Goal: Task Accomplishment & Management: Use online tool/utility

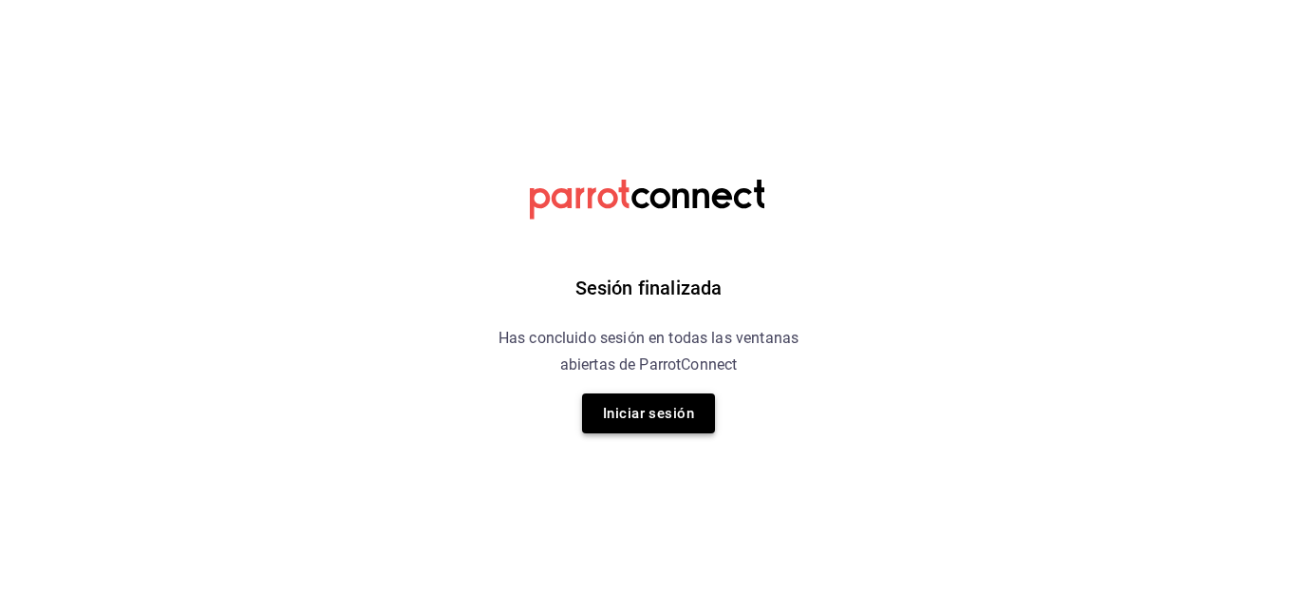
click at [646, 421] on button "Iniciar sesión" at bounding box center [648, 413] width 133 height 40
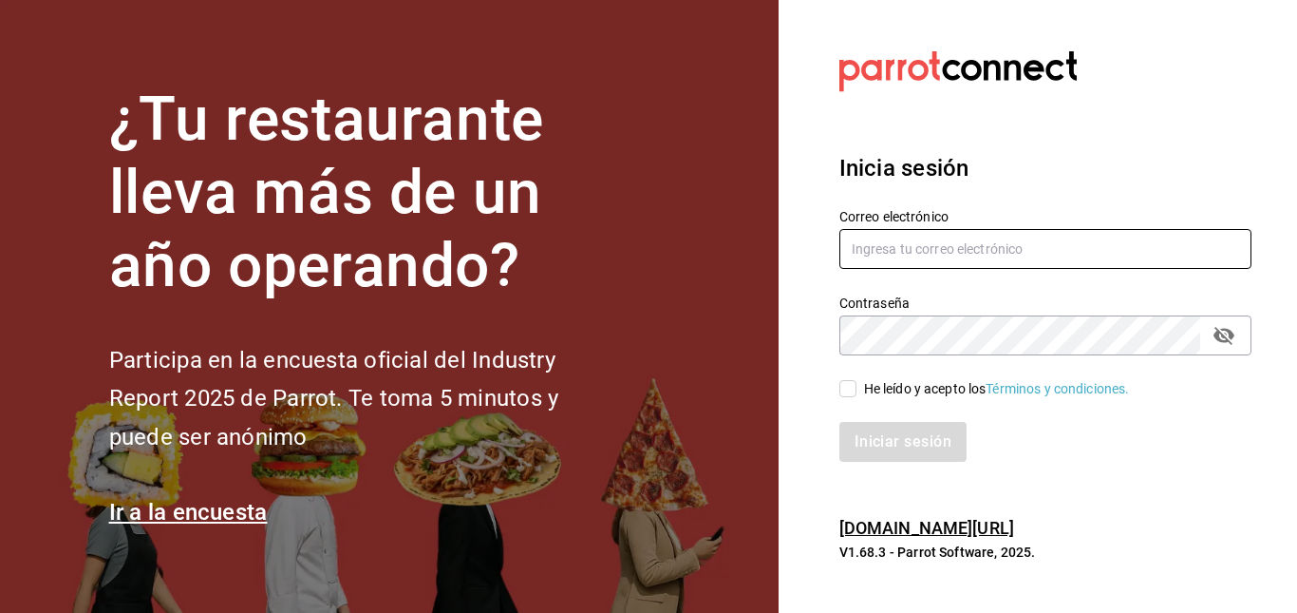
type input "facturaswrmx@gmail.com"
click at [848, 392] on input "He leído y acepto los Términos y condiciones." at bounding box center [848, 388] width 17 height 17
checkbox input "true"
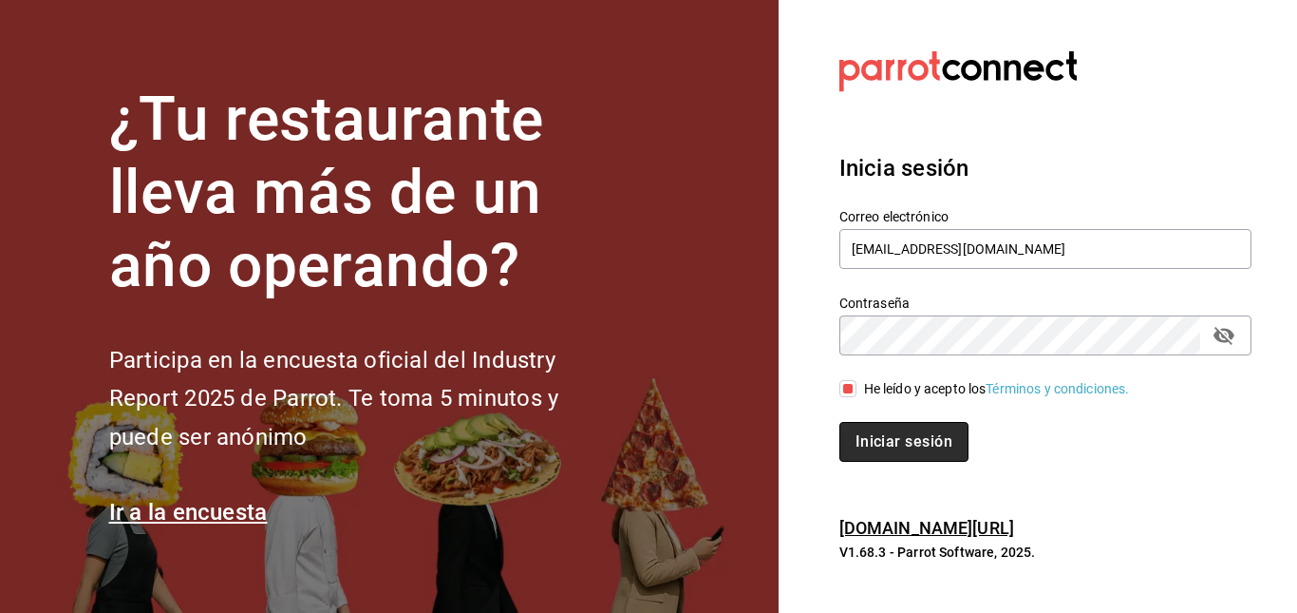
click at [888, 441] on button "Iniciar sesión" at bounding box center [904, 442] width 129 height 40
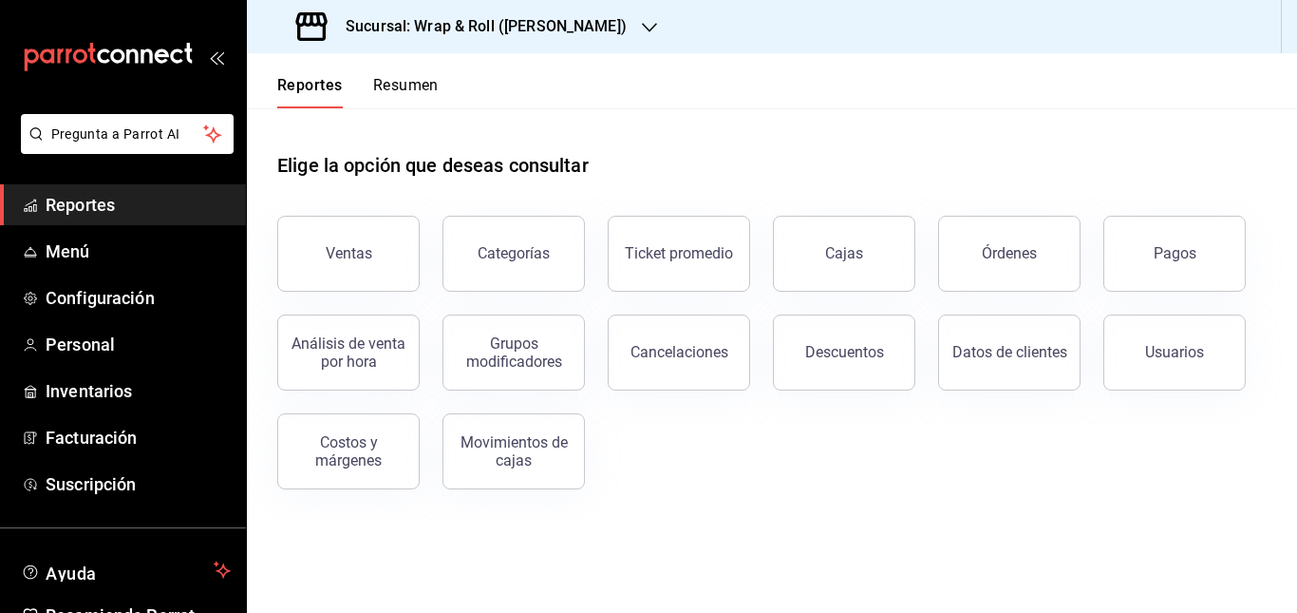
click at [573, 35] on h3 "Sucursal: Wrap & Roll ([PERSON_NAME])" at bounding box center [479, 26] width 296 height 23
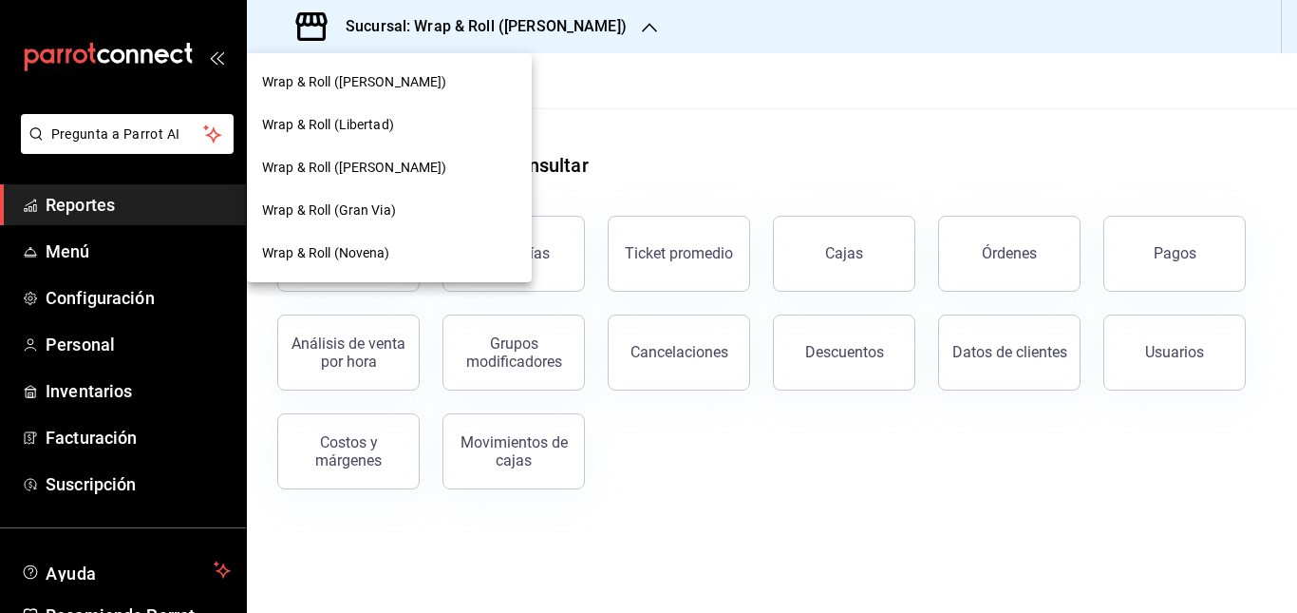
click at [720, 134] on div at bounding box center [648, 306] width 1297 height 613
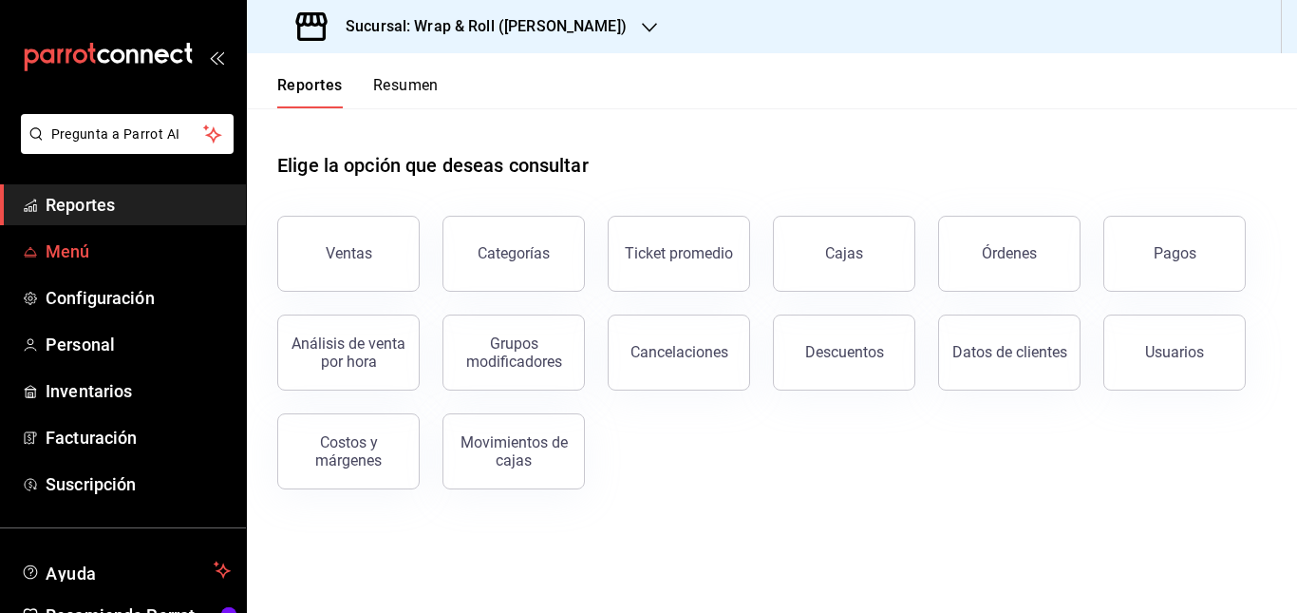
click at [74, 243] on span "Menú" at bounding box center [138, 251] width 185 height 26
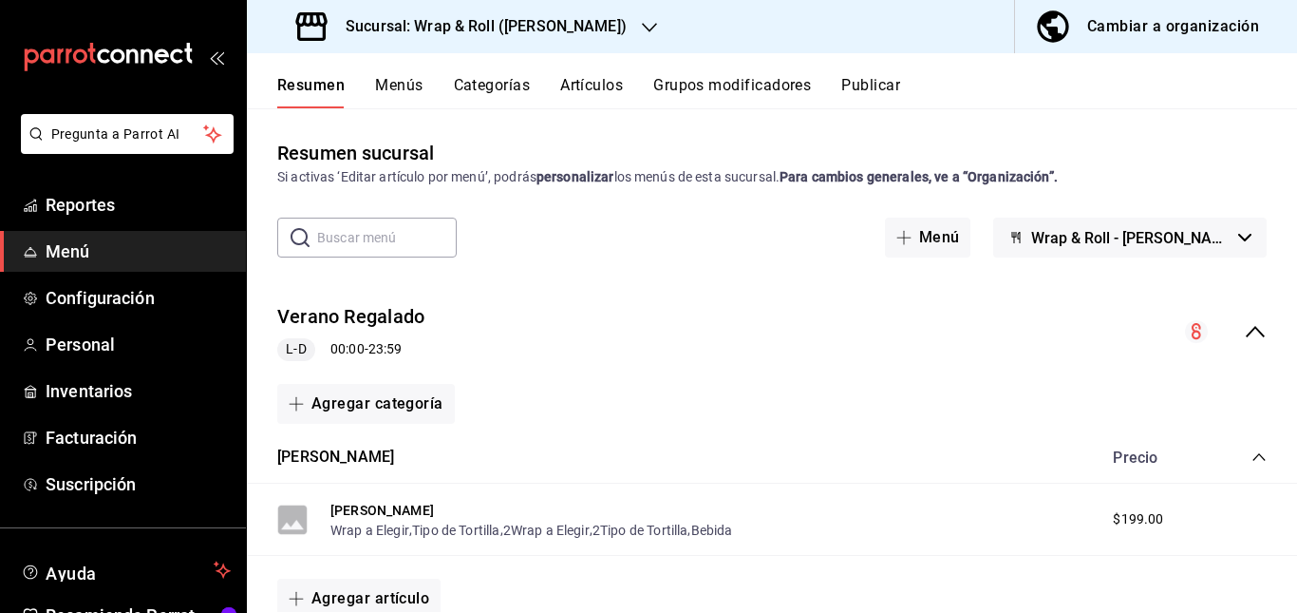
click at [581, 332] on div "Verano Regalado L-D 00:00 - 23:59" at bounding box center [772, 332] width 1050 height 88
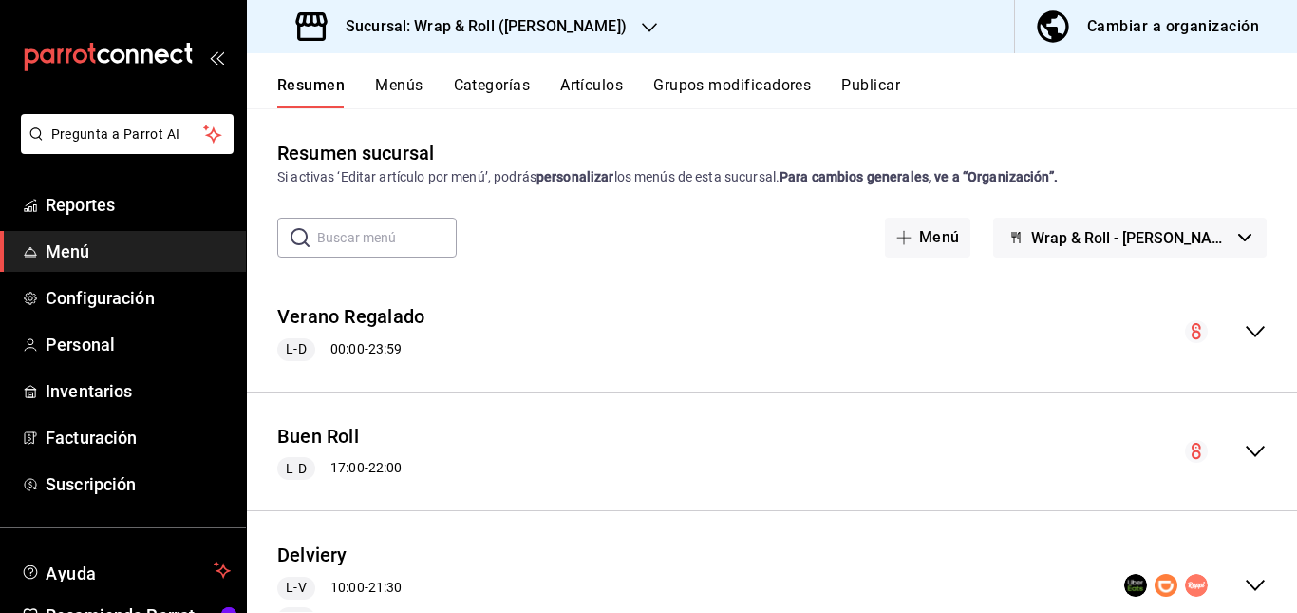
scroll to position [206, 0]
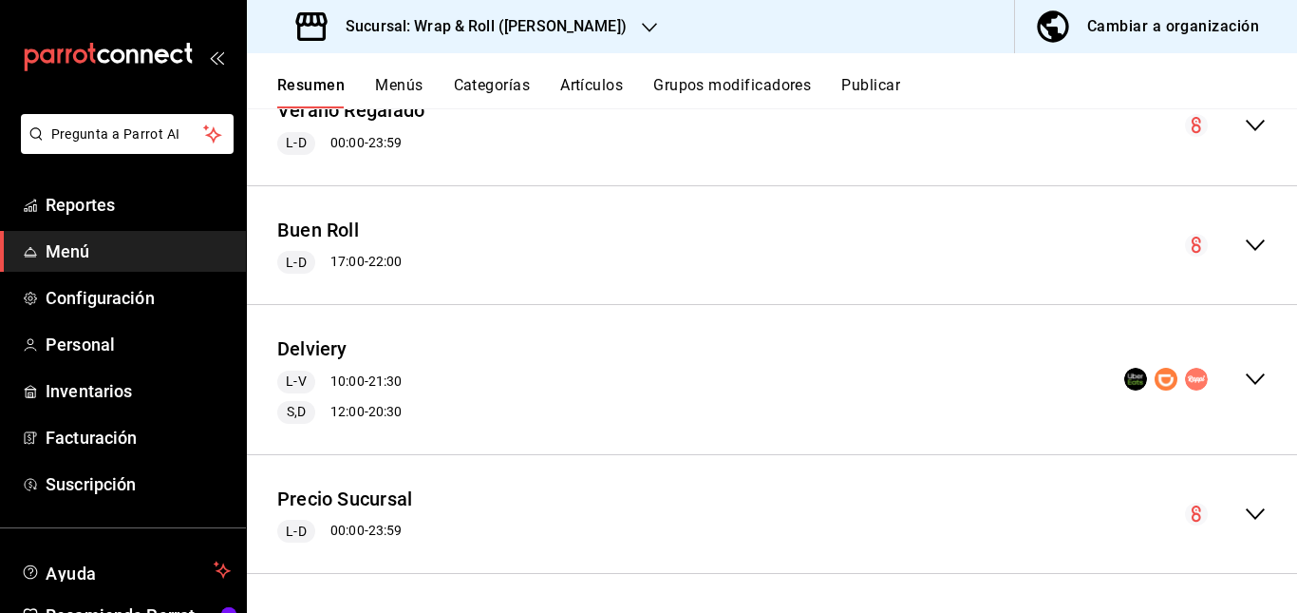
click at [568, 409] on div "Delviery L-V 10:00 - 21:30 S,D 12:00 - 20:30" at bounding box center [772, 379] width 1050 height 119
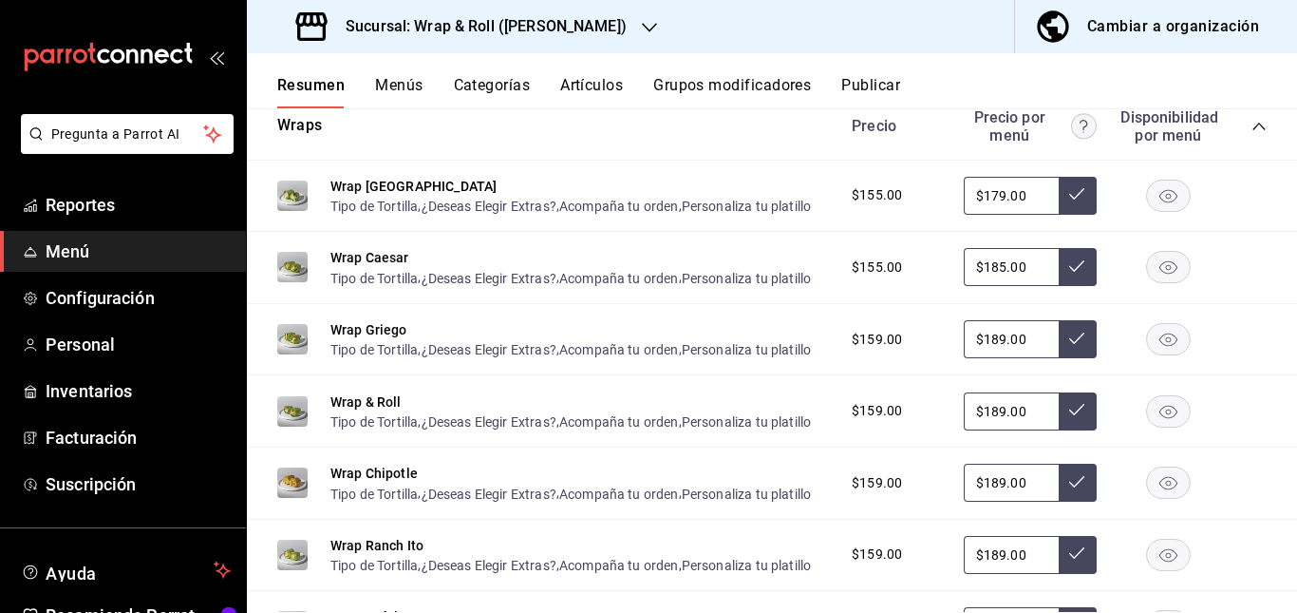
scroll to position [976, 0]
click at [1156, 210] on rect "button" at bounding box center [1169, 194] width 44 height 31
click at [1160, 274] on icon "button" at bounding box center [1169, 266] width 18 height 13
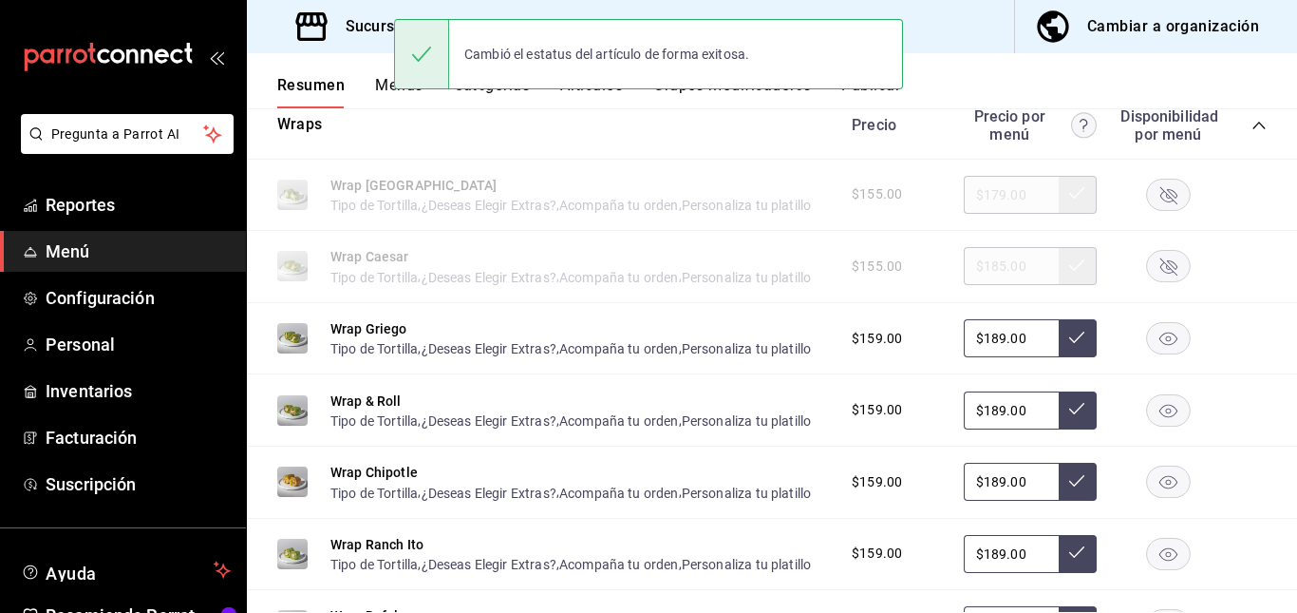
click at [1151, 354] on rect "button" at bounding box center [1169, 338] width 44 height 31
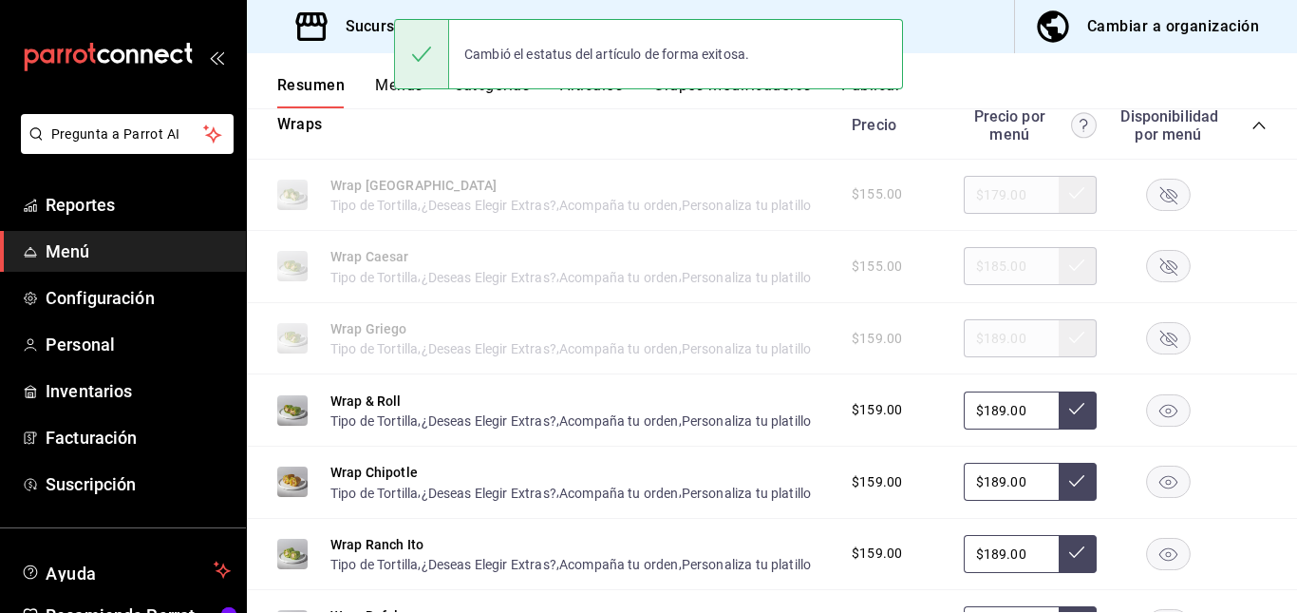
click at [1147, 426] on rect "button" at bounding box center [1169, 409] width 44 height 31
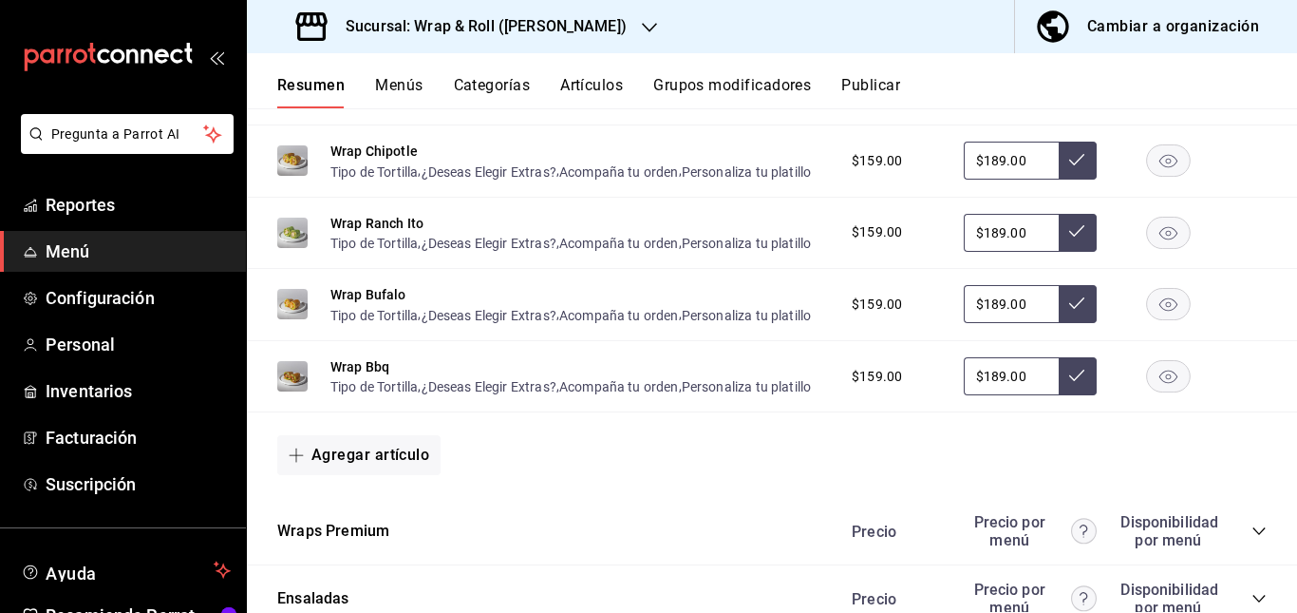
scroll to position [1299, 0]
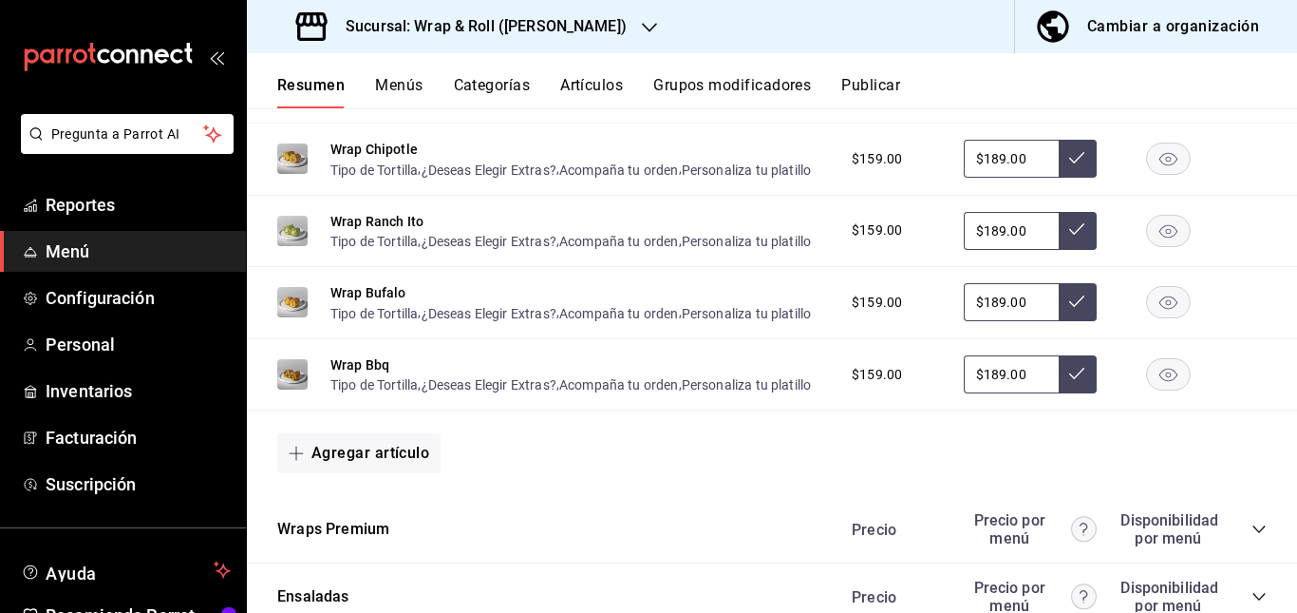
click at [1164, 246] on rect "button" at bounding box center [1169, 230] width 44 height 31
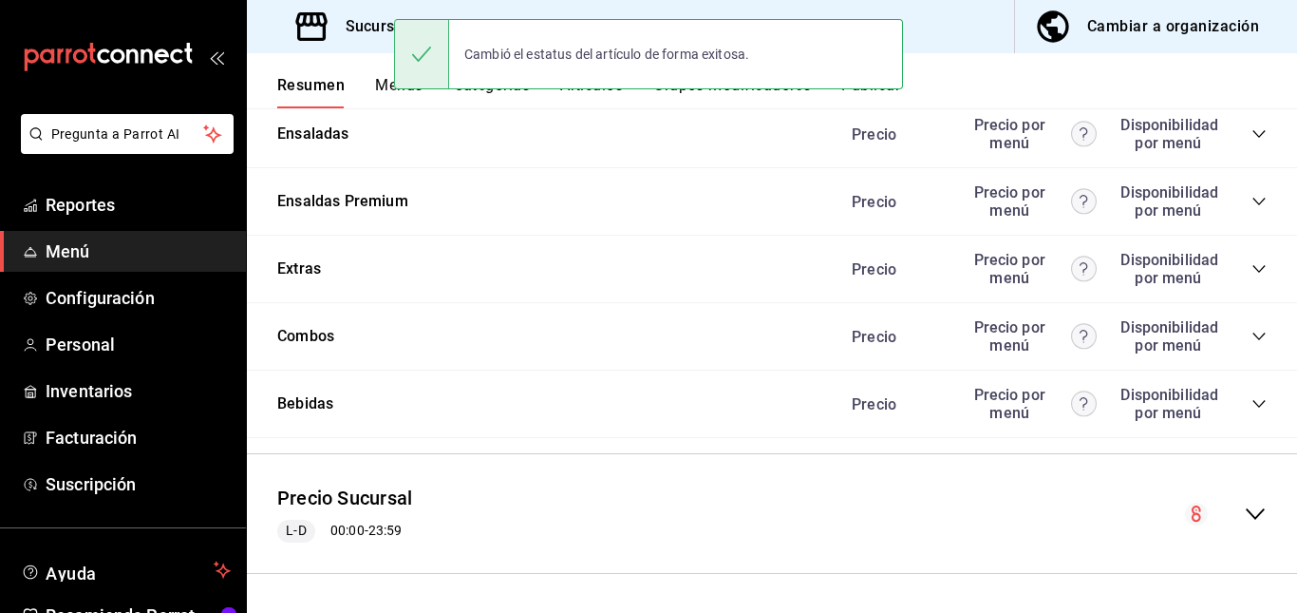
scroll to position [1830, 0]
click at [1252, 142] on icon "collapse-category-row" at bounding box center [1259, 133] width 15 height 15
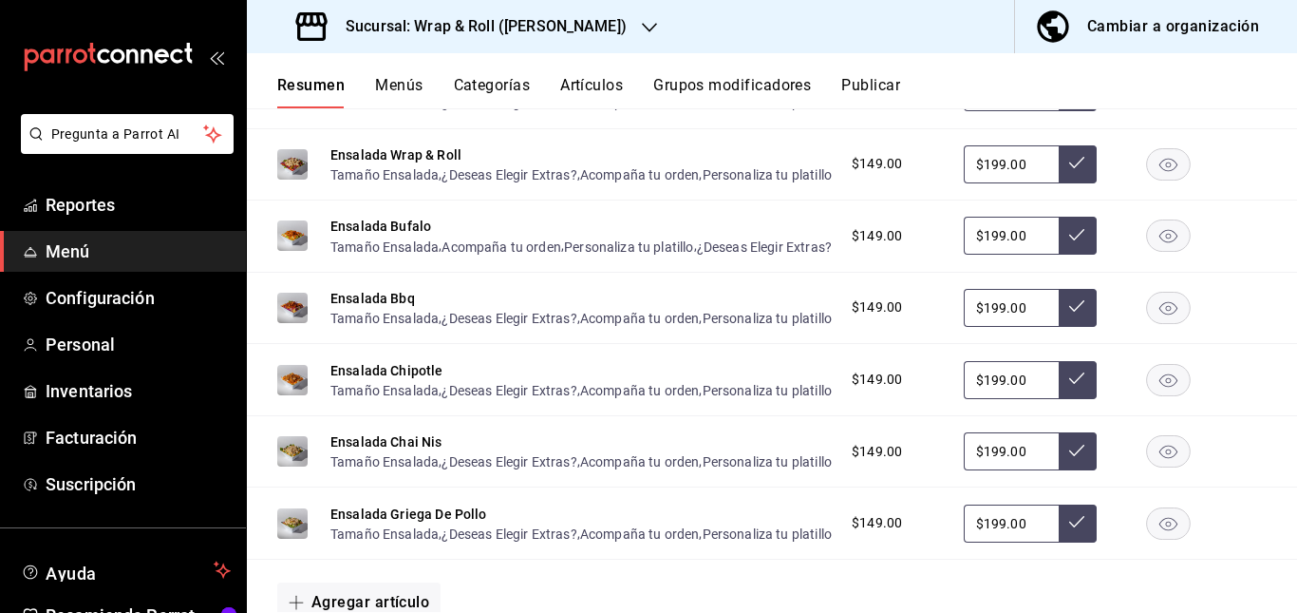
scroll to position [1976, 0]
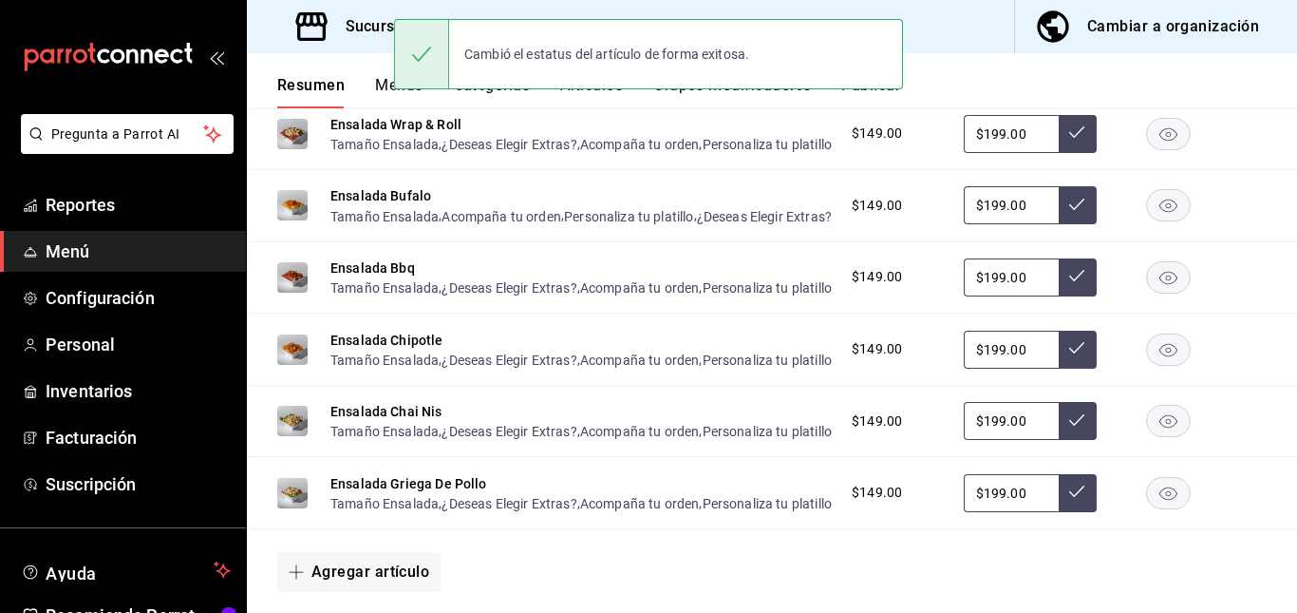
click at [1155, 78] on rect "button" at bounding box center [1169, 62] width 44 height 31
click at [1153, 149] on rect "button" at bounding box center [1169, 133] width 44 height 31
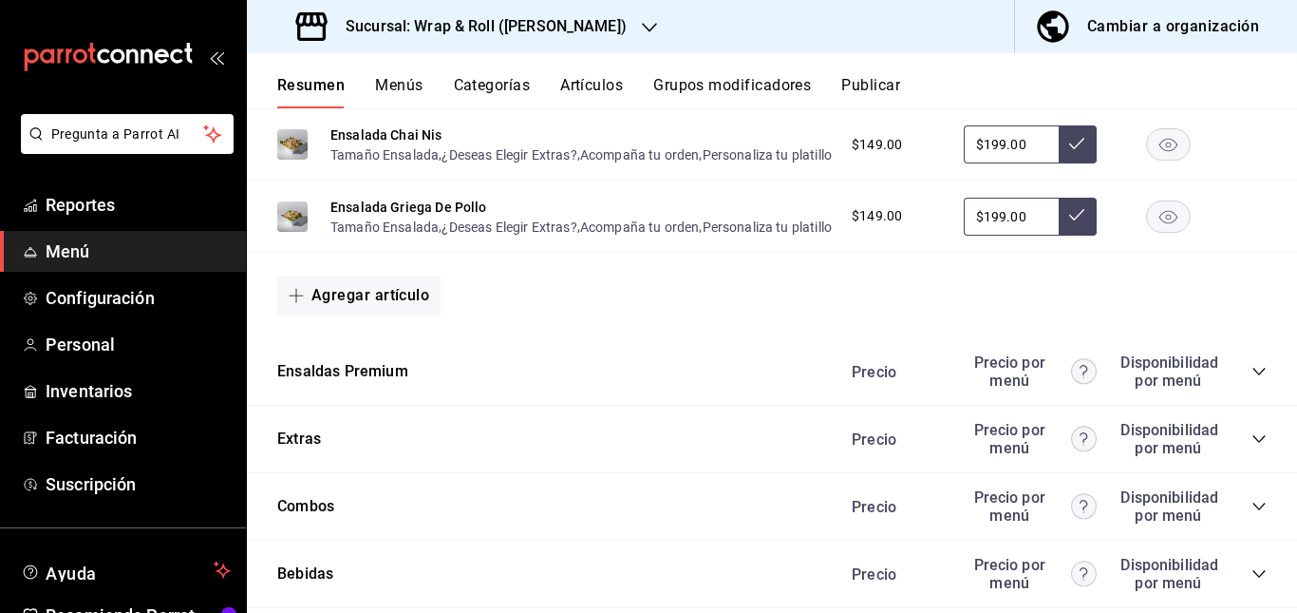
scroll to position [2253, 0]
click at [1160, 151] on icon "button" at bounding box center [1169, 144] width 18 height 13
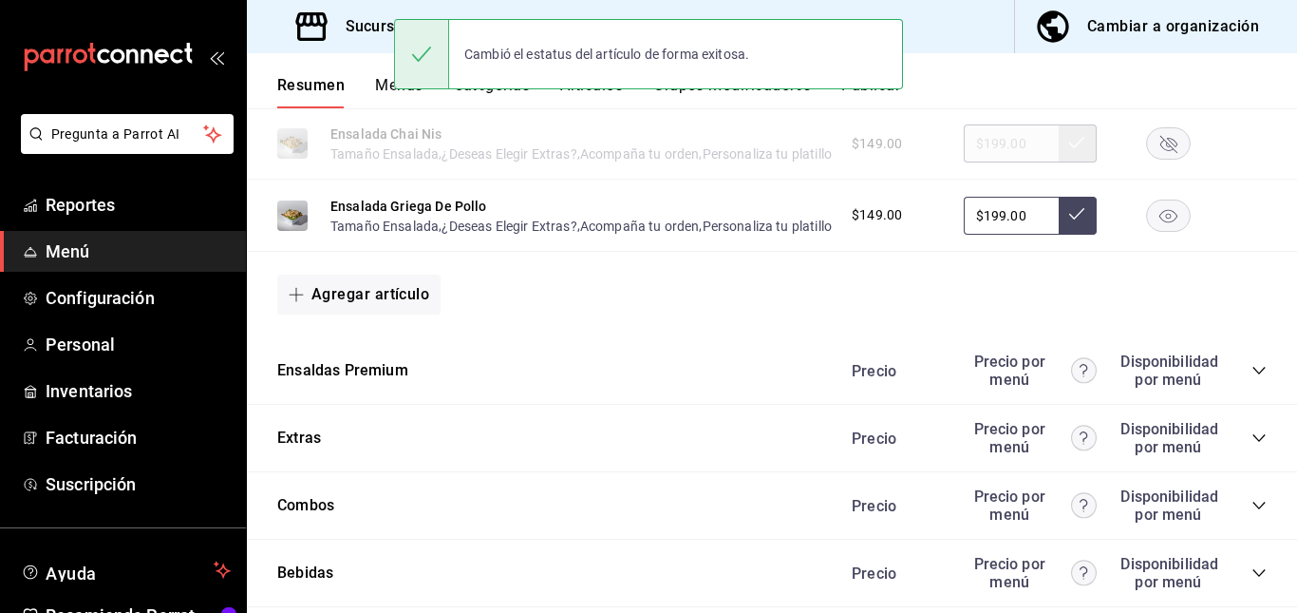
click at [1147, 231] on rect "button" at bounding box center [1169, 214] width 44 height 31
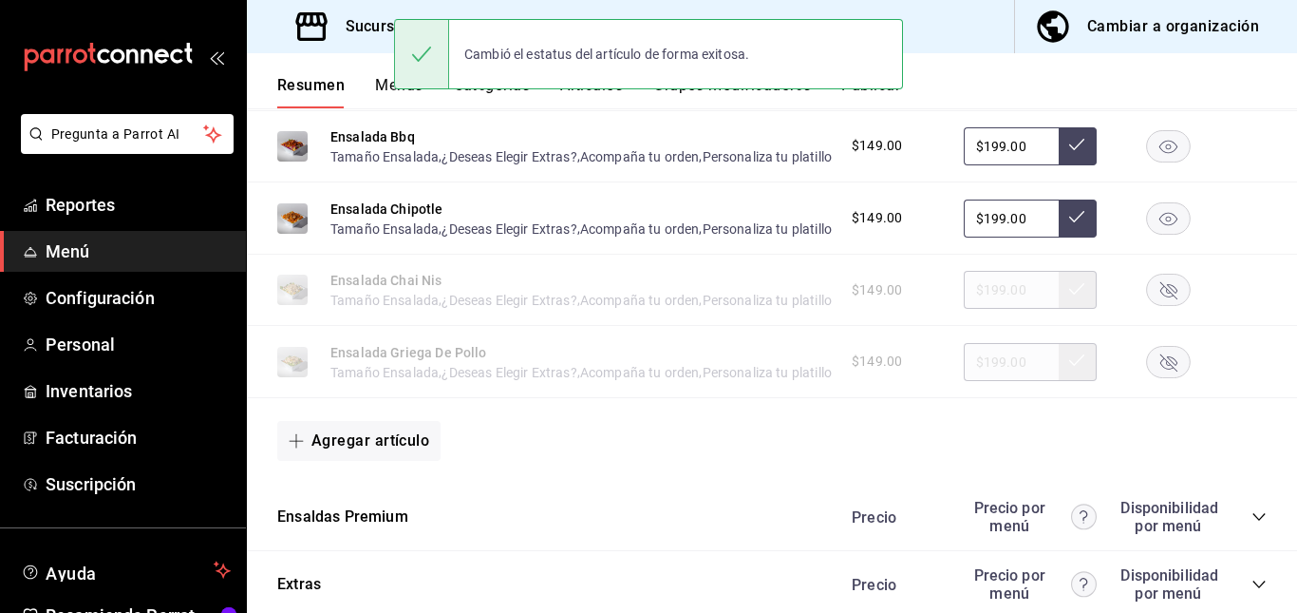
scroll to position [2105, 0]
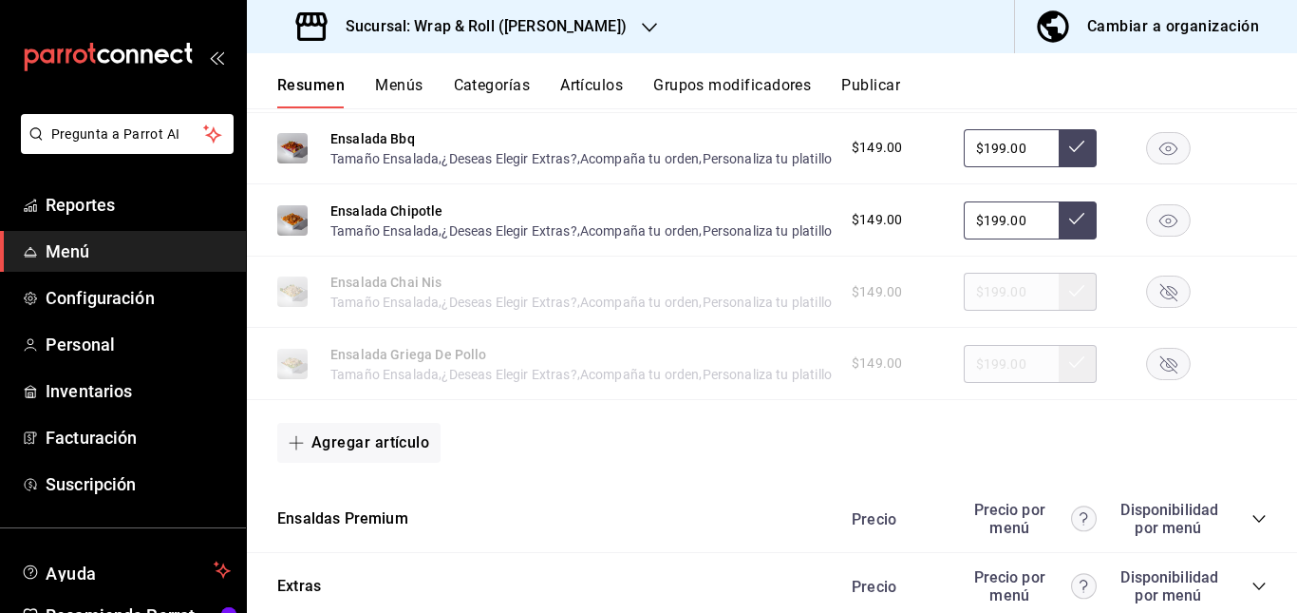
click at [596, 97] on button "Artículos" at bounding box center [591, 92] width 63 height 32
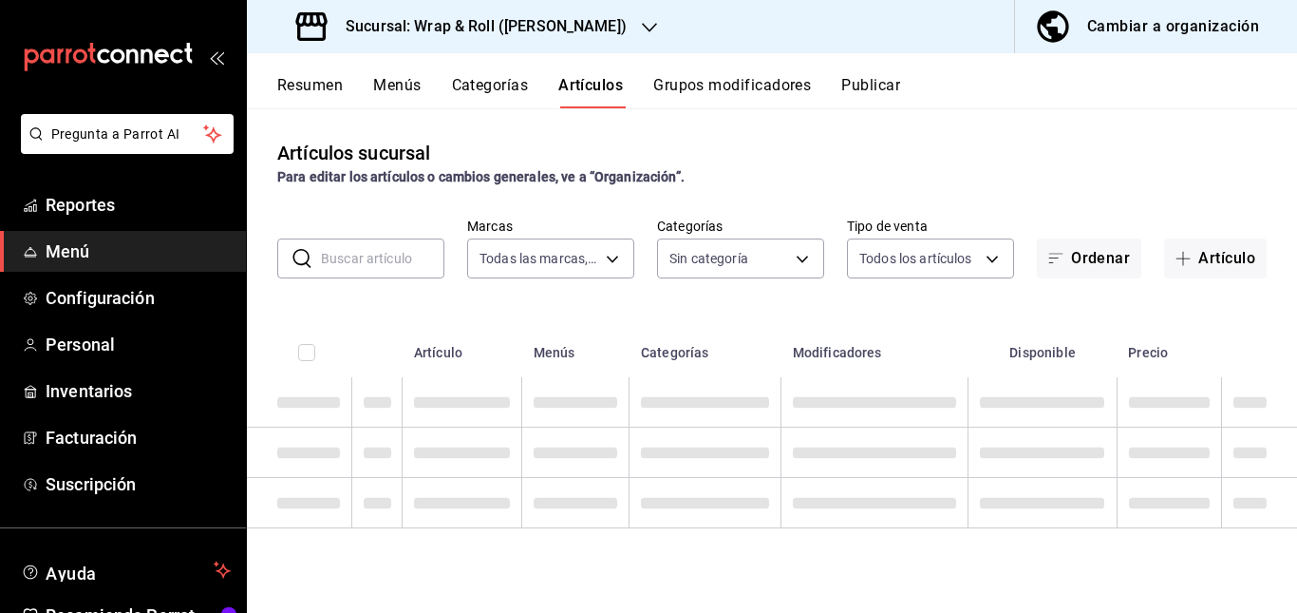
type input "acfbddca-dfdd-43bd-a64c-bf25b5834239"
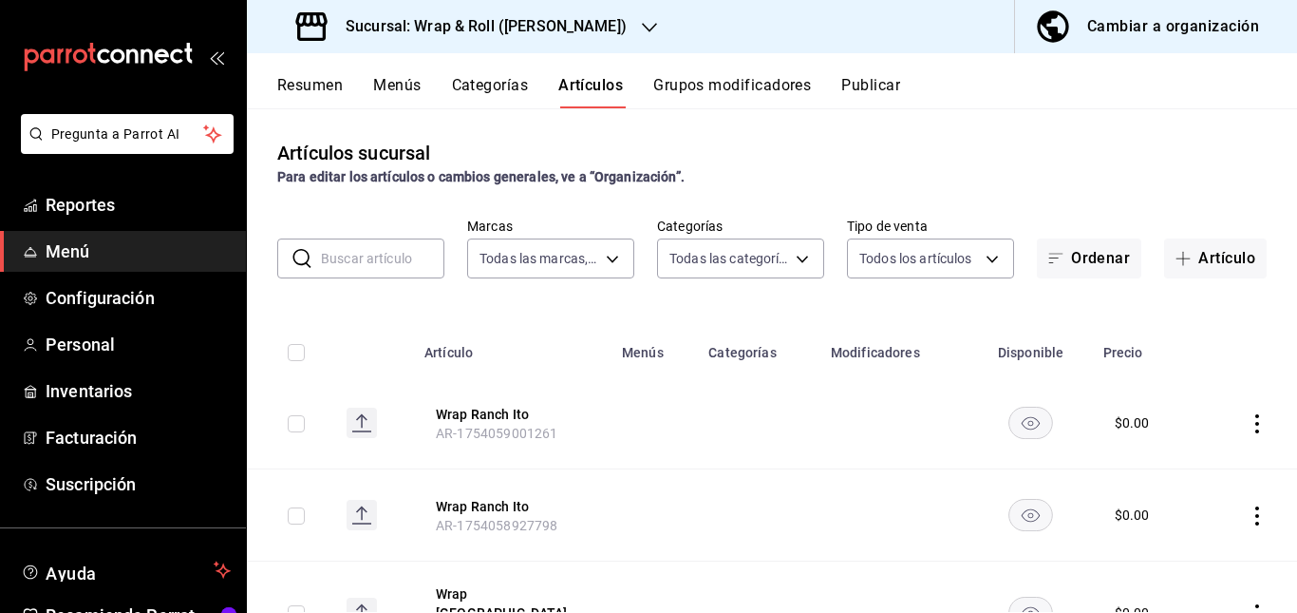
type input "90a958d4-80bb-40f7-9be8-f3b7302f18b2,6b196204-5ec4-4f8e-a2f7-289c7823bad6,99ec4…"
click at [374, 254] on input "text" at bounding box center [382, 258] width 123 height 38
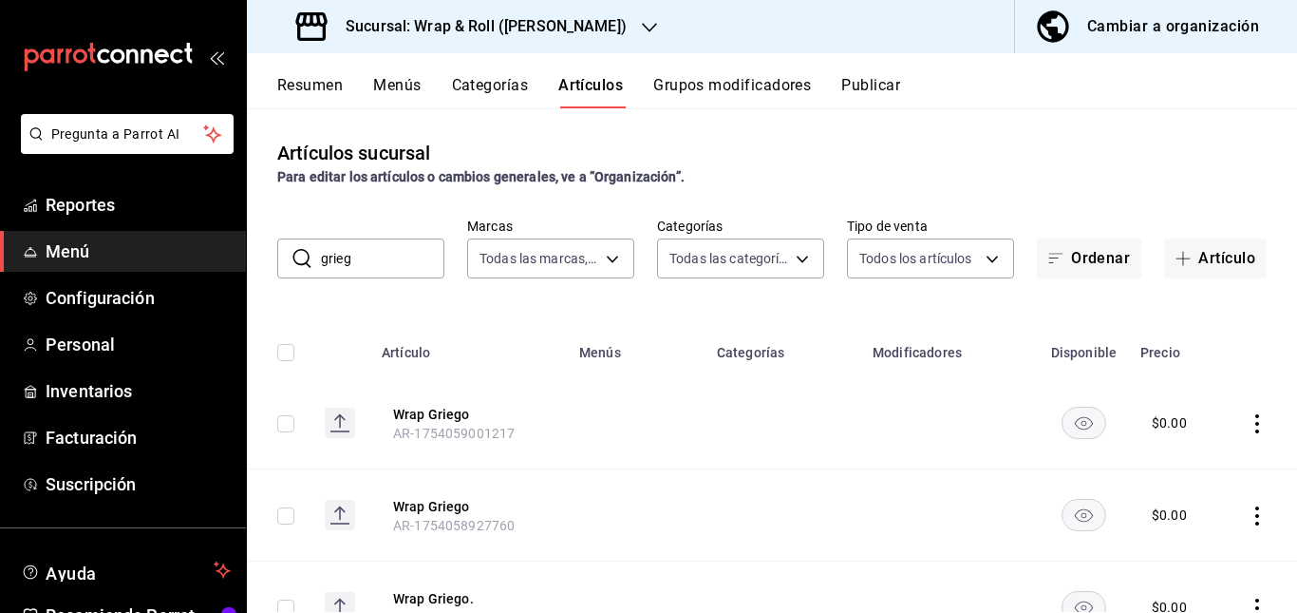
click at [652, 345] on th "Menús" at bounding box center [637, 346] width 138 height 61
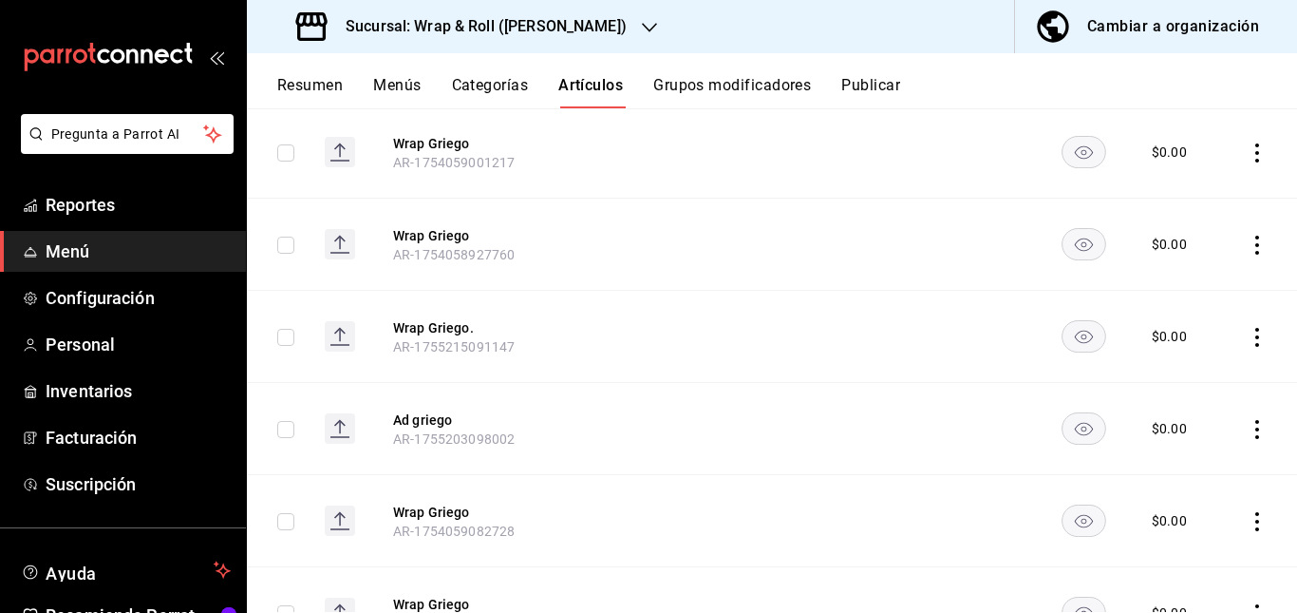
scroll to position [274, 0]
click at [1071, 152] on rect "availability-product" at bounding box center [1085, 147] width 44 height 31
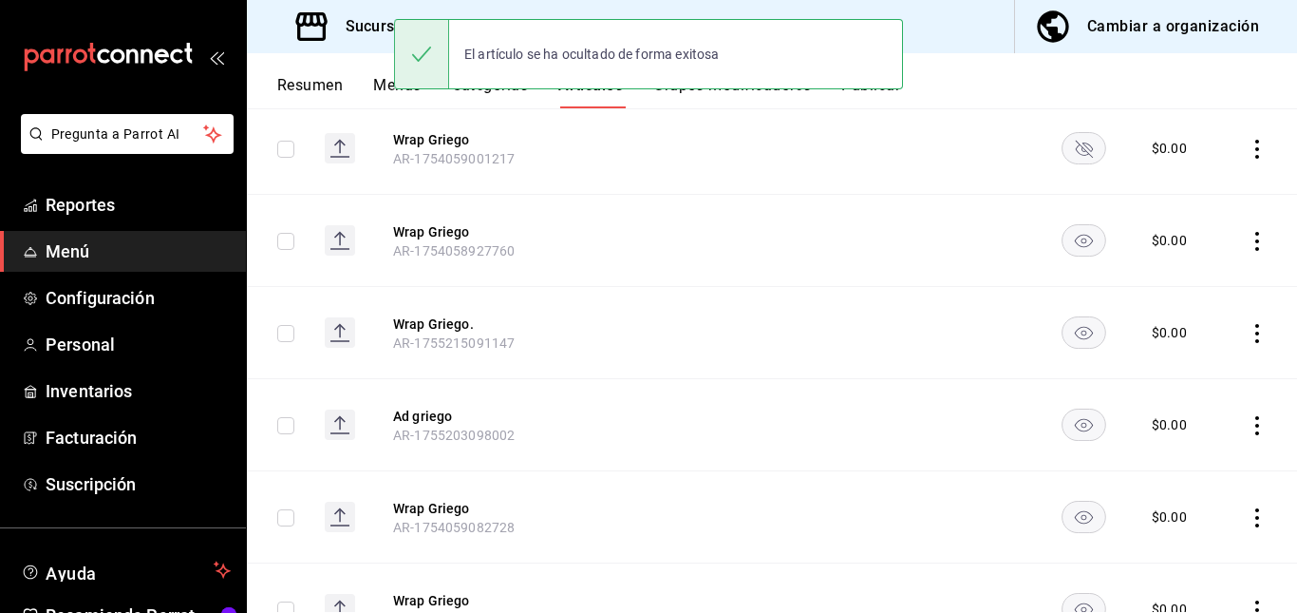
click at [1067, 251] on rect "availability-product" at bounding box center [1085, 239] width 44 height 31
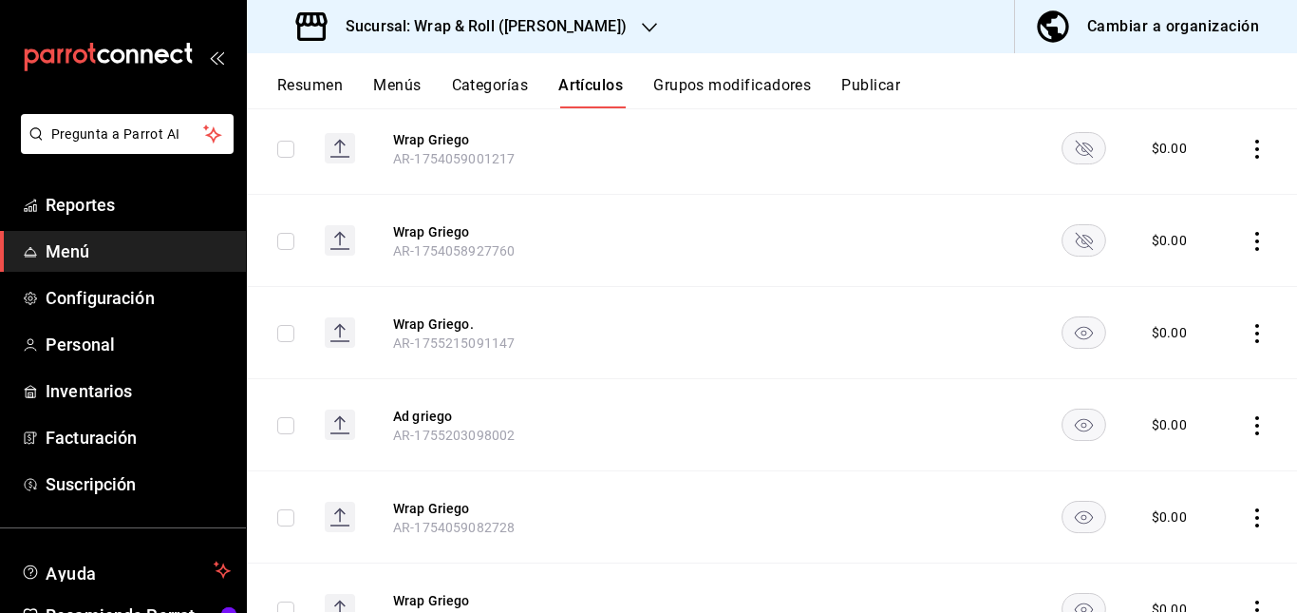
click at [1063, 337] on rect "availability-product" at bounding box center [1085, 331] width 44 height 31
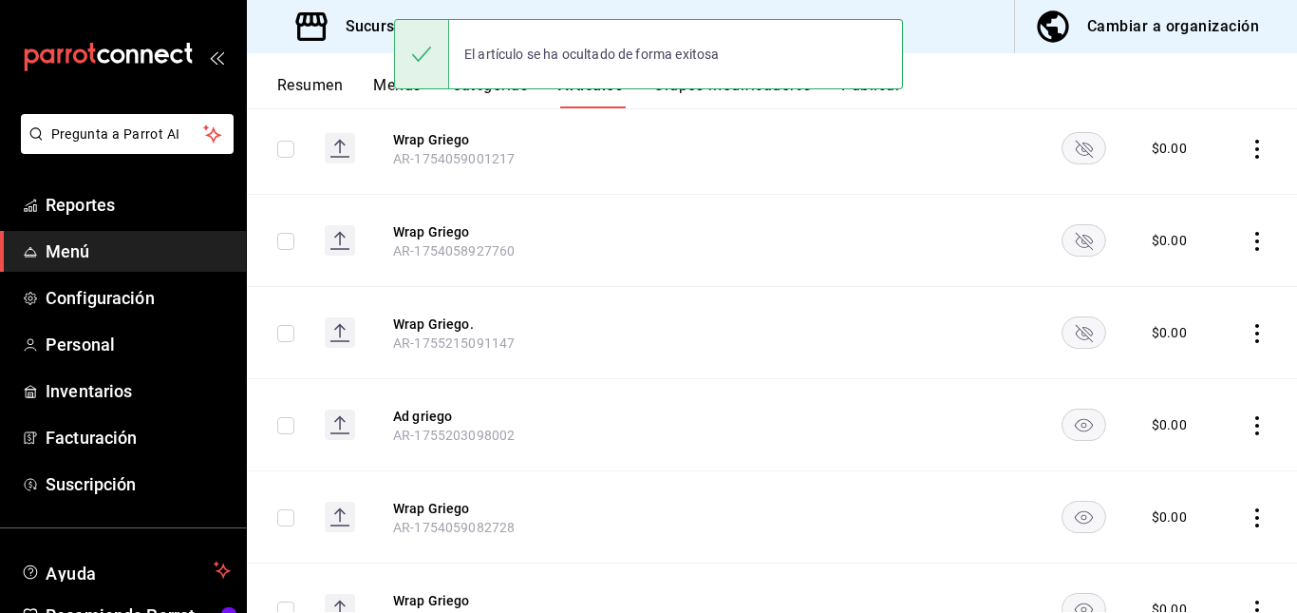
click at [1063, 511] on rect "availability-product" at bounding box center [1085, 516] width 44 height 31
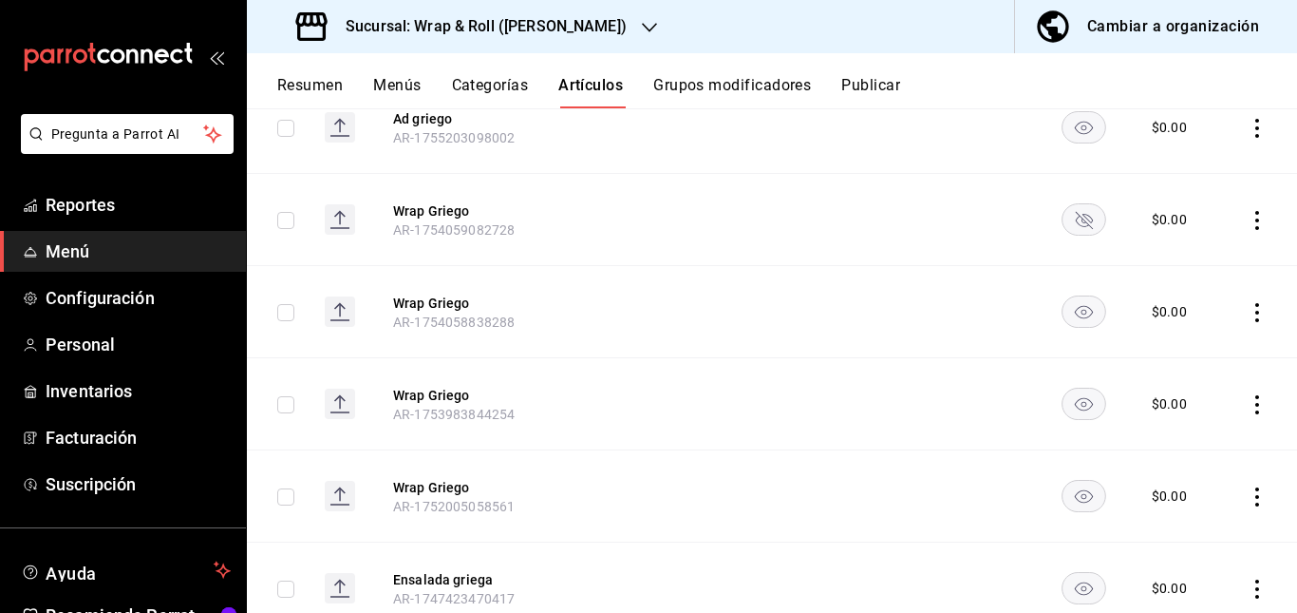
scroll to position [573, 0]
click at [1069, 308] on rect "availability-product" at bounding box center [1085, 309] width 44 height 31
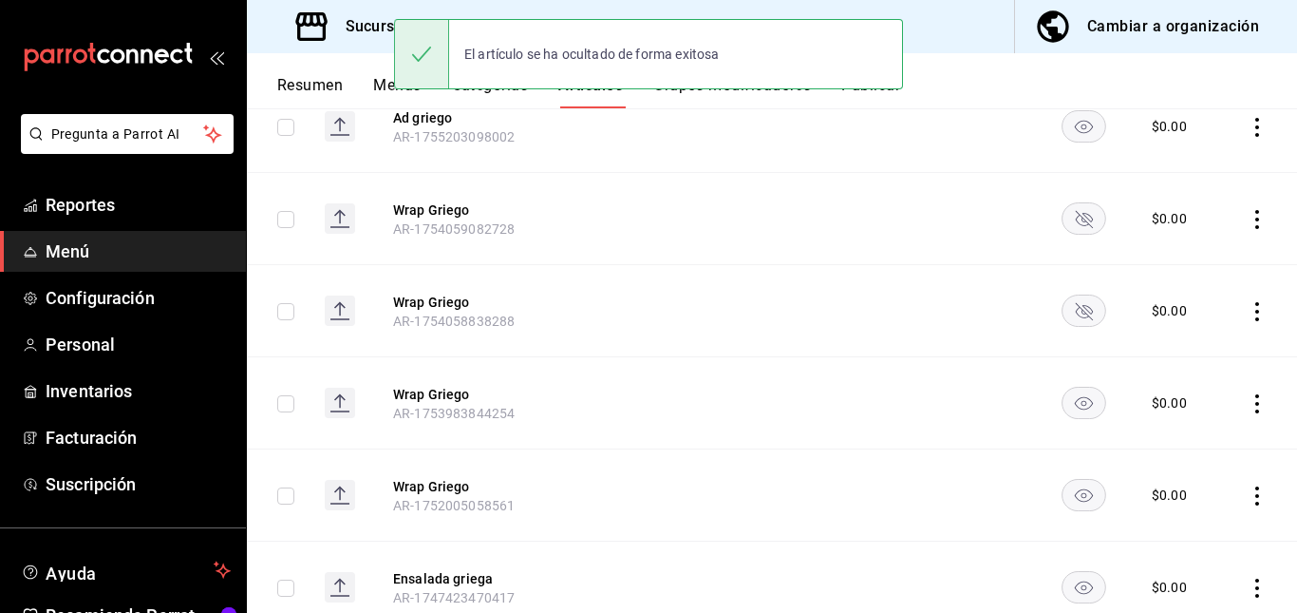
click at [1068, 403] on rect "availability-product" at bounding box center [1085, 402] width 44 height 31
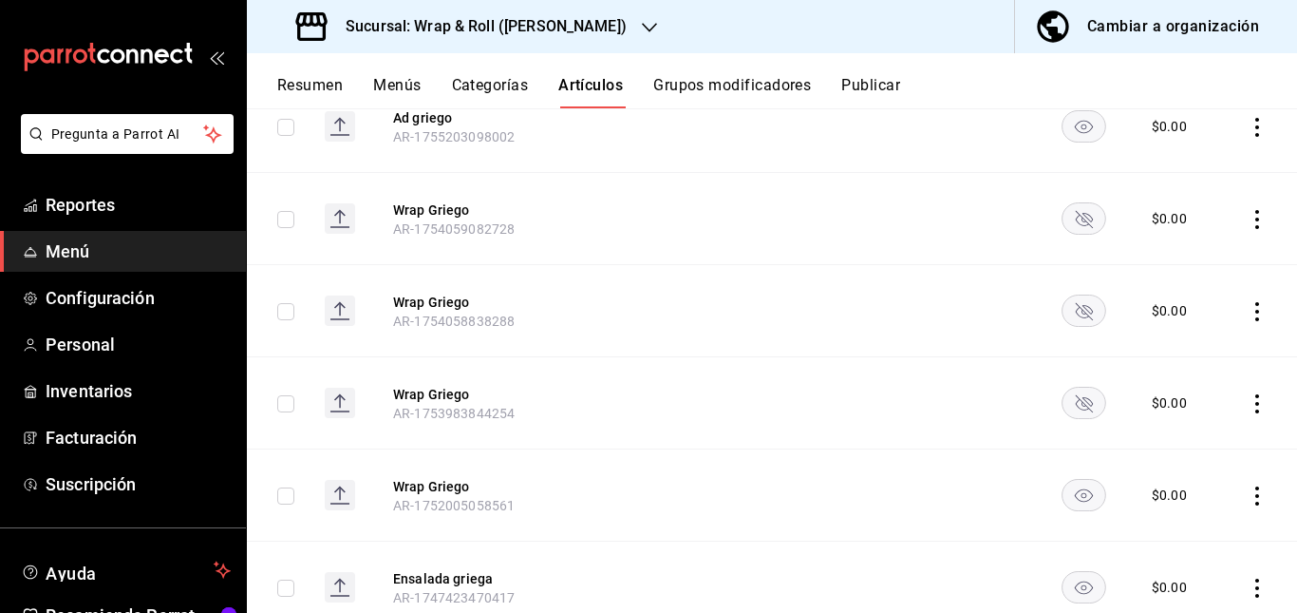
click at [1063, 493] on rect "availability-product" at bounding box center [1085, 494] width 44 height 31
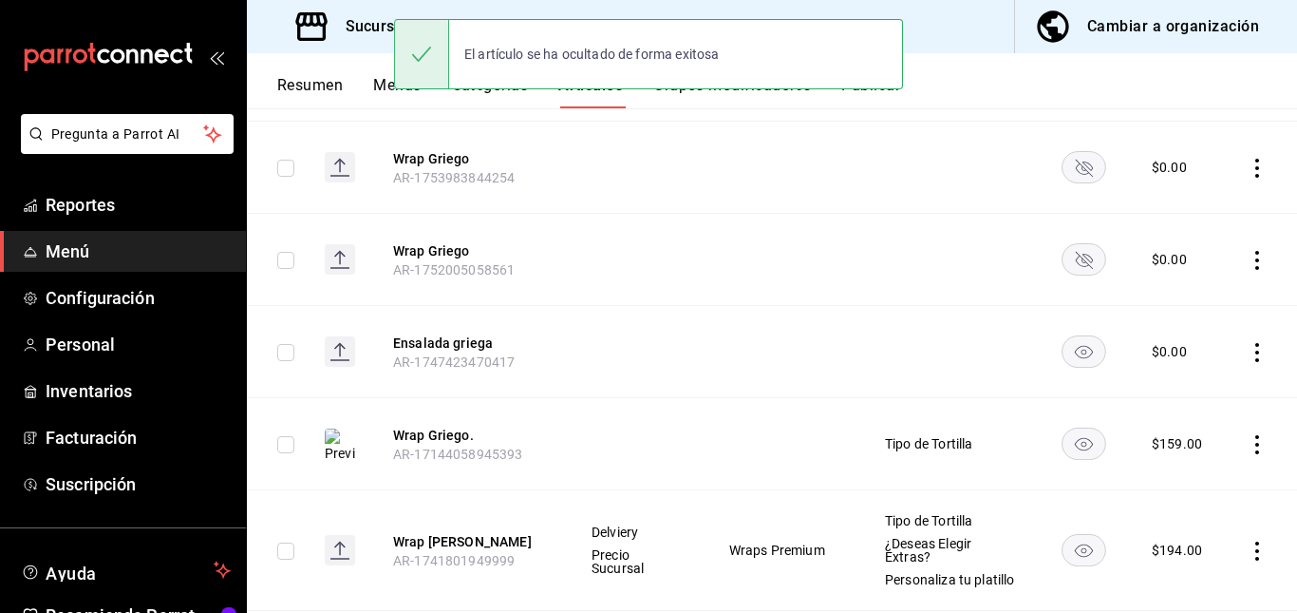
scroll to position [809, 0]
click at [1071, 351] on rect "availability-product" at bounding box center [1085, 349] width 44 height 31
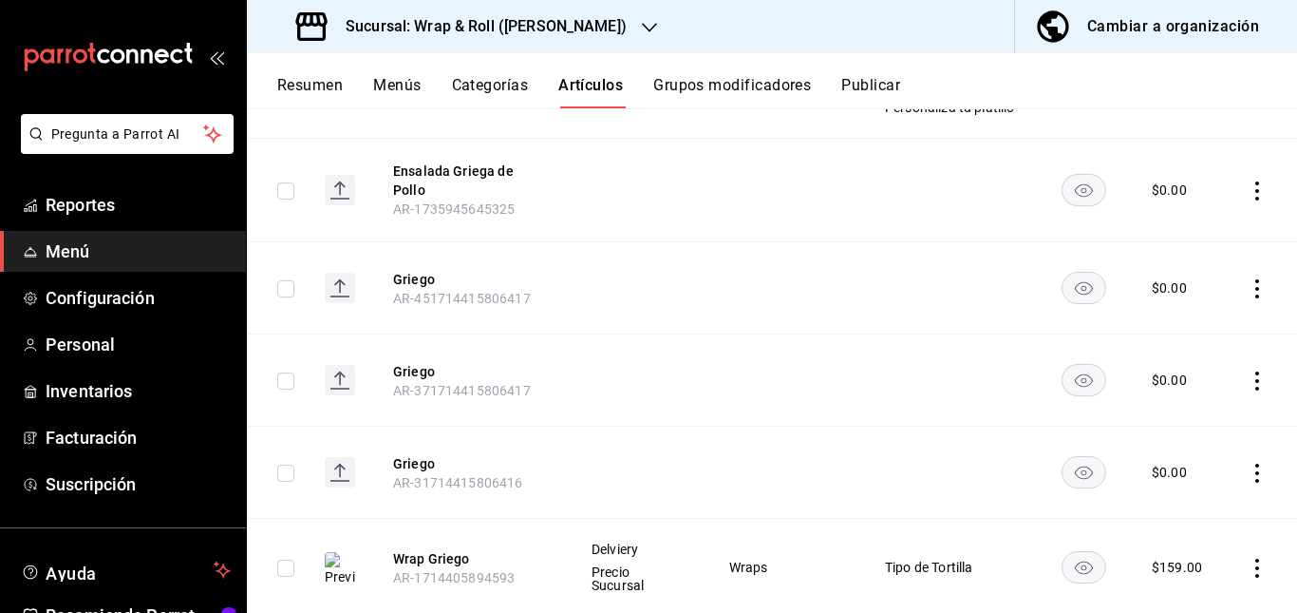
scroll to position [1277, 0]
click at [1075, 200] on icon "availability-product" at bounding box center [1084, 193] width 18 height 13
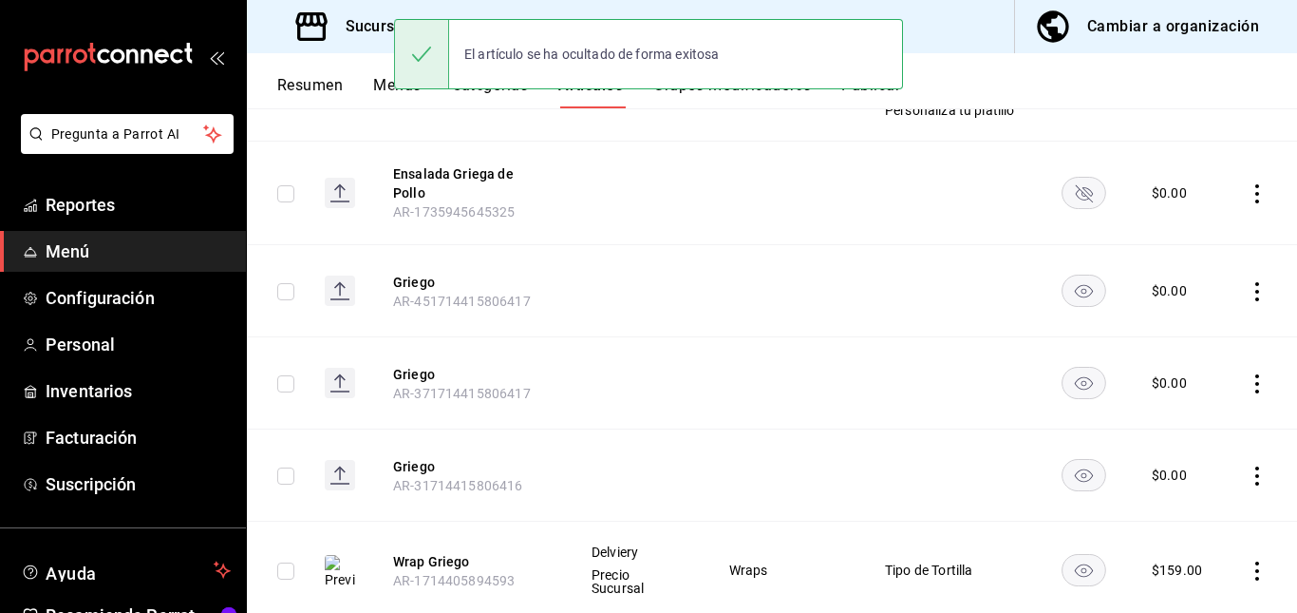
click at [1076, 298] on rect "availability-product" at bounding box center [1085, 290] width 44 height 31
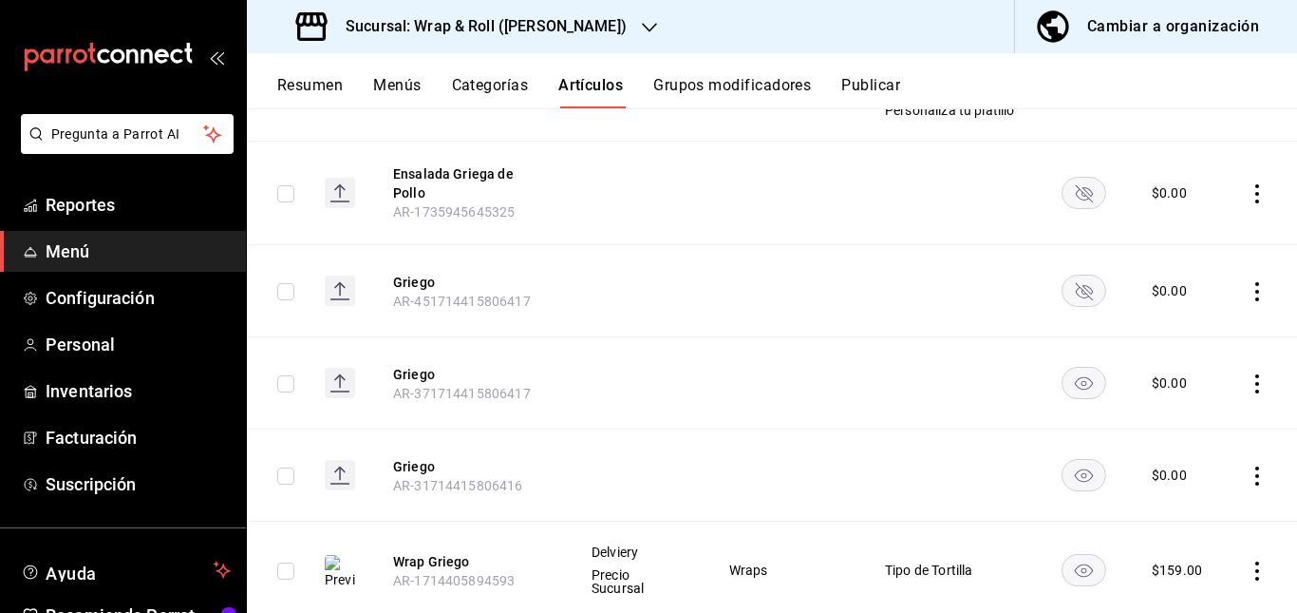
click at [1071, 390] on rect "availability-product" at bounding box center [1085, 383] width 44 height 31
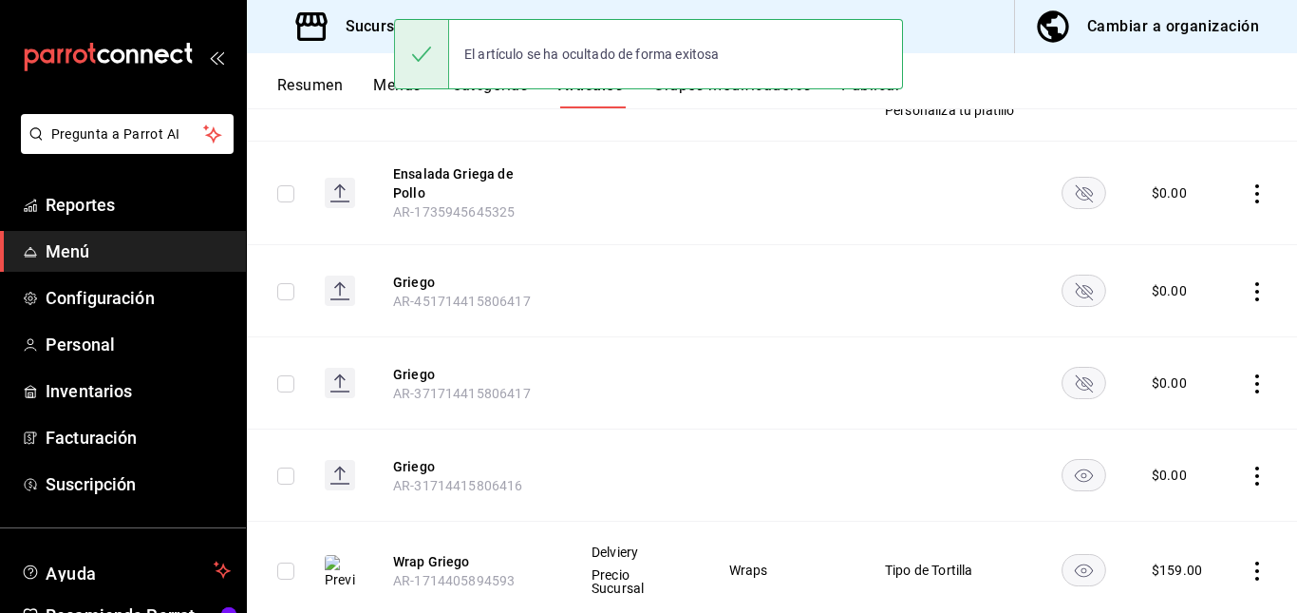
click at [1063, 477] on rect "availability-product" at bounding box center [1085, 475] width 44 height 31
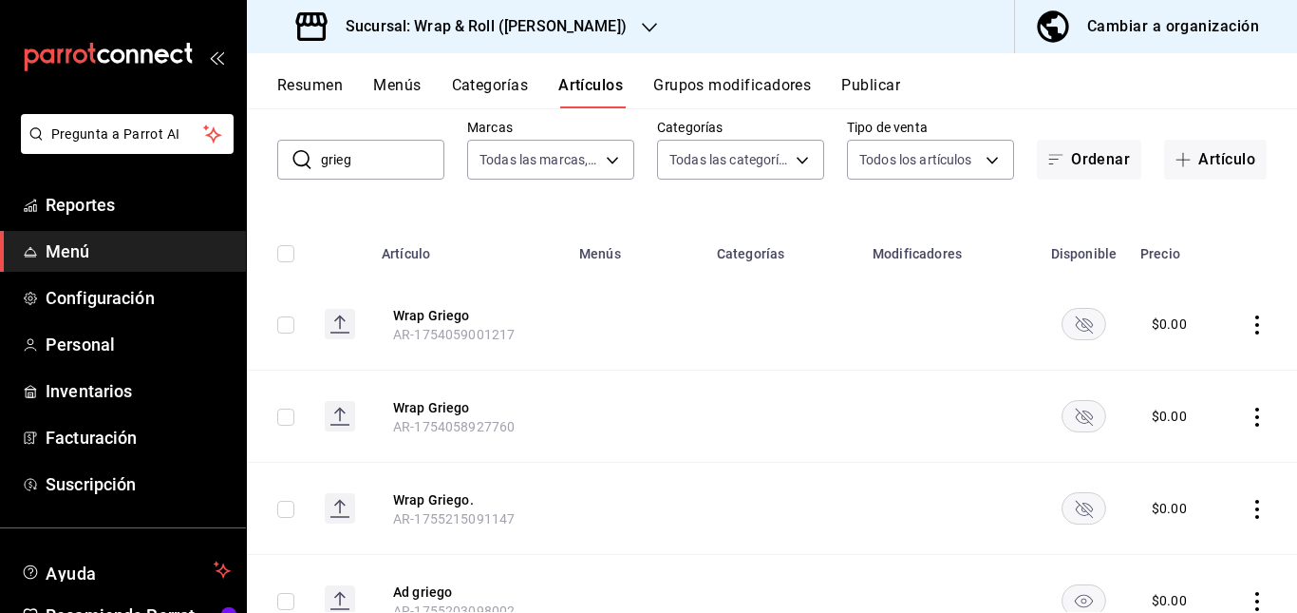
scroll to position [0, 0]
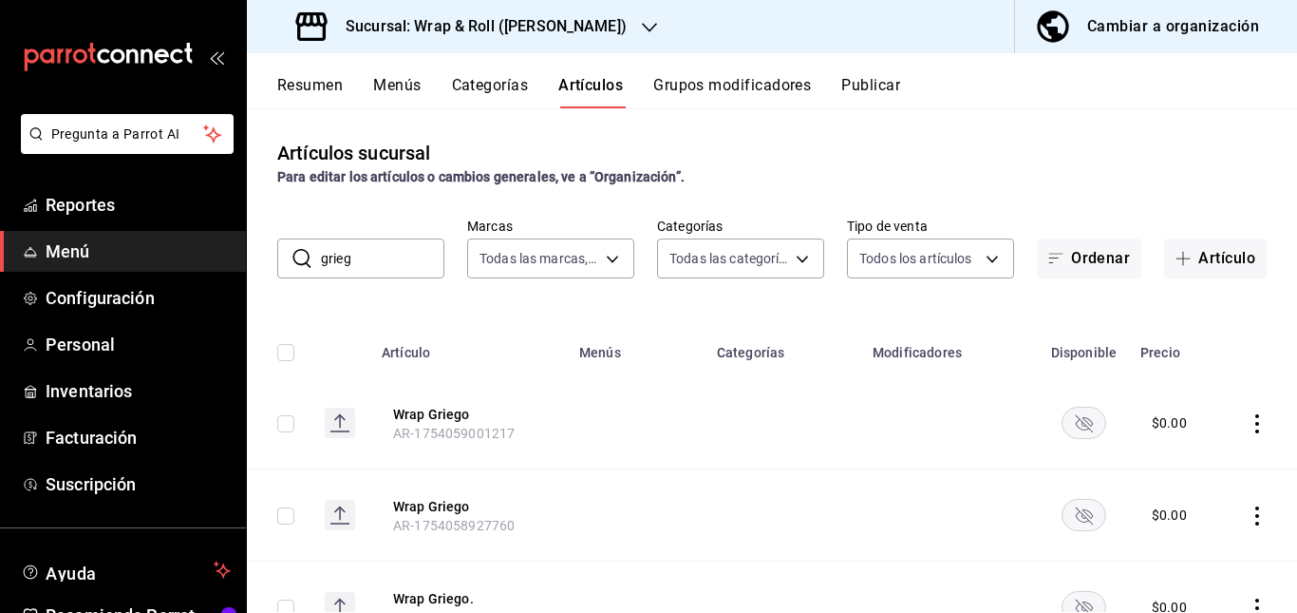
click at [421, 267] on input "grieg" at bounding box center [382, 258] width 123 height 38
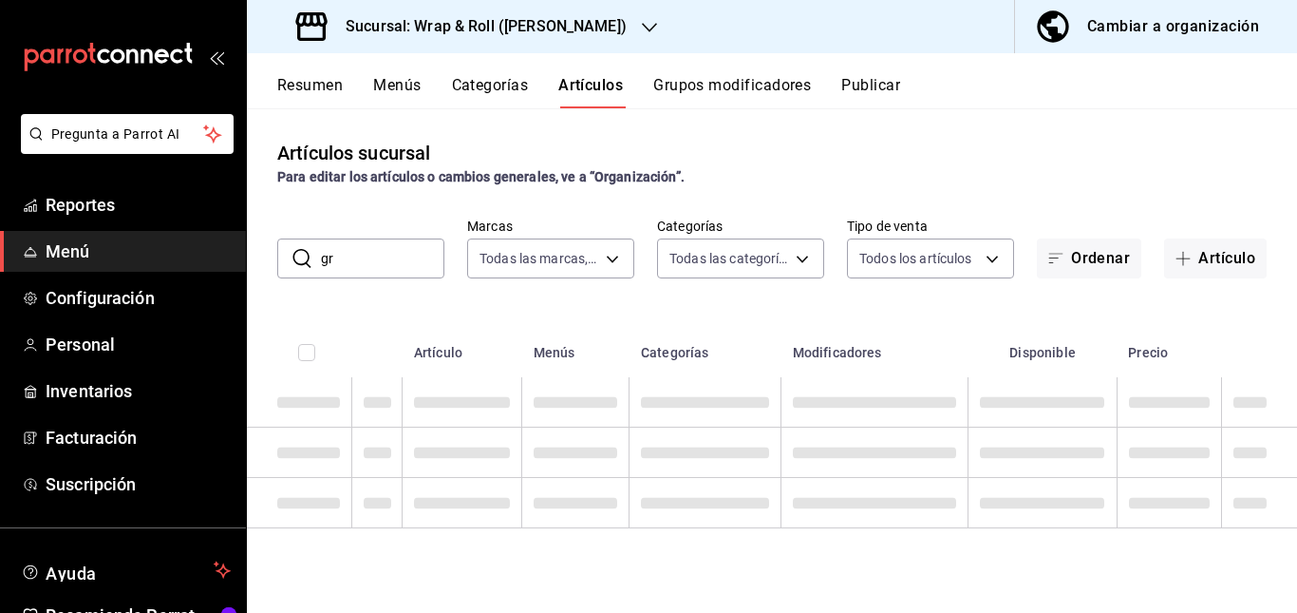
type input "g"
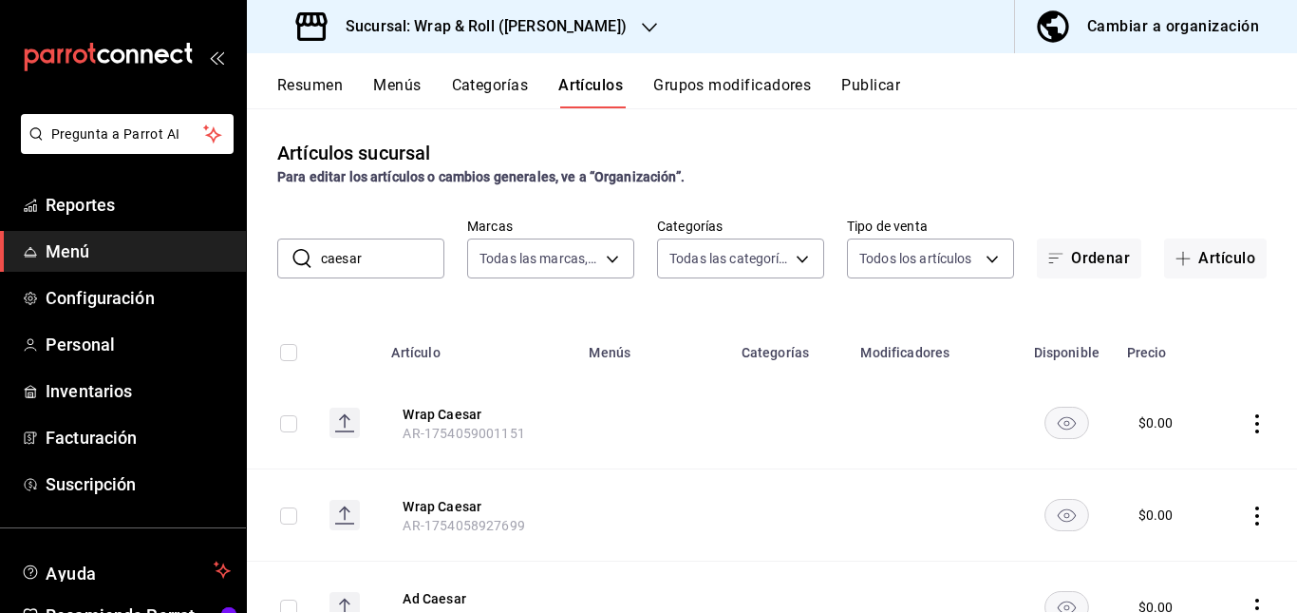
click at [717, 394] on td at bounding box center [653, 423] width 152 height 92
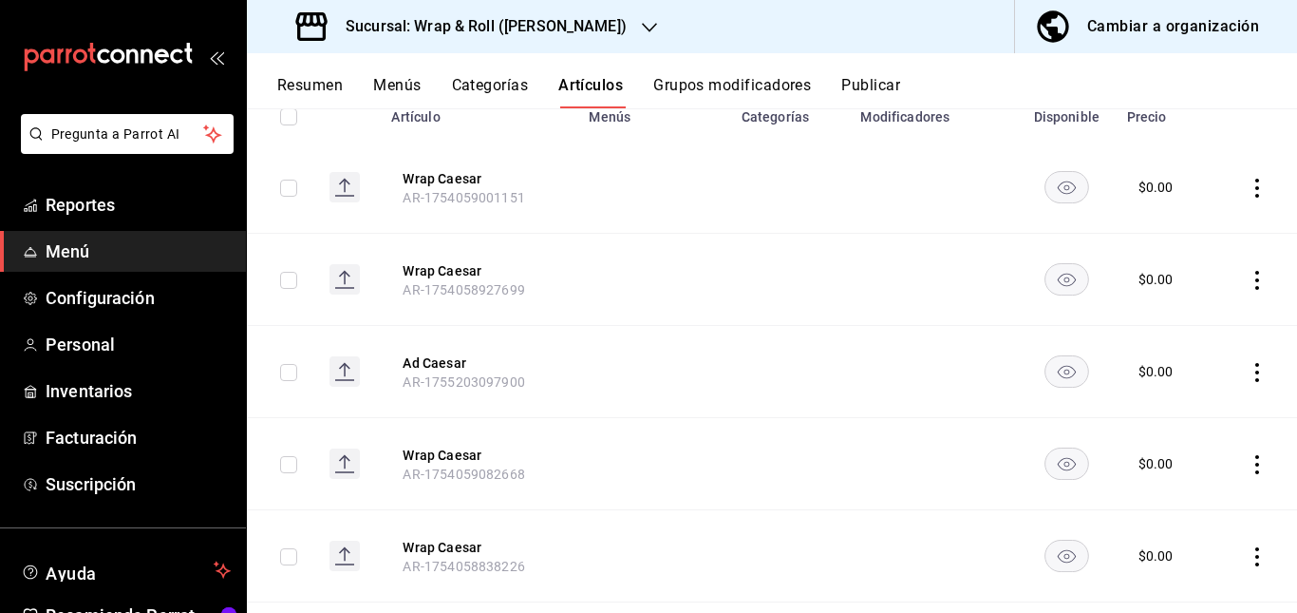
scroll to position [235, 0]
click at [1049, 193] on rect "availability-product" at bounding box center [1067, 187] width 44 height 31
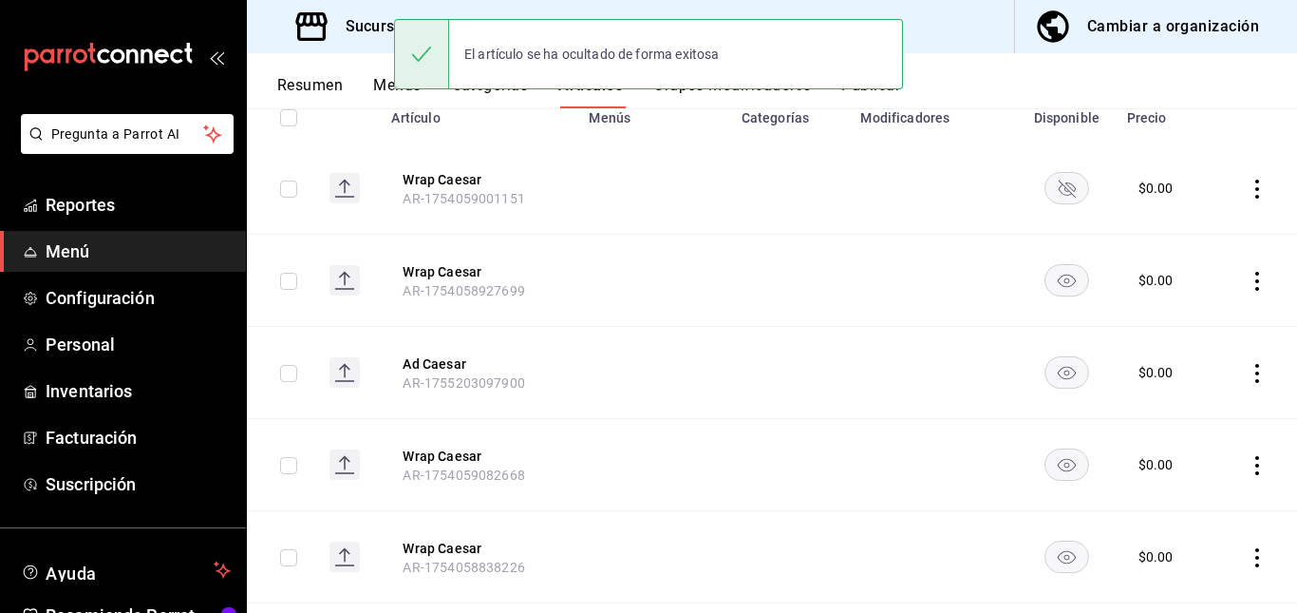
click at [1054, 282] on rect "availability-product" at bounding box center [1067, 279] width 44 height 31
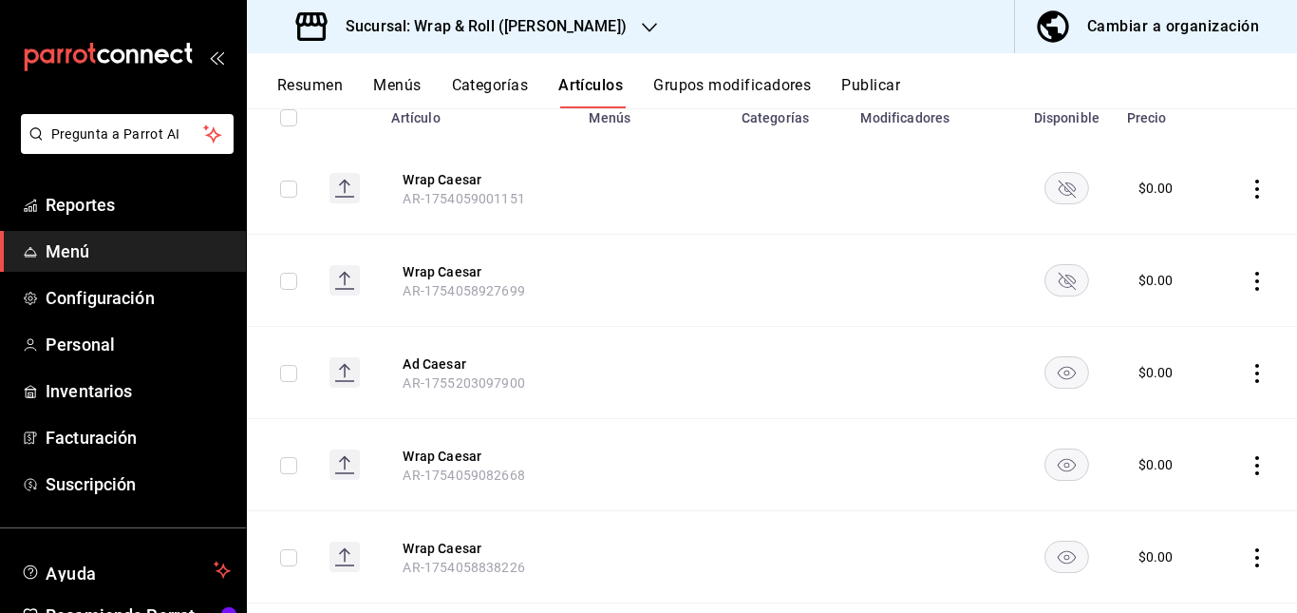
click at [1050, 464] on rect "availability-product" at bounding box center [1067, 463] width 44 height 31
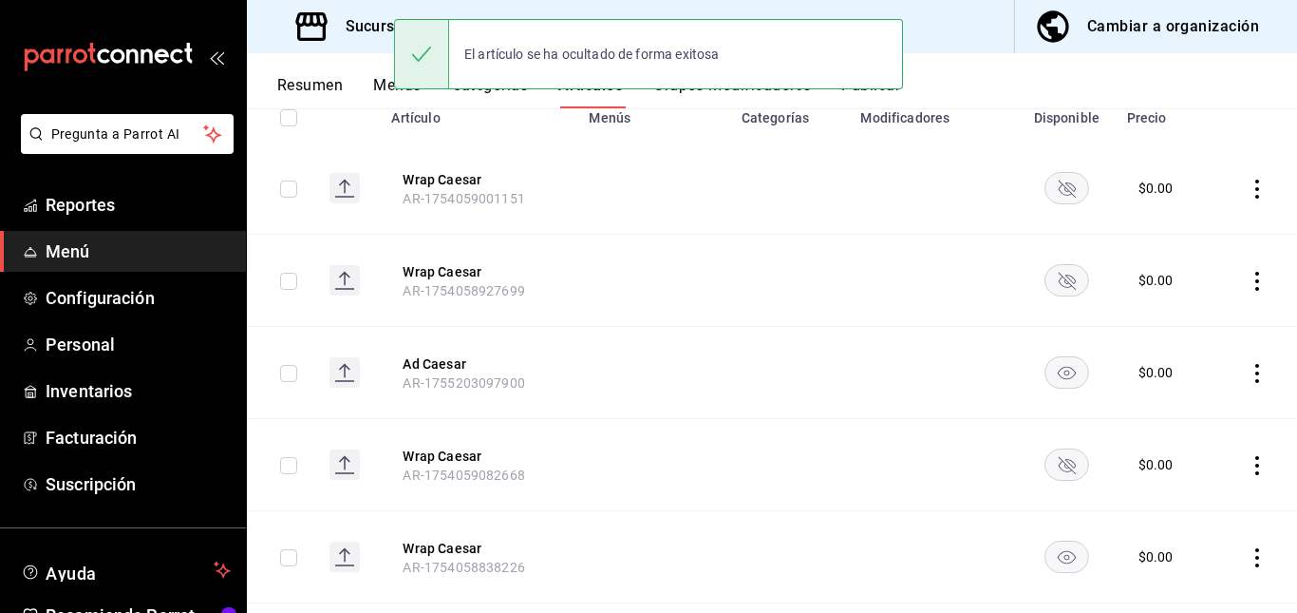
click at [1051, 561] on rect "availability-product" at bounding box center [1067, 555] width 44 height 31
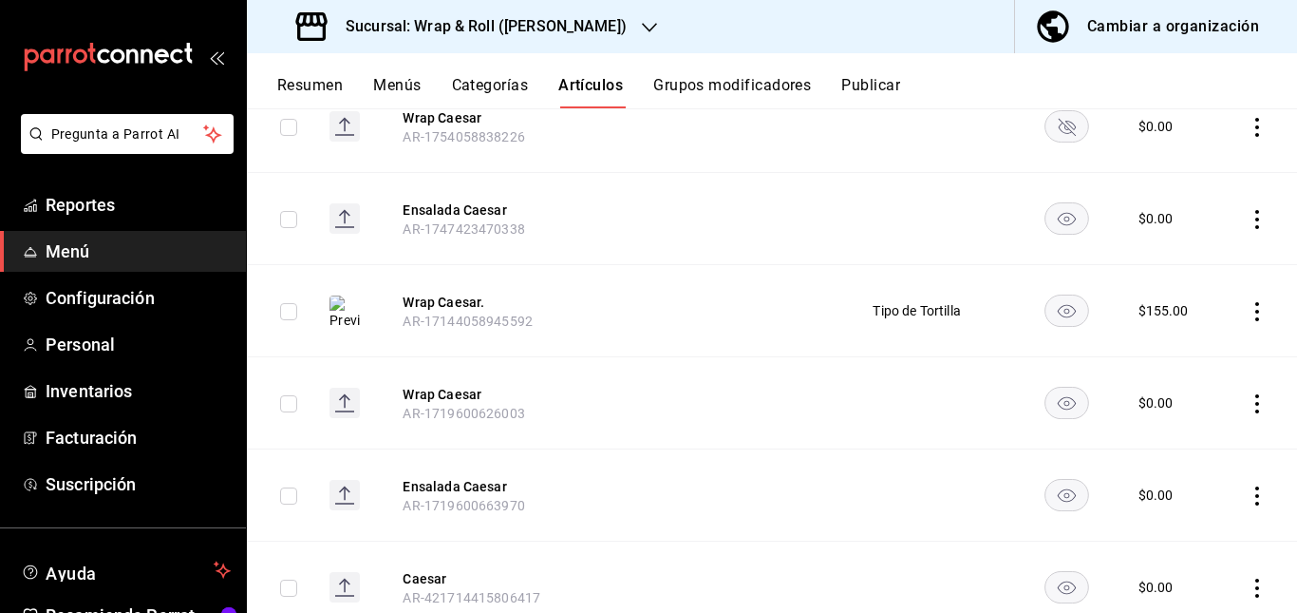
scroll to position [688, 0]
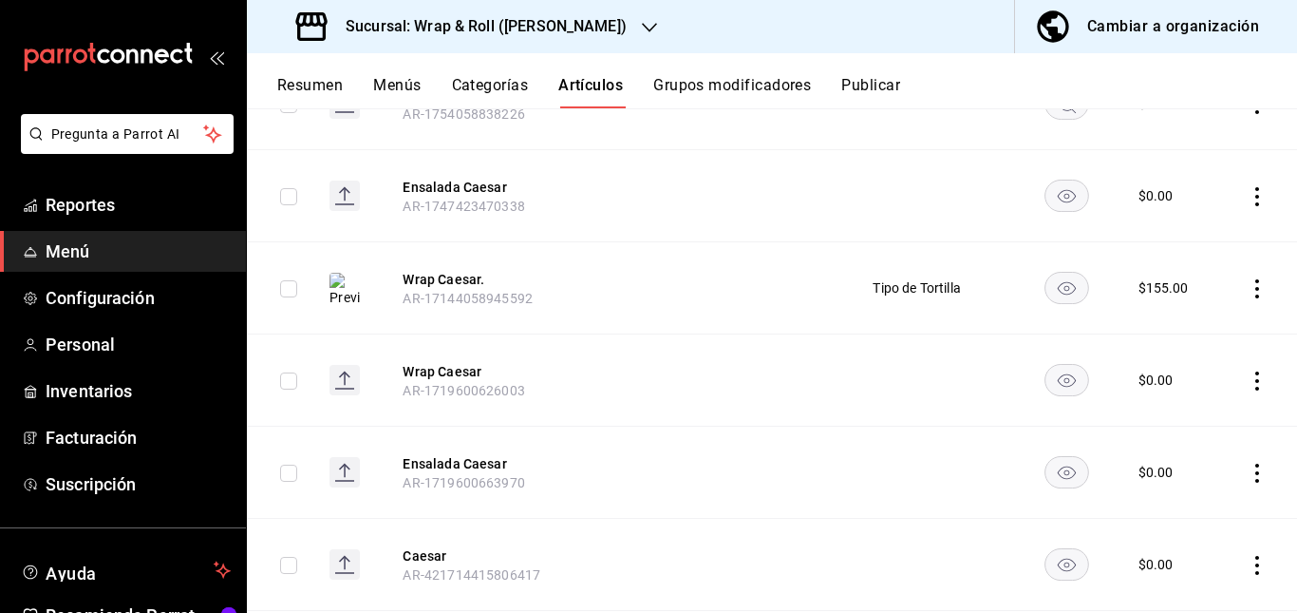
click at [1050, 195] on rect "availability-product" at bounding box center [1067, 195] width 44 height 31
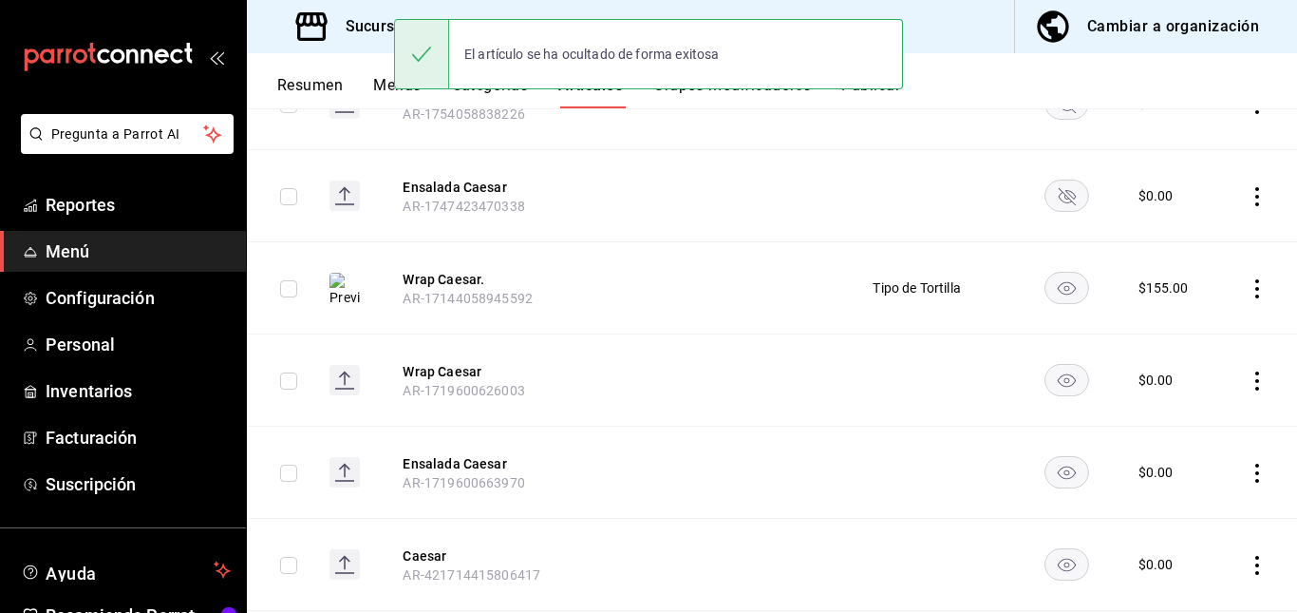
click at [1051, 385] on rect "availability-product" at bounding box center [1067, 379] width 44 height 31
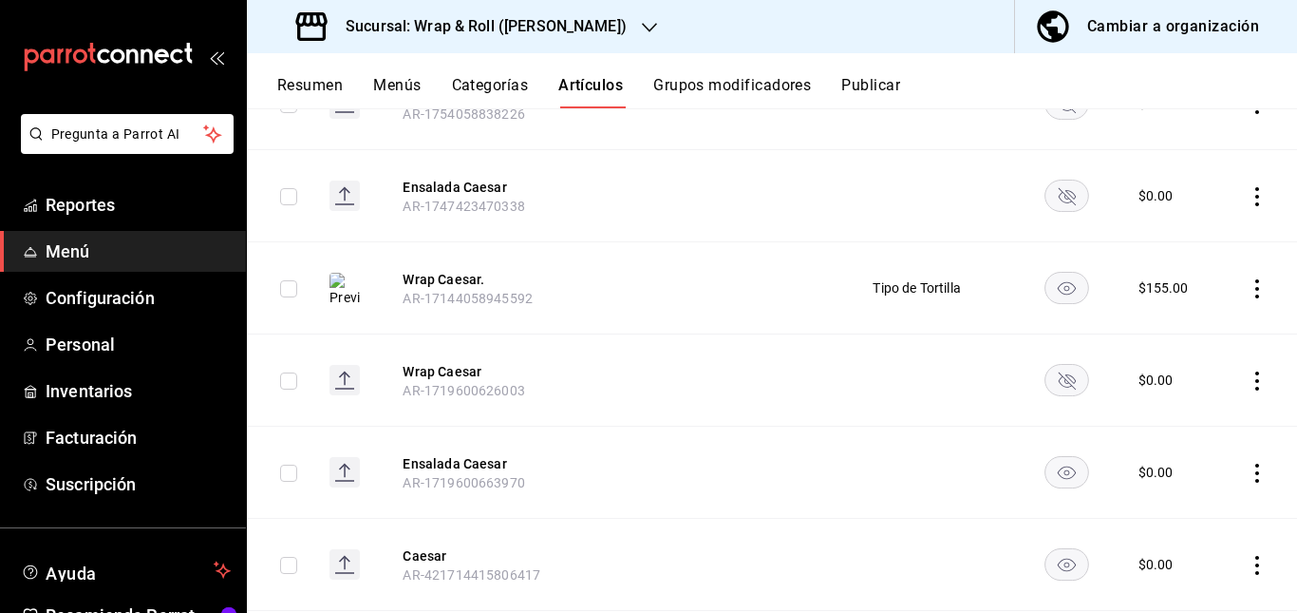
click at [1047, 469] on rect "availability-product" at bounding box center [1067, 471] width 44 height 31
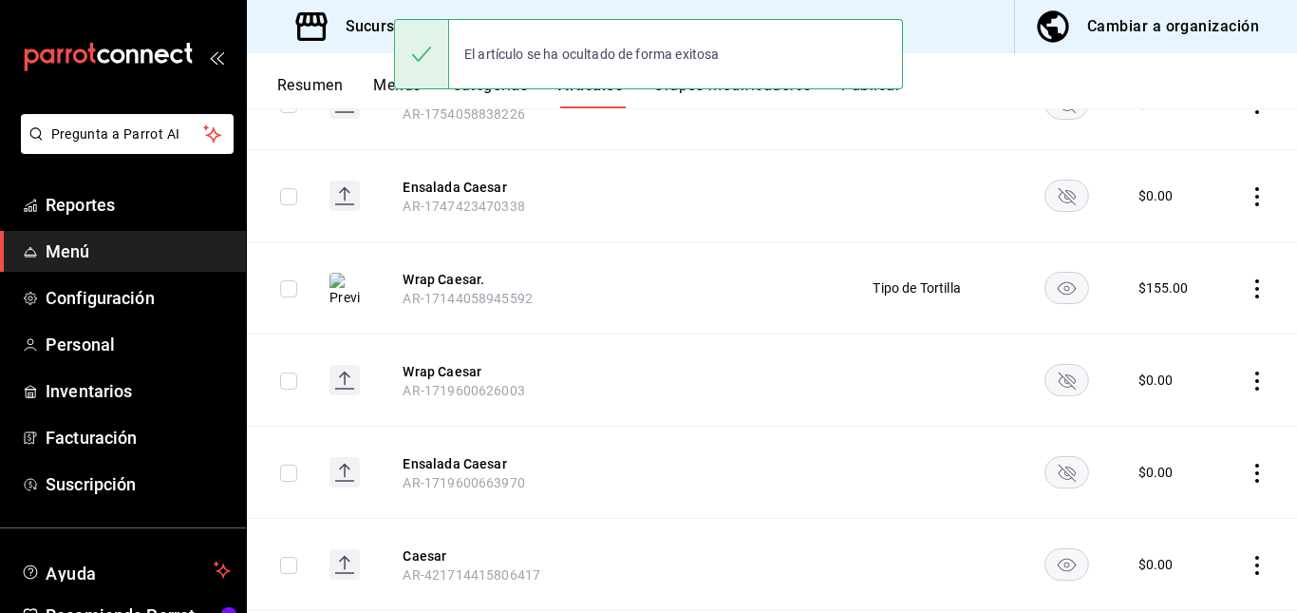
click at [1059, 568] on rect "availability-product" at bounding box center [1067, 563] width 44 height 31
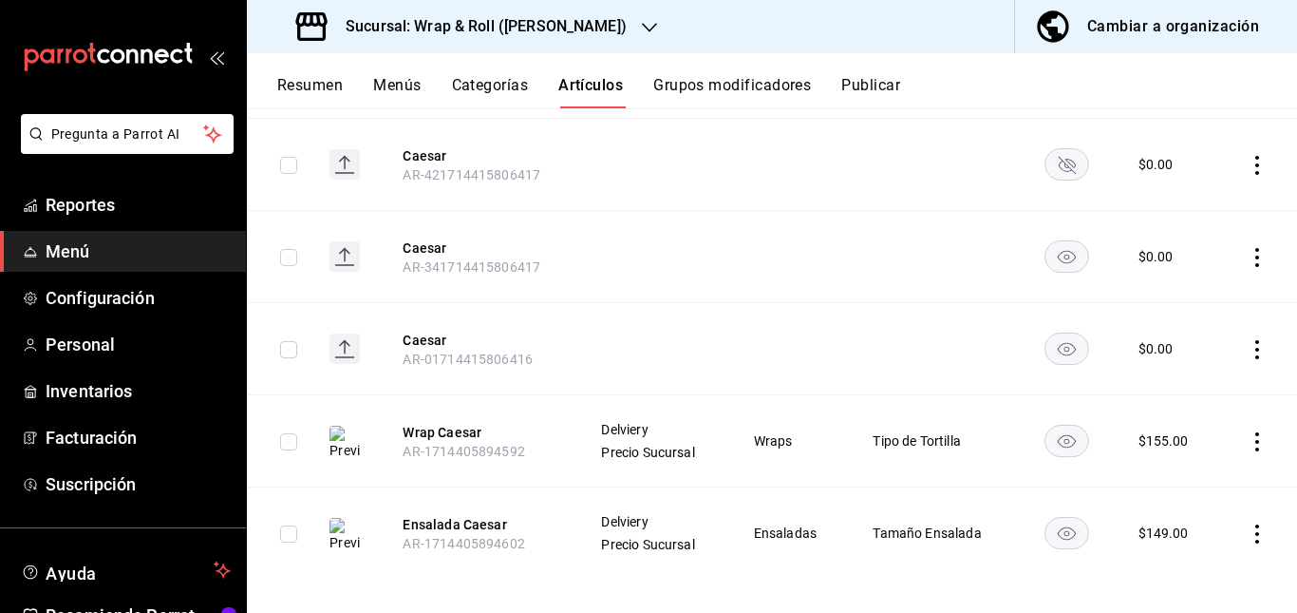
scroll to position [1100, 0]
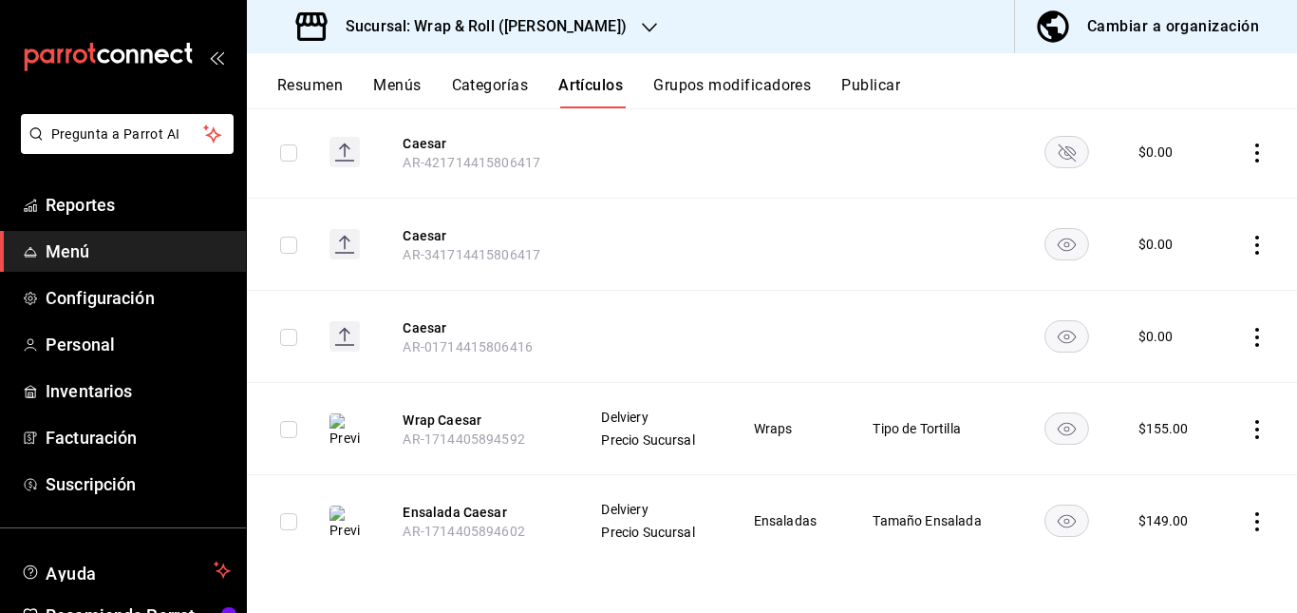
drag, startPoint x: 1057, startPoint y: 261, endPoint x: 1057, endPoint y: 242, distance: 19.0
click at [1057, 242] on td at bounding box center [1067, 245] width 98 height 92
click at [1058, 242] on icon "availability-product" at bounding box center [1067, 244] width 18 height 13
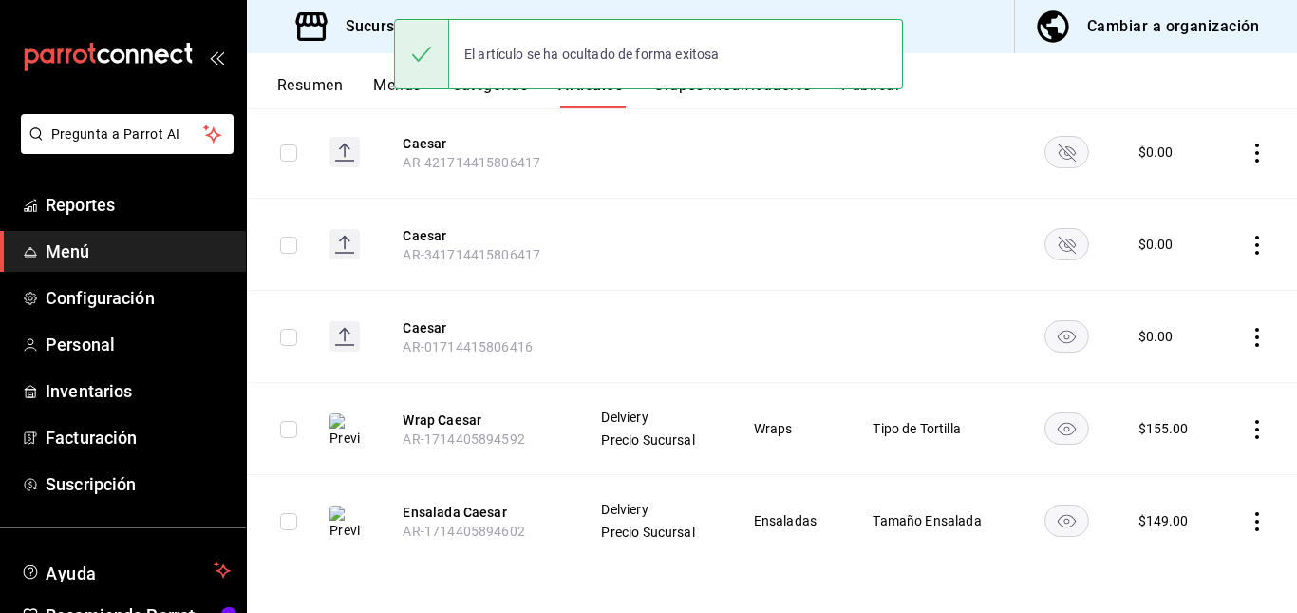
click at [1051, 332] on rect "availability-product" at bounding box center [1067, 335] width 44 height 31
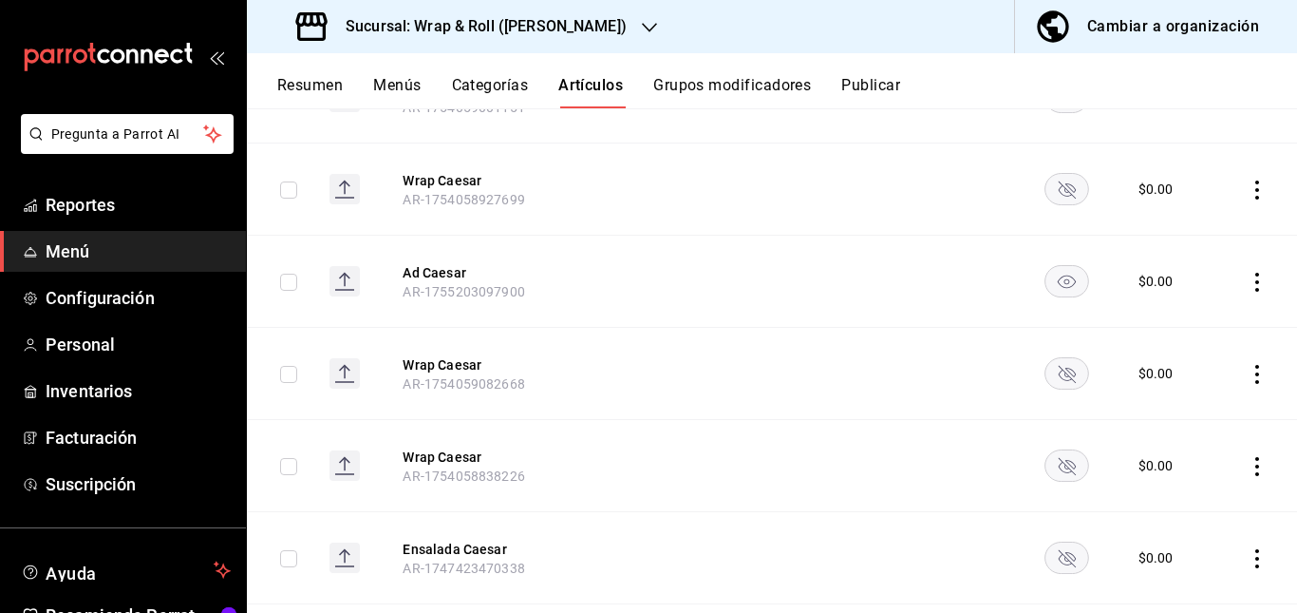
scroll to position [0, 0]
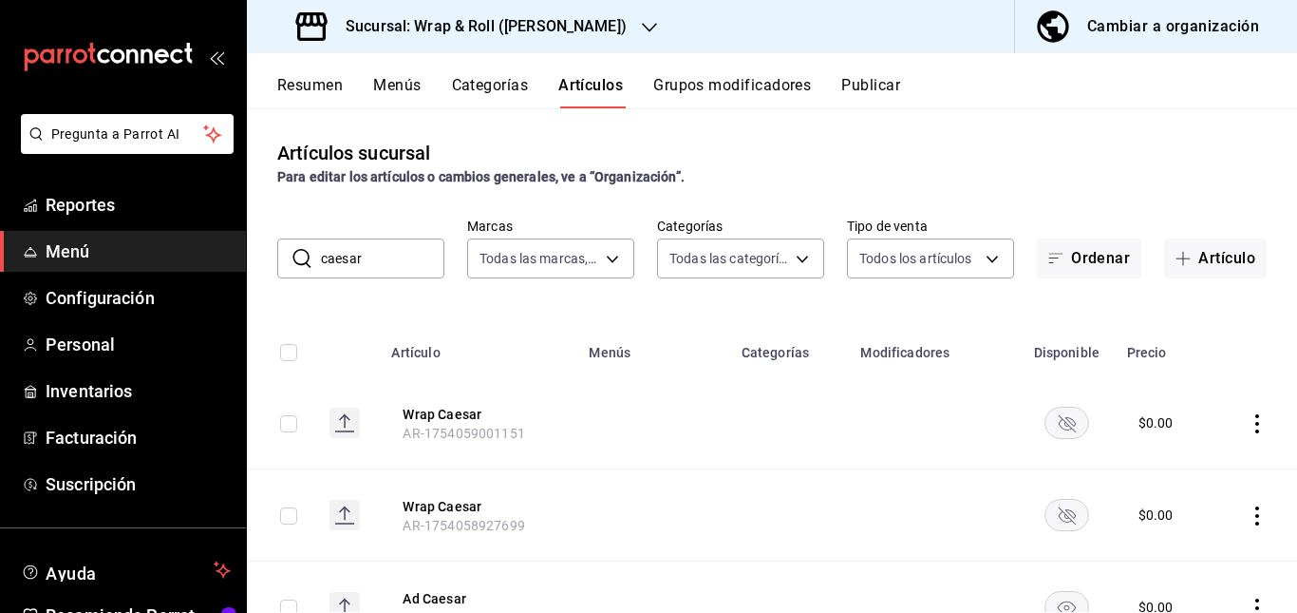
click at [404, 269] on input "caesar" at bounding box center [382, 258] width 123 height 38
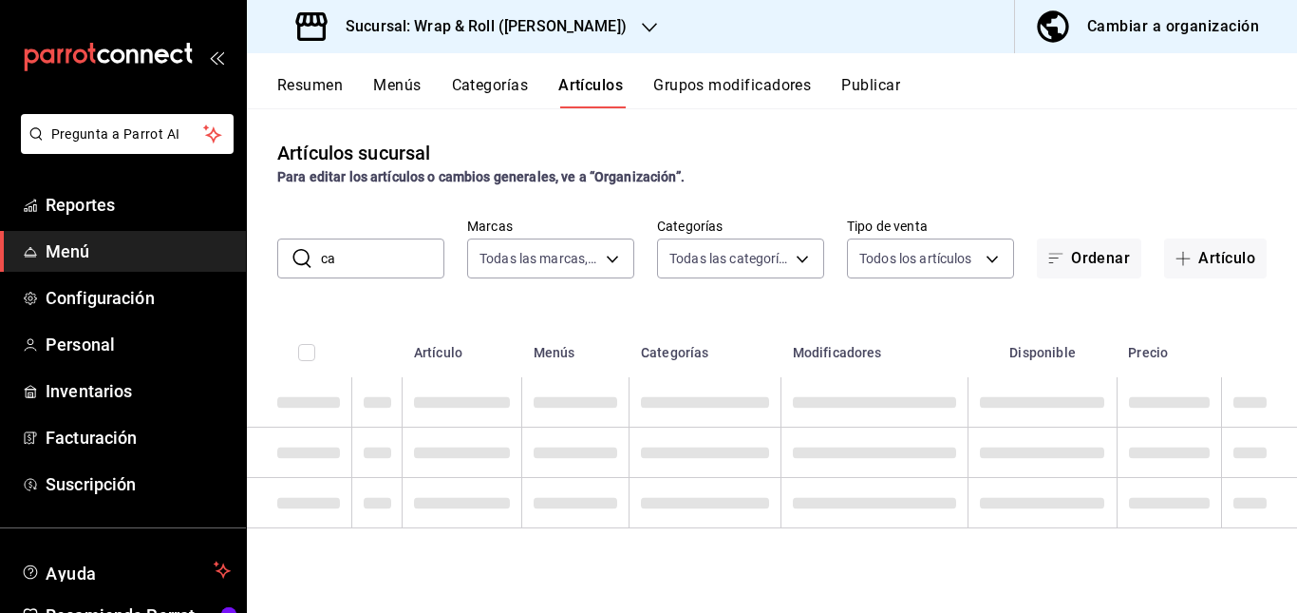
type input "c"
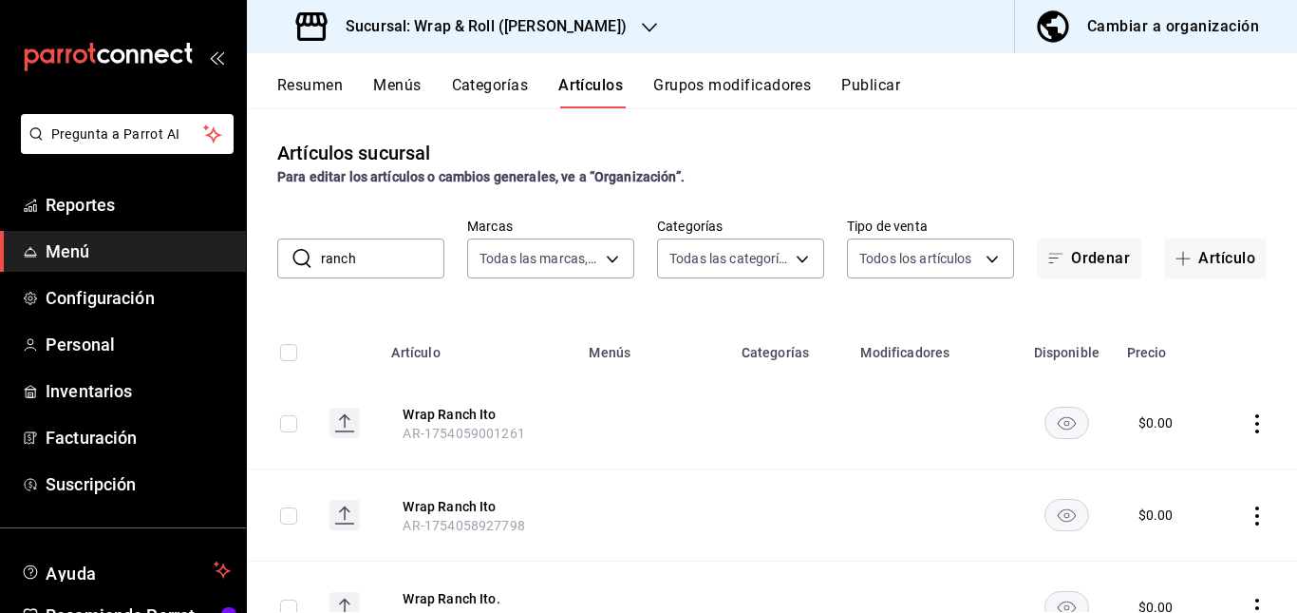
click at [696, 374] on th "Menús" at bounding box center [653, 346] width 152 height 61
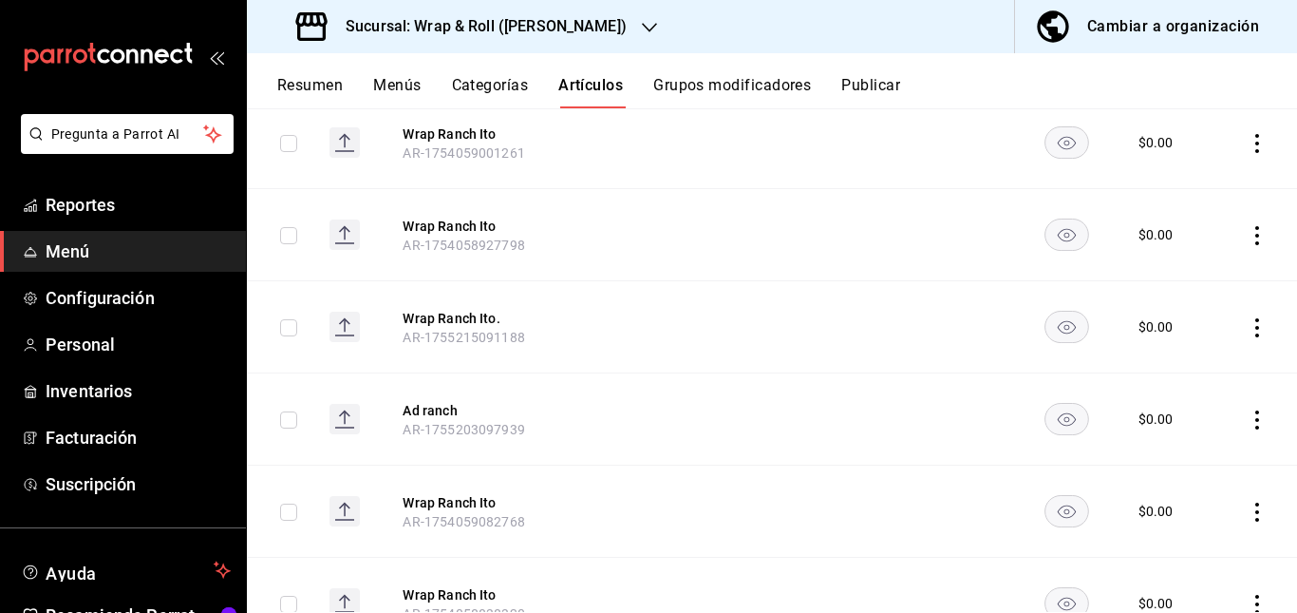
scroll to position [281, 0]
click at [1050, 147] on rect "availability-product" at bounding box center [1067, 140] width 44 height 31
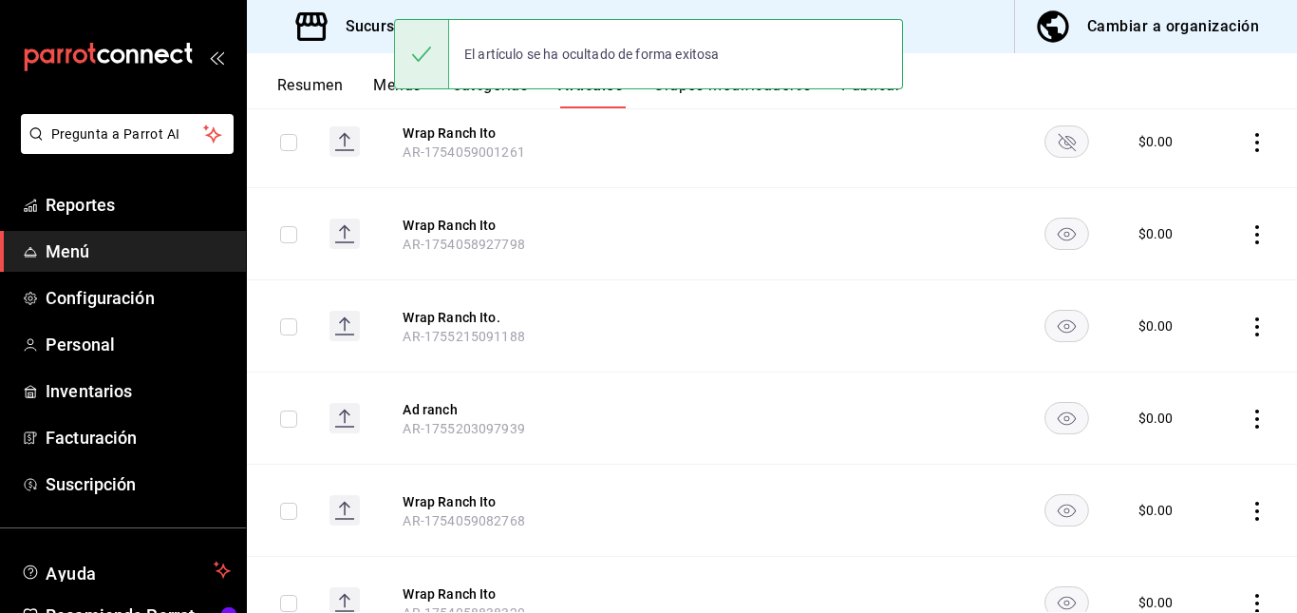
click at [1056, 238] on rect "availability-product" at bounding box center [1067, 232] width 44 height 31
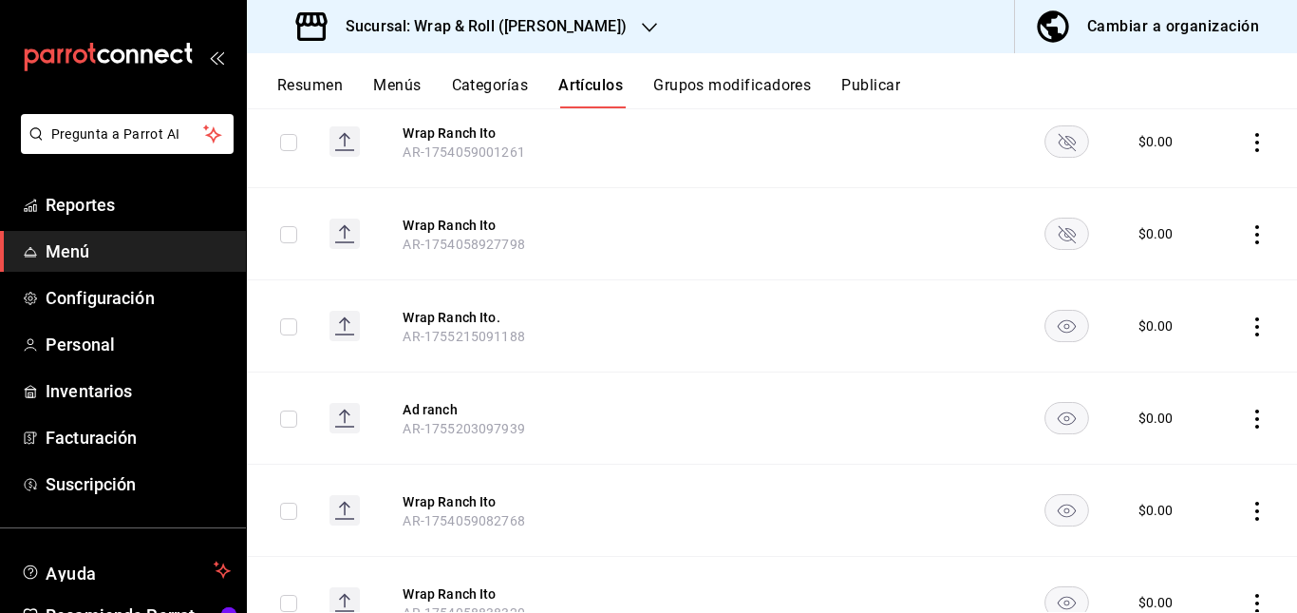
click at [1054, 323] on rect "availability-product" at bounding box center [1067, 325] width 44 height 31
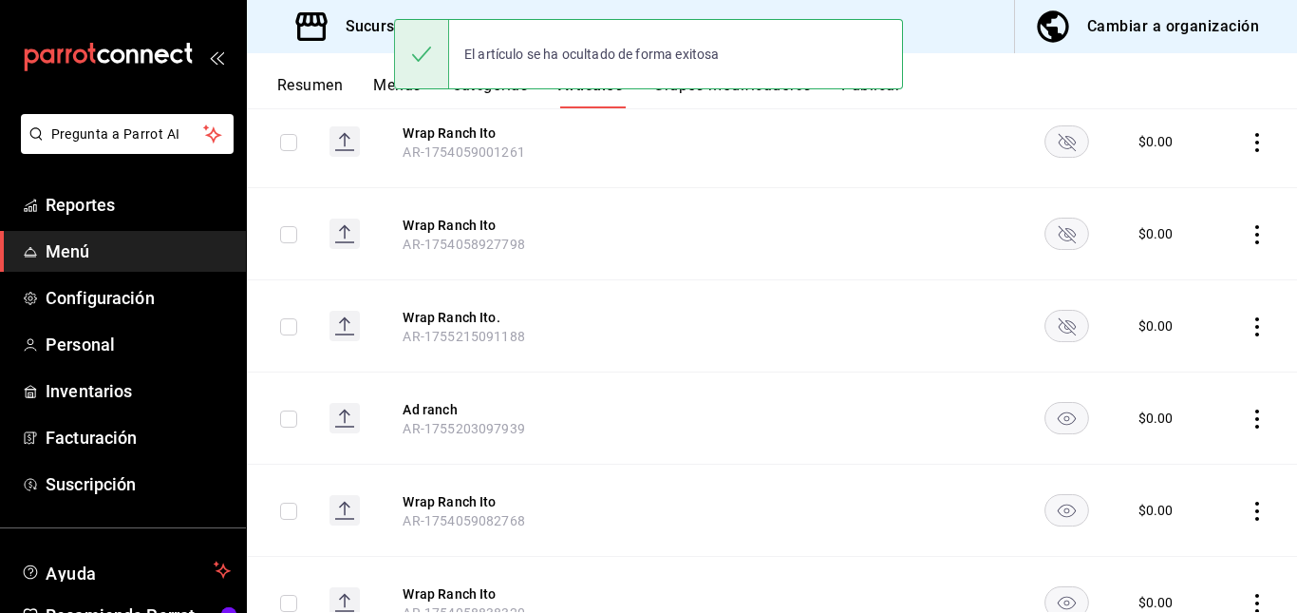
click at [1058, 511] on icon "availability-product" at bounding box center [1067, 510] width 18 height 13
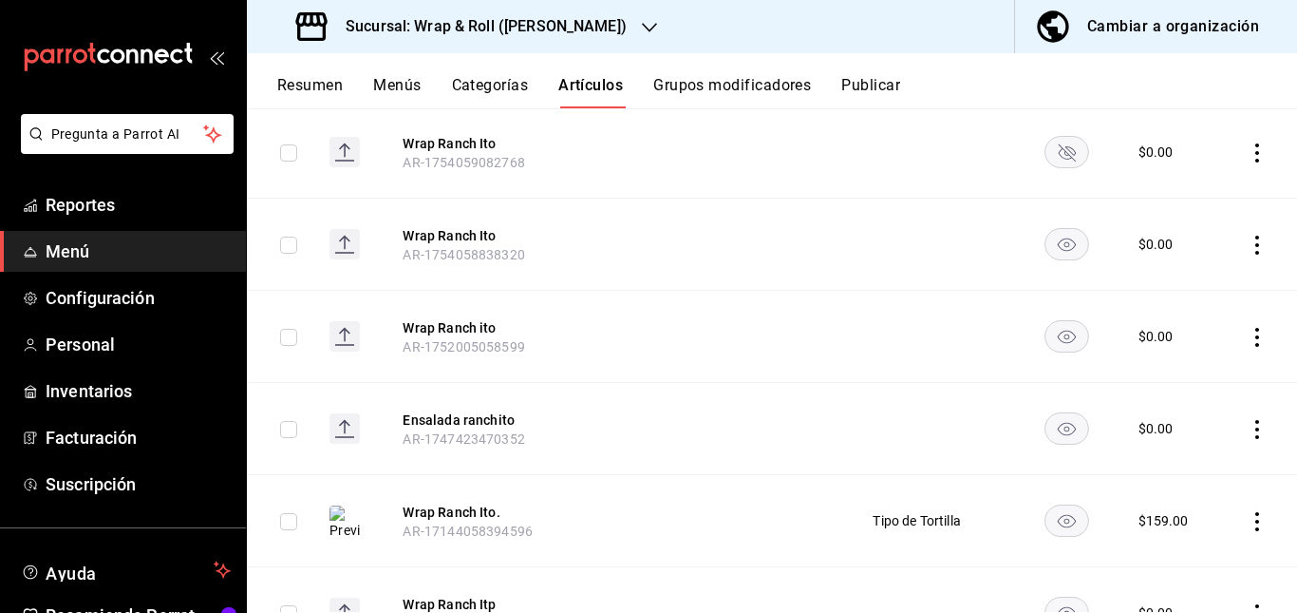
scroll to position [642, 0]
click at [1052, 241] on rect "availability-product" at bounding box center [1067, 240] width 44 height 31
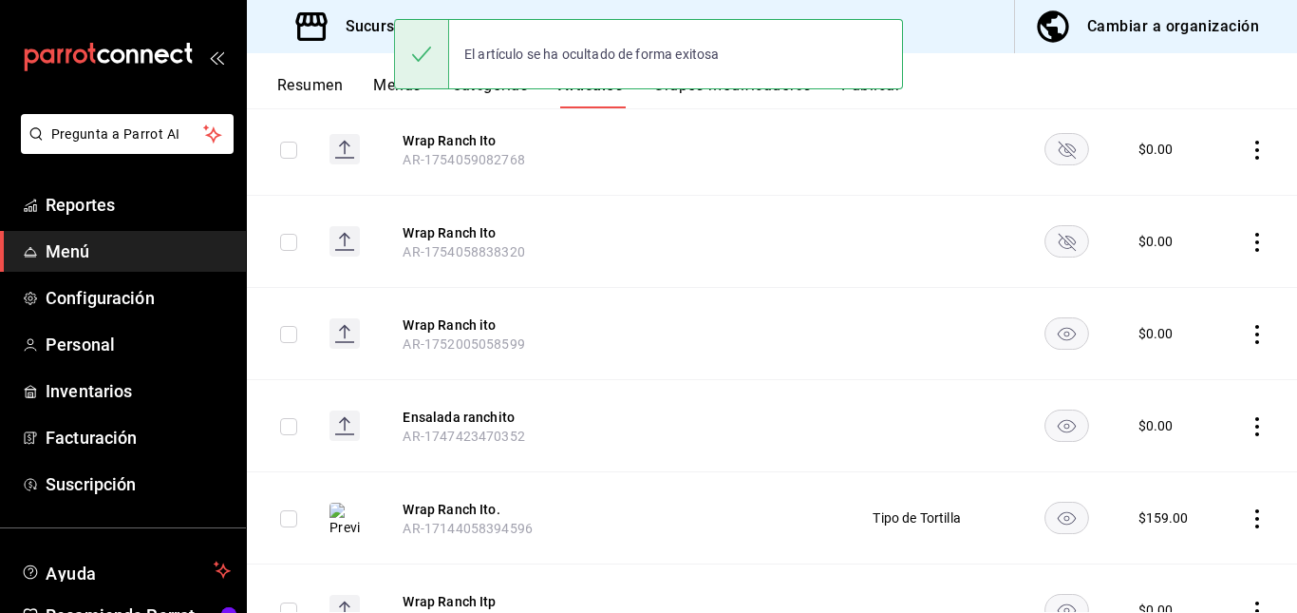
click at [1054, 341] on rect "availability-product" at bounding box center [1067, 332] width 44 height 31
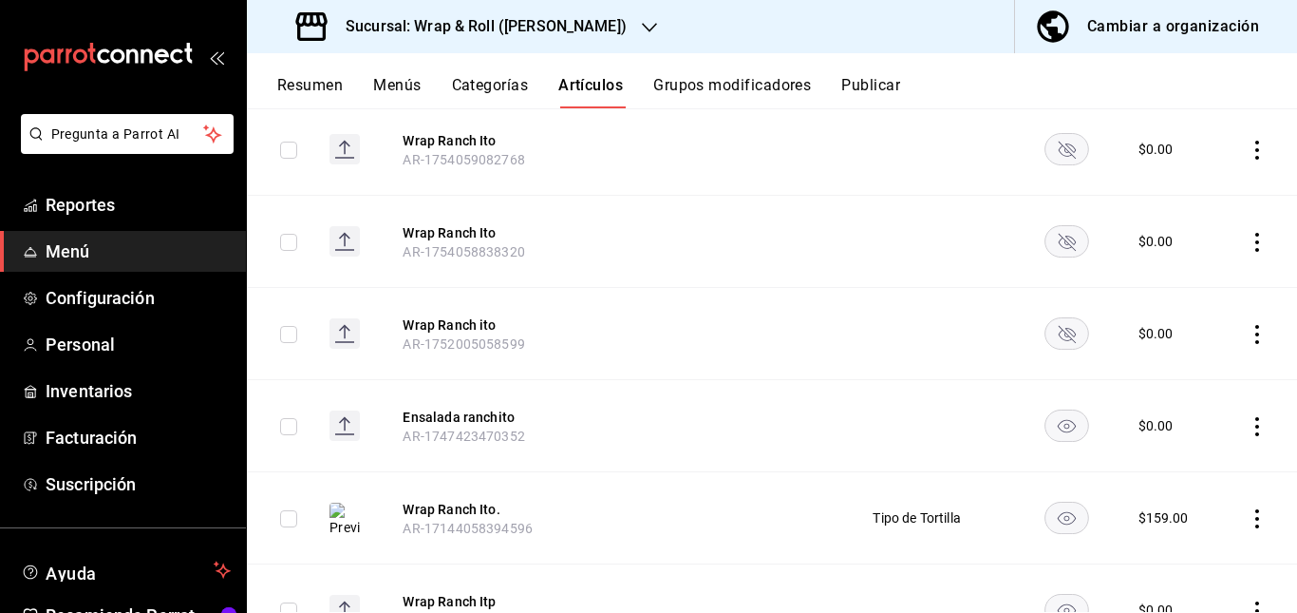
click at [1060, 419] on rect "availability-product" at bounding box center [1067, 424] width 44 height 31
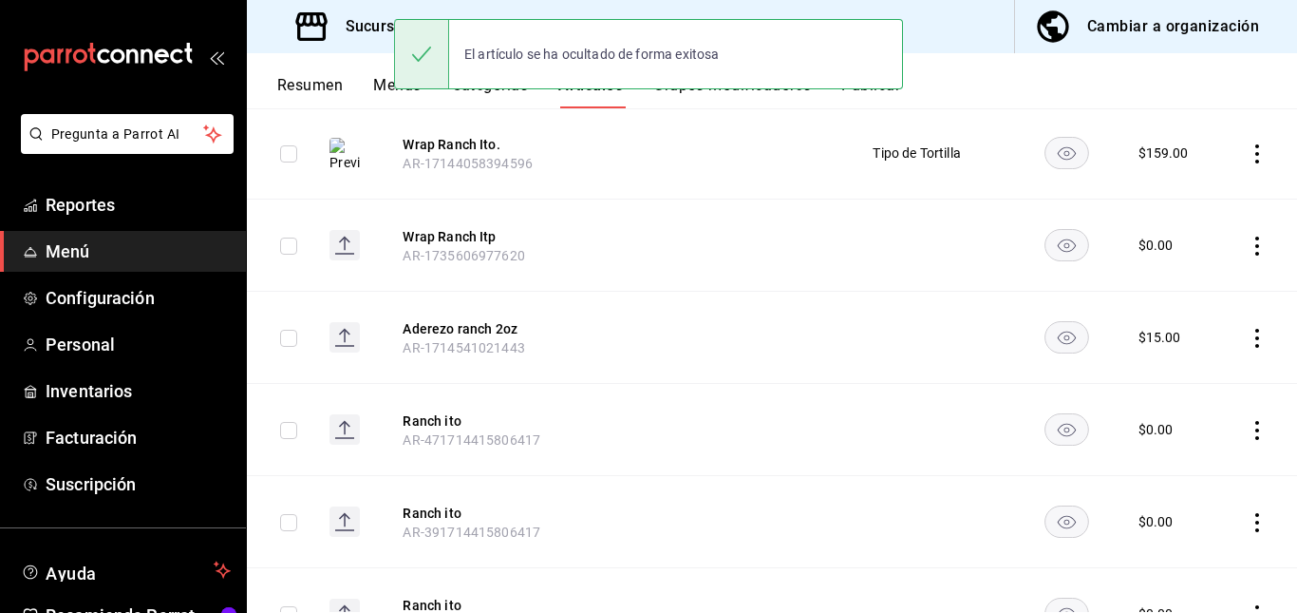
scroll to position [1019, 0]
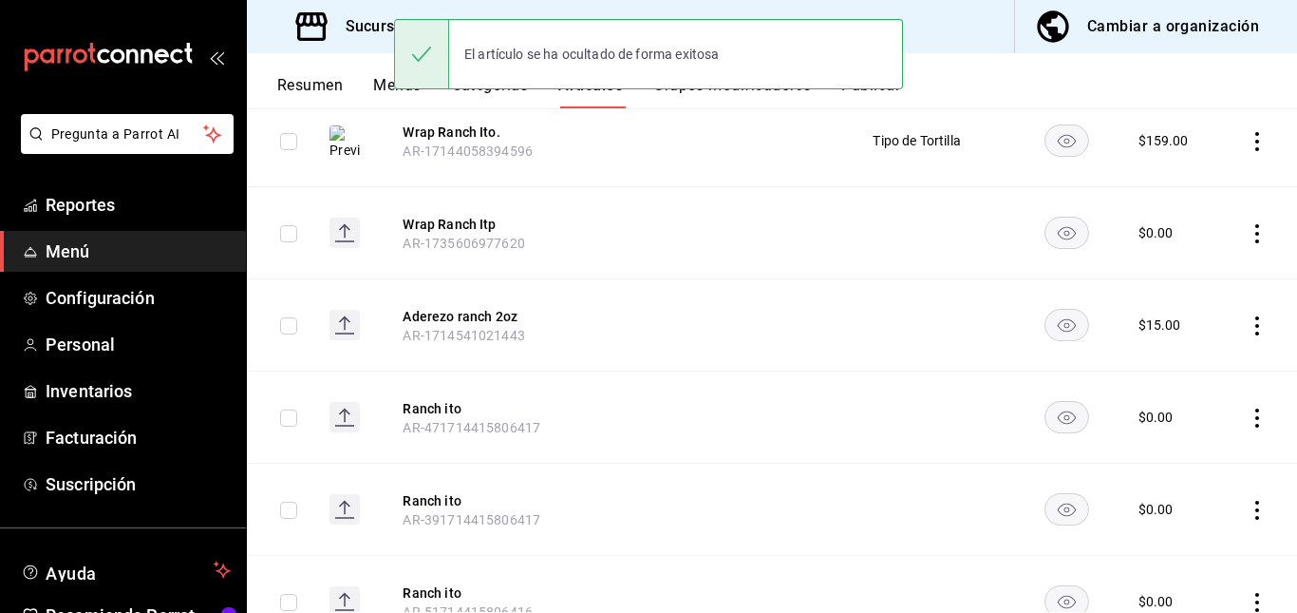
click at [1061, 238] on icon "availability-product" at bounding box center [1067, 233] width 18 height 13
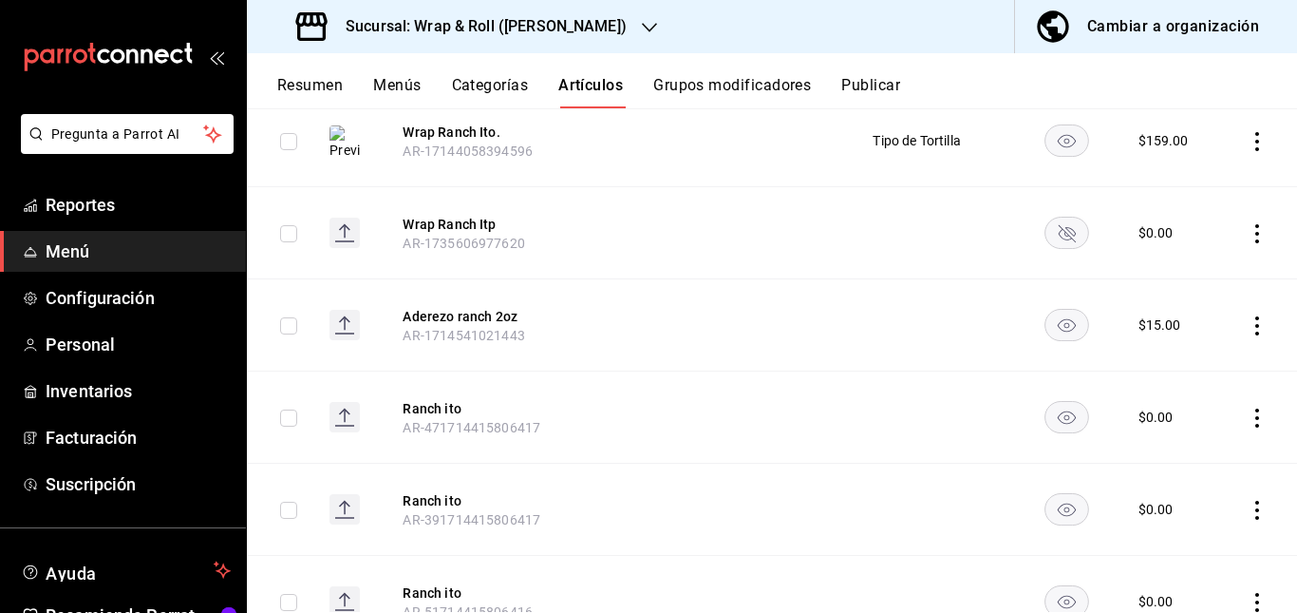
click at [1058, 428] on rect "availability-product" at bounding box center [1067, 416] width 44 height 31
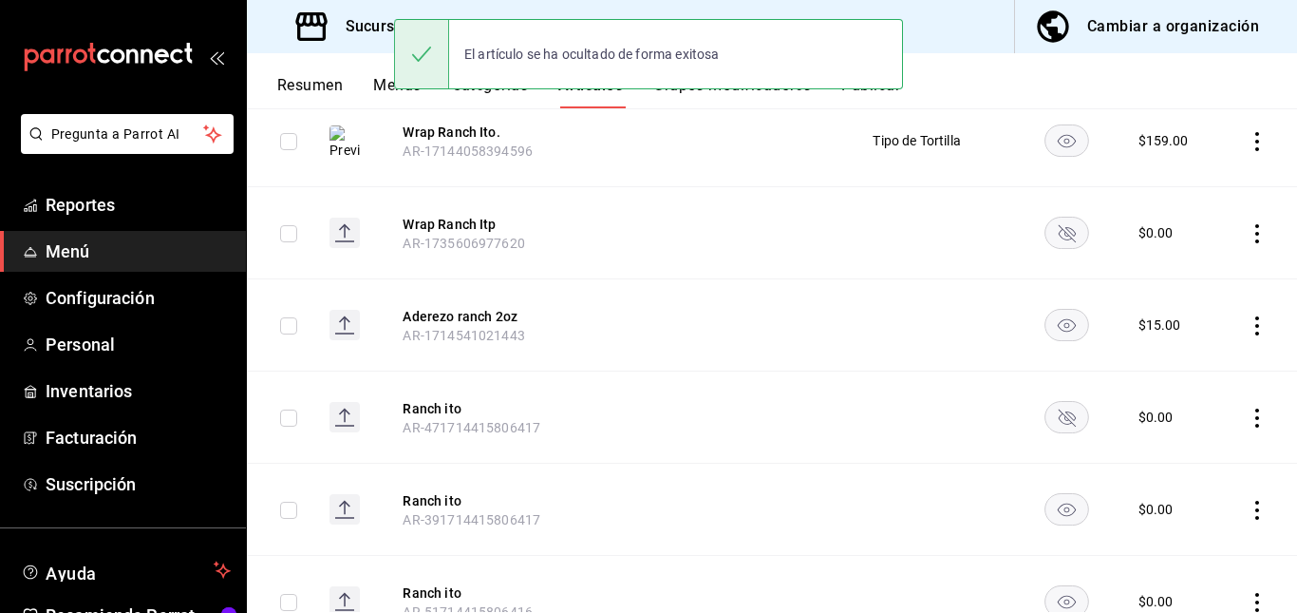
click at [1059, 526] on td at bounding box center [1067, 509] width 98 height 92
click at [1058, 516] on icon "availability-product" at bounding box center [1067, 509] width 18 height 13
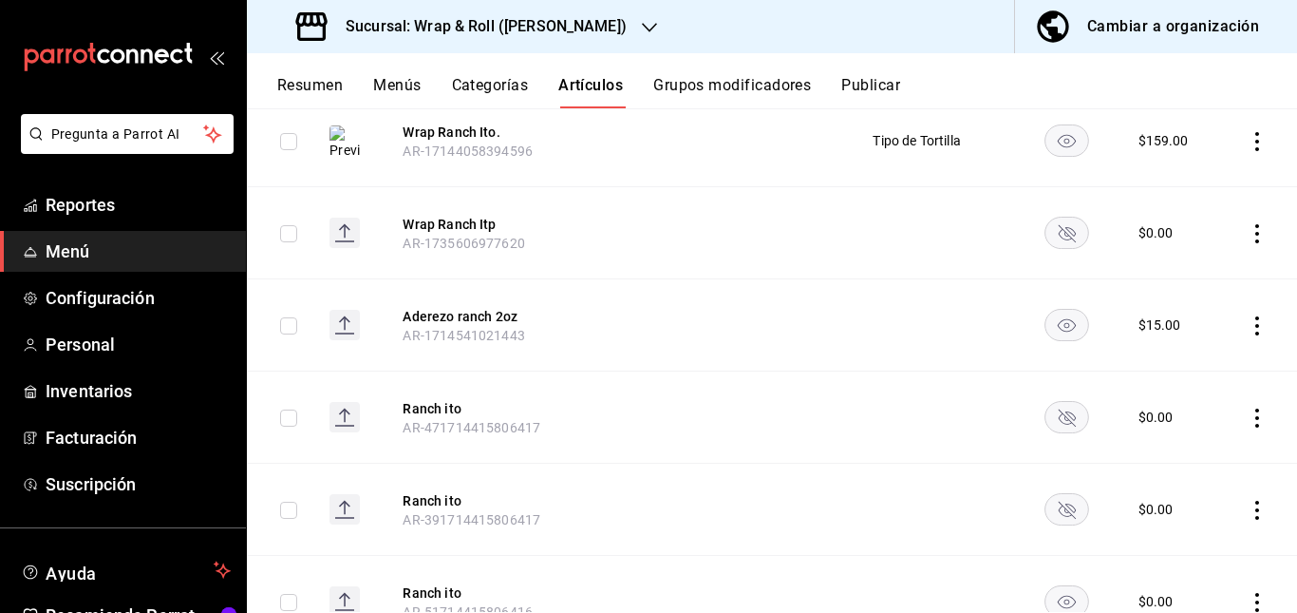
click at [1050, 592] on rect "availability-product" at bounding box center [1067, 600] width 44 height 31
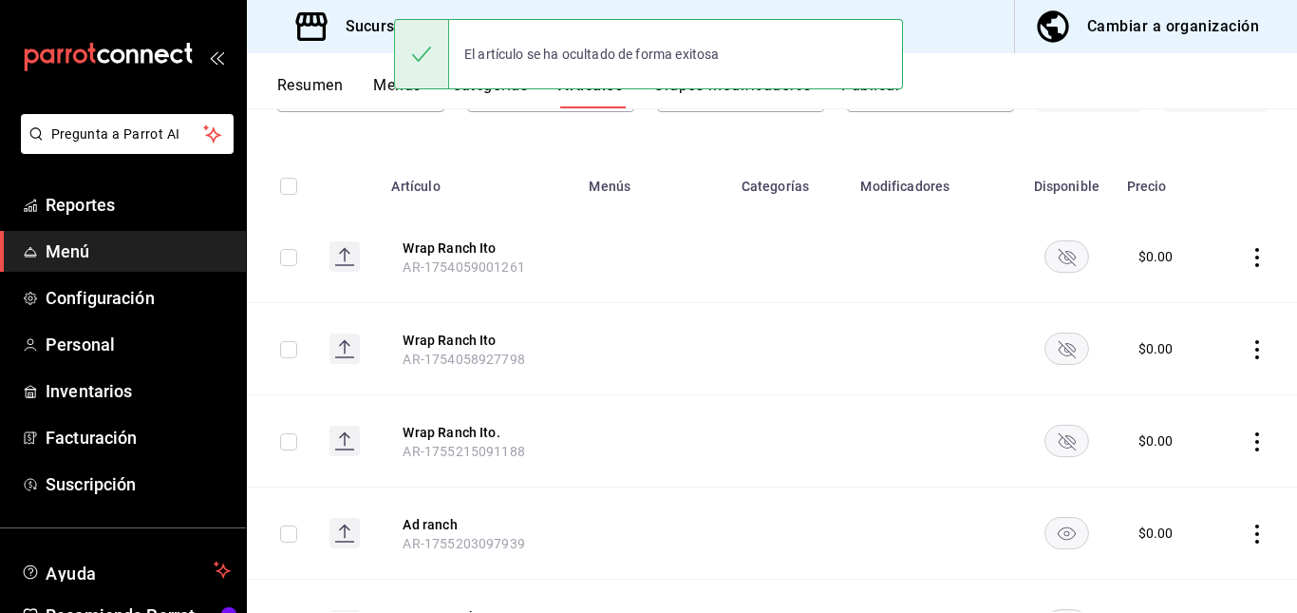
scroll to position [0, 0]
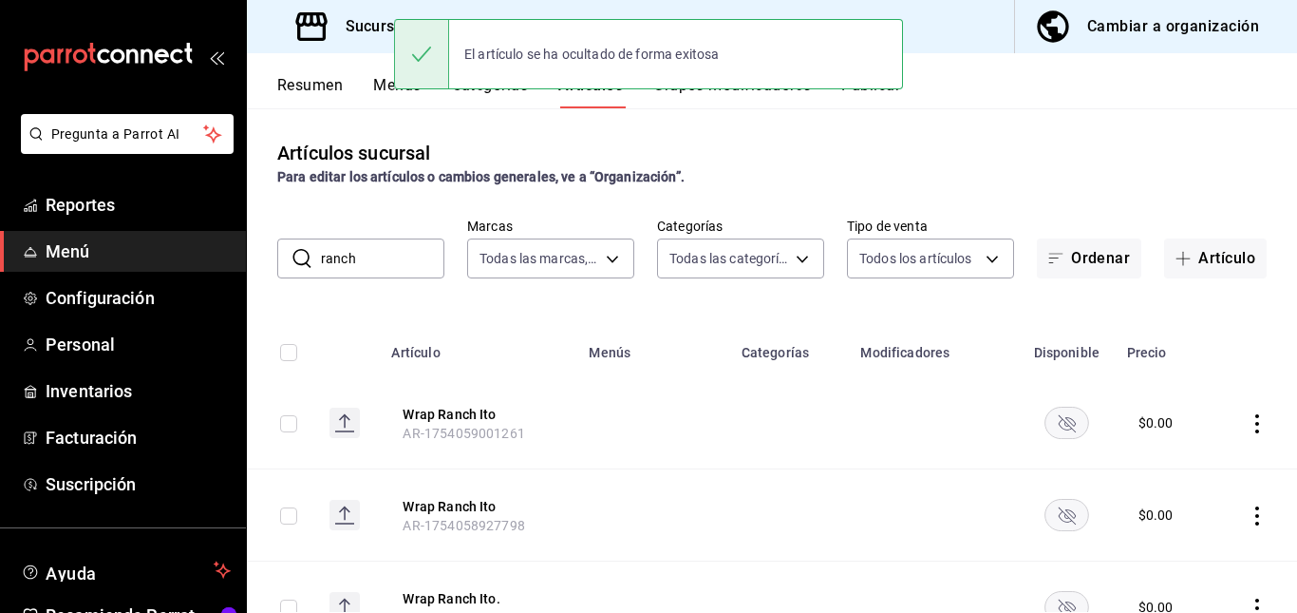
click at [388, 266] on input "ranch" at bounding box center [382, 258] width 123 height 38
type input "r"
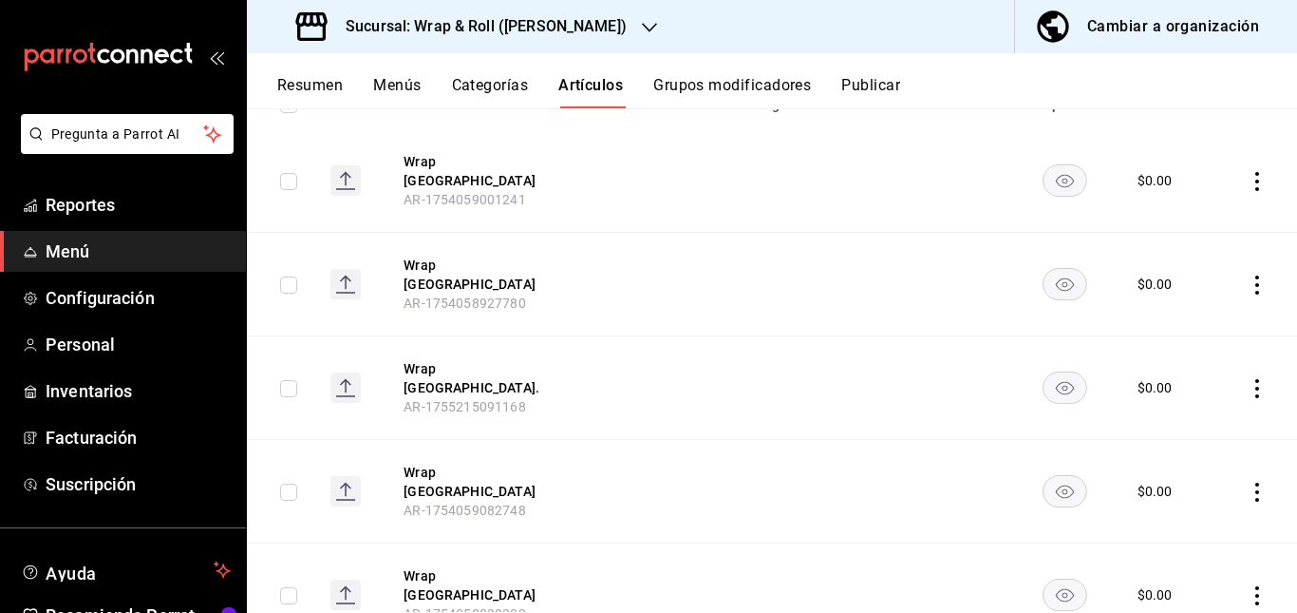
scroll to position [250, 0]
click at [1055, 162] on rect "availability-product" at bounding box center [1066, 177] width 44 height 31
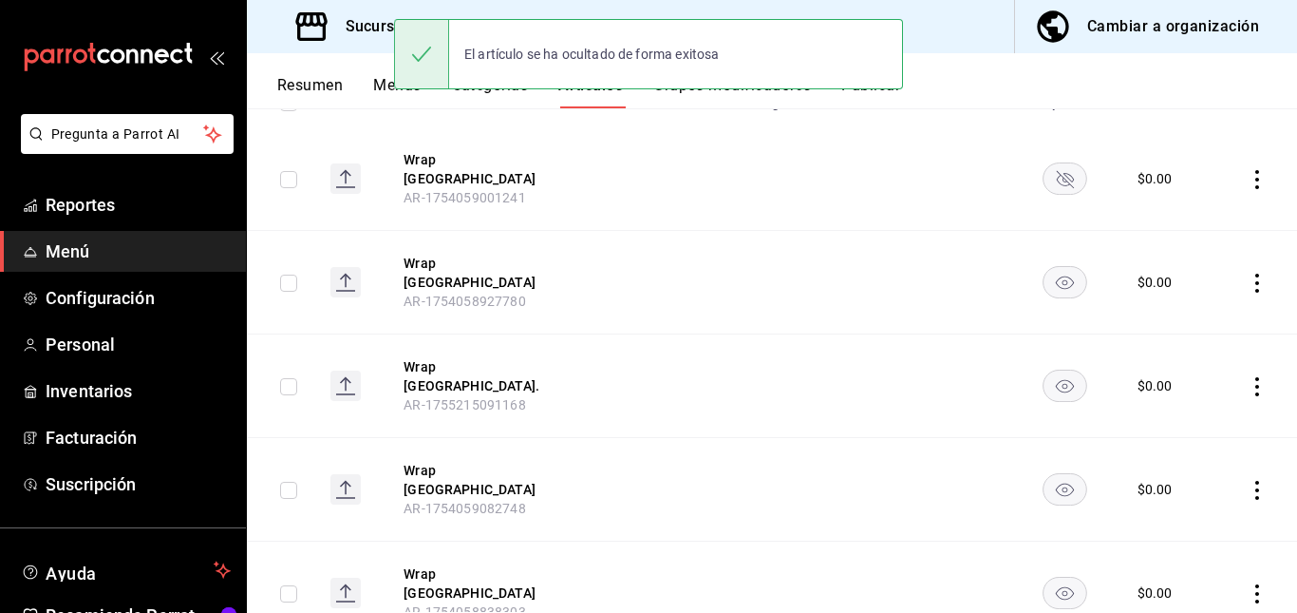
click at [1053, 267] on rect "availability-product" at bounding box center [1066, 282] width 44 height 31
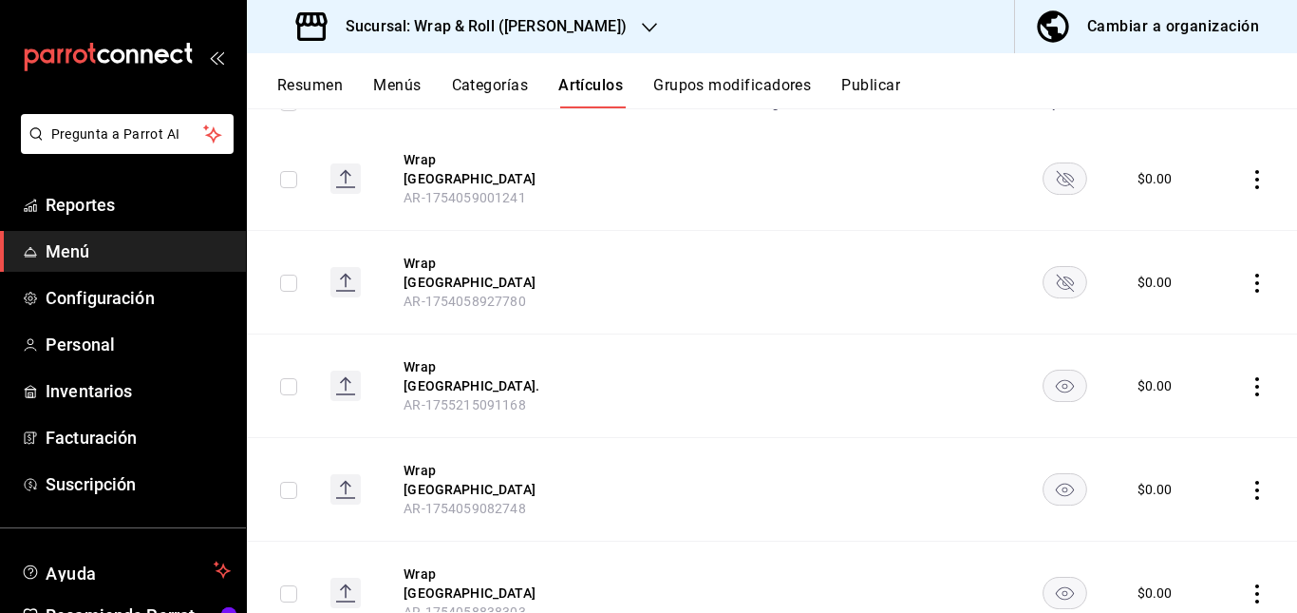
click at [1058, 380] on icon "availability-product" at bounding box center [1065, 386] width 18 height 13
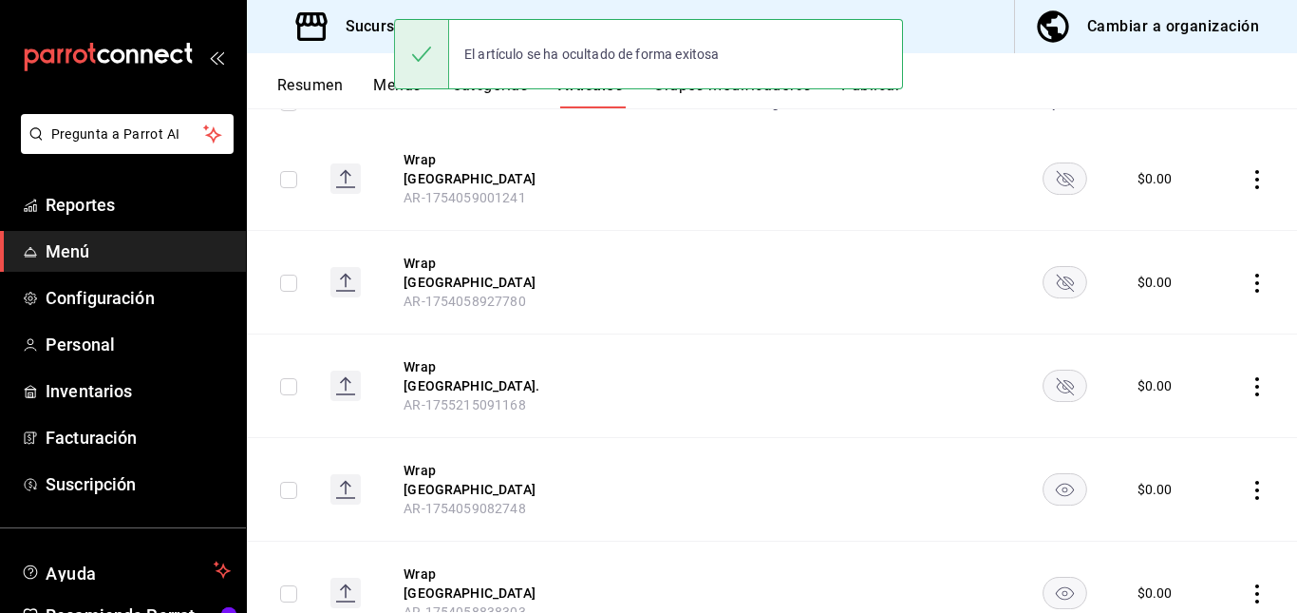
click at [1044, 474] on rect "availability-product" at bounding box center [1066, 489] width 44 height 31
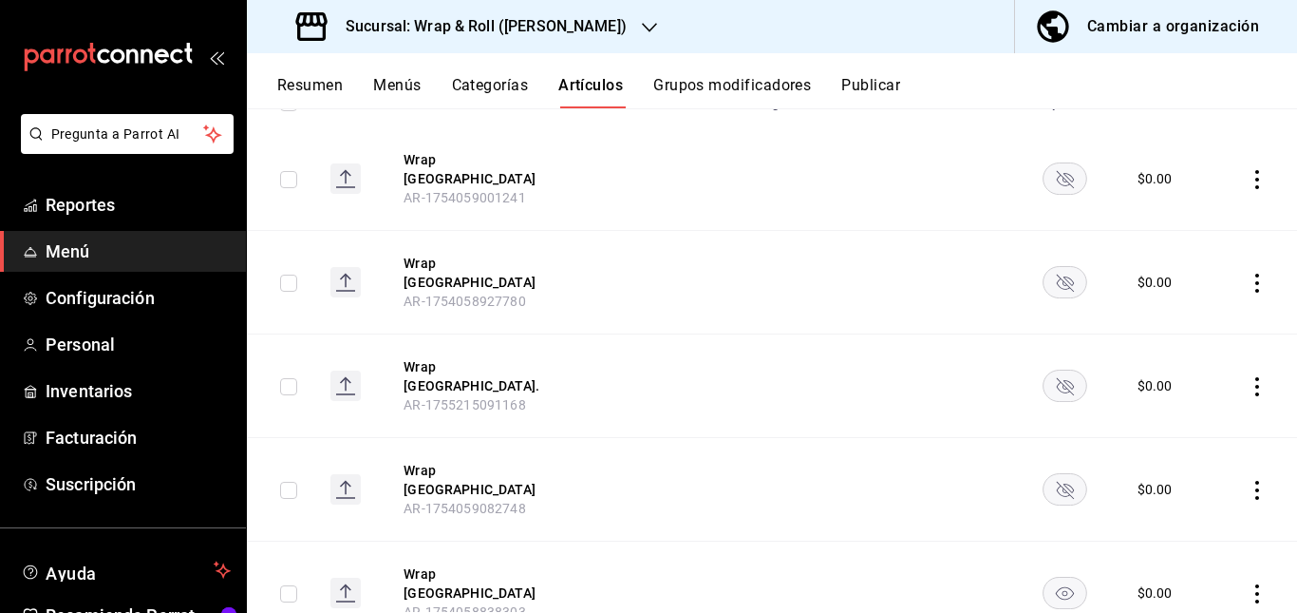
click at [1044, 577] on rect "availability-product" at bounding box center [1066, 592] width 44 height 31
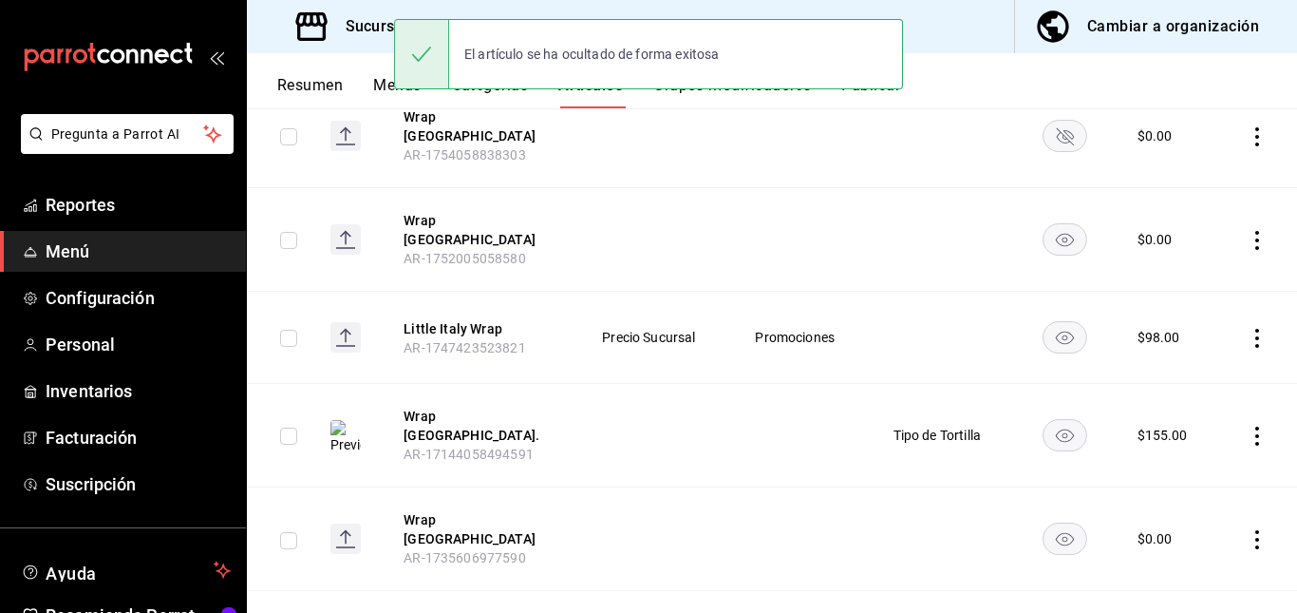
scroll to position [716, 0]
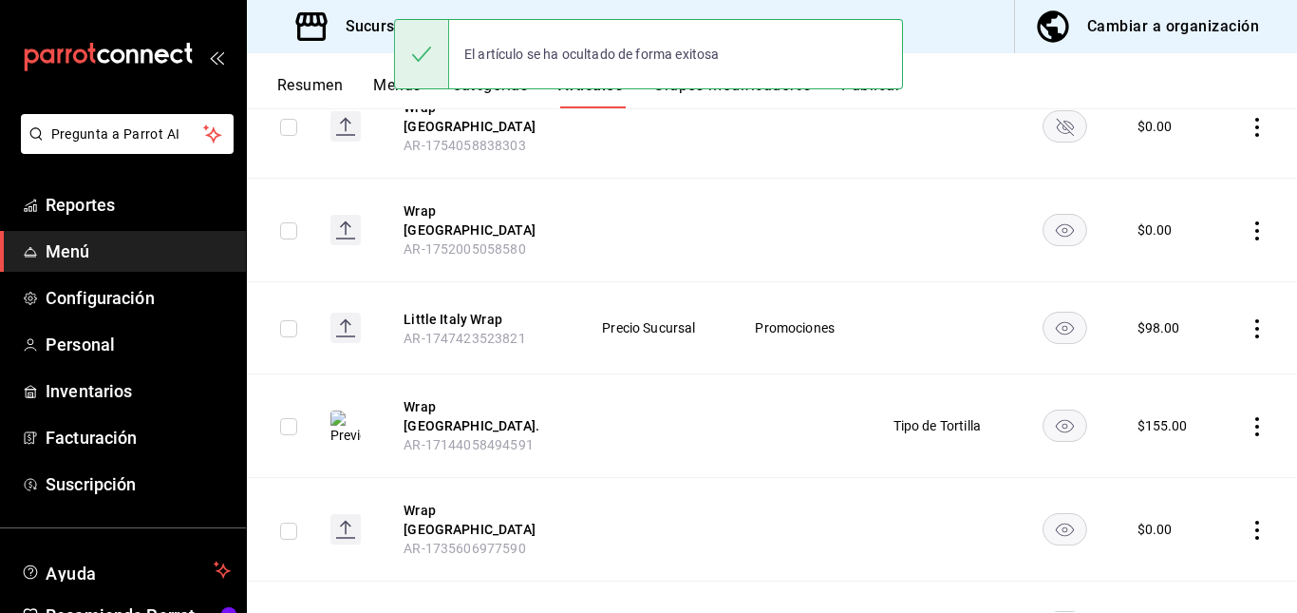
click at [1056, 224] on icon "availability-product" at bounding box center [1065, 230] width 18 height 13
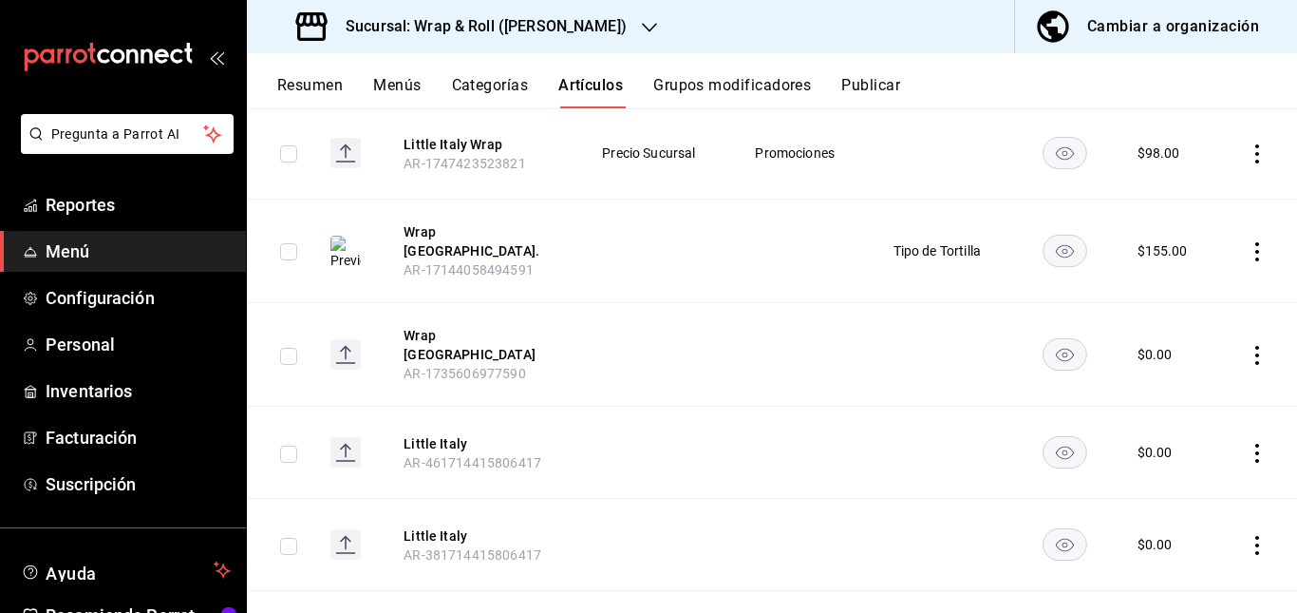
scroll to position [907, 0]
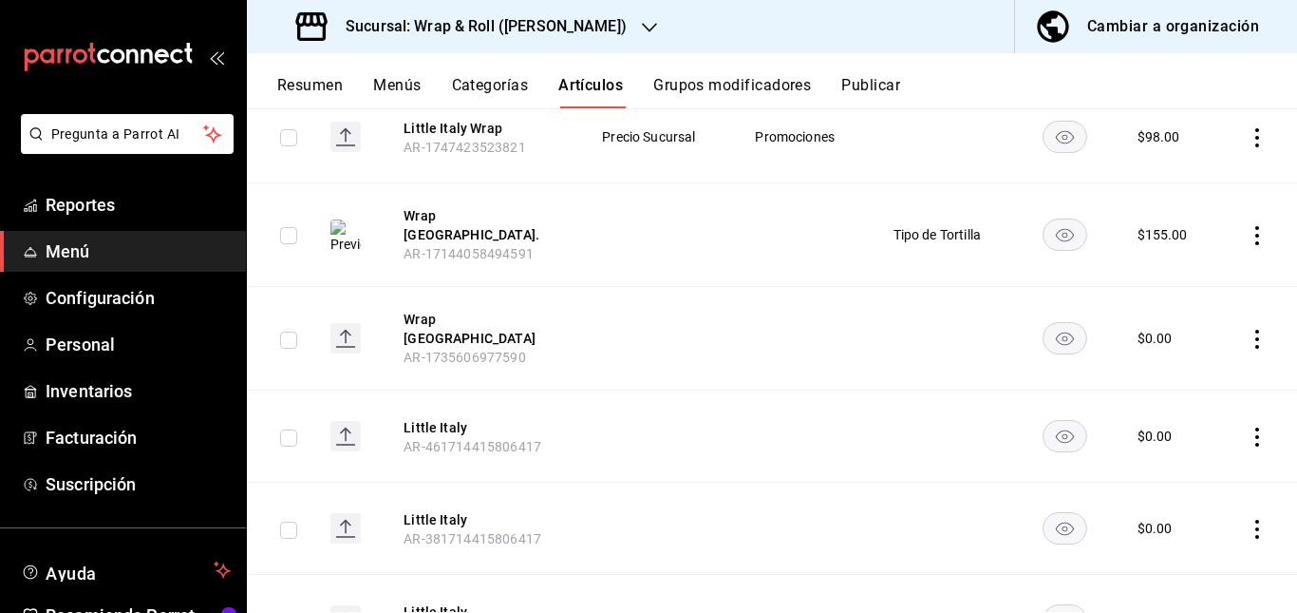
click at [1056, 332] on icon "availability-product" at bounding box center [1065, 338] width 18 height 13
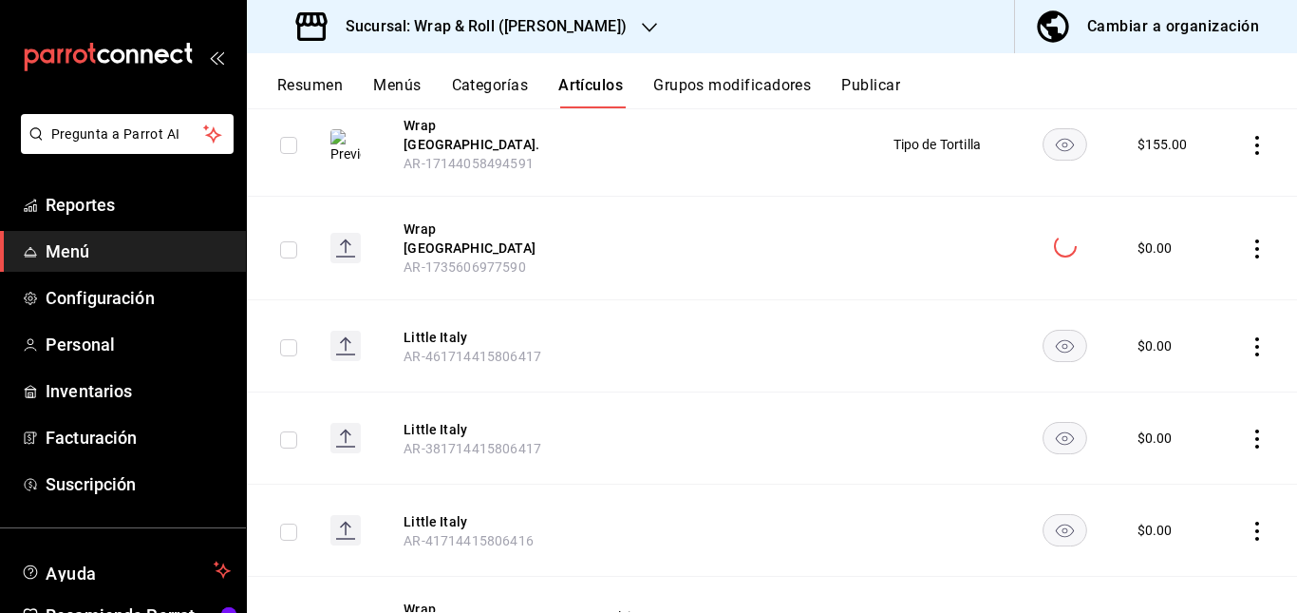
scroll to position [1008, 0]
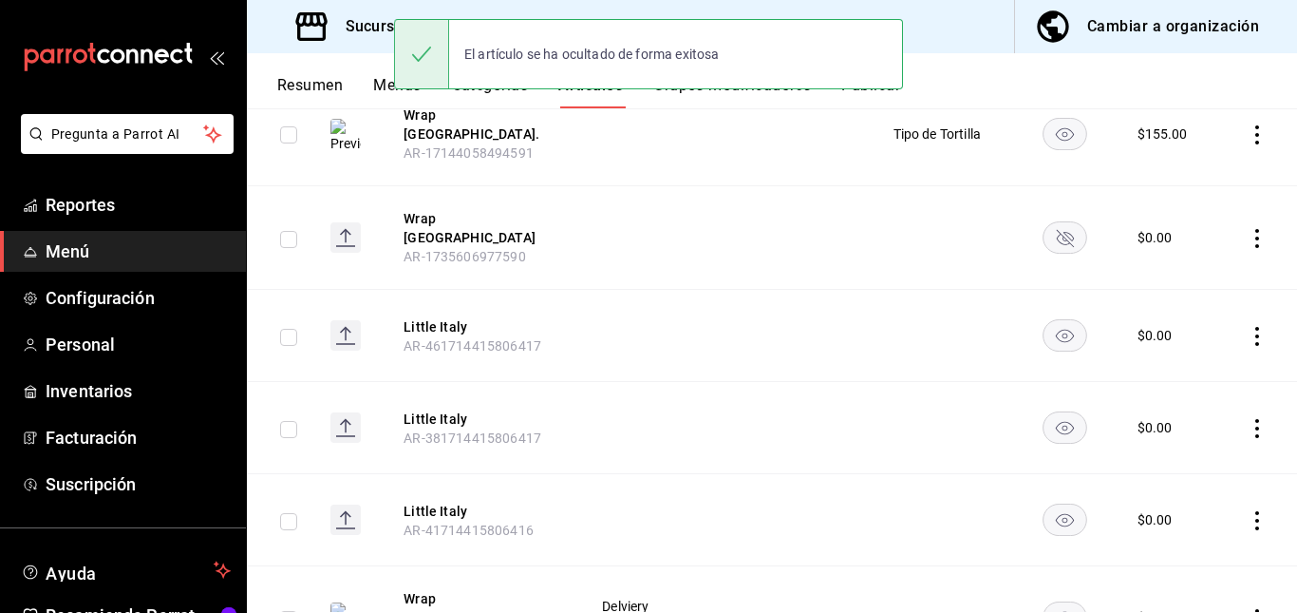
click at [1053, 320] on rect "availability-product" at bounding box center [1066, 335] width 44 height 31
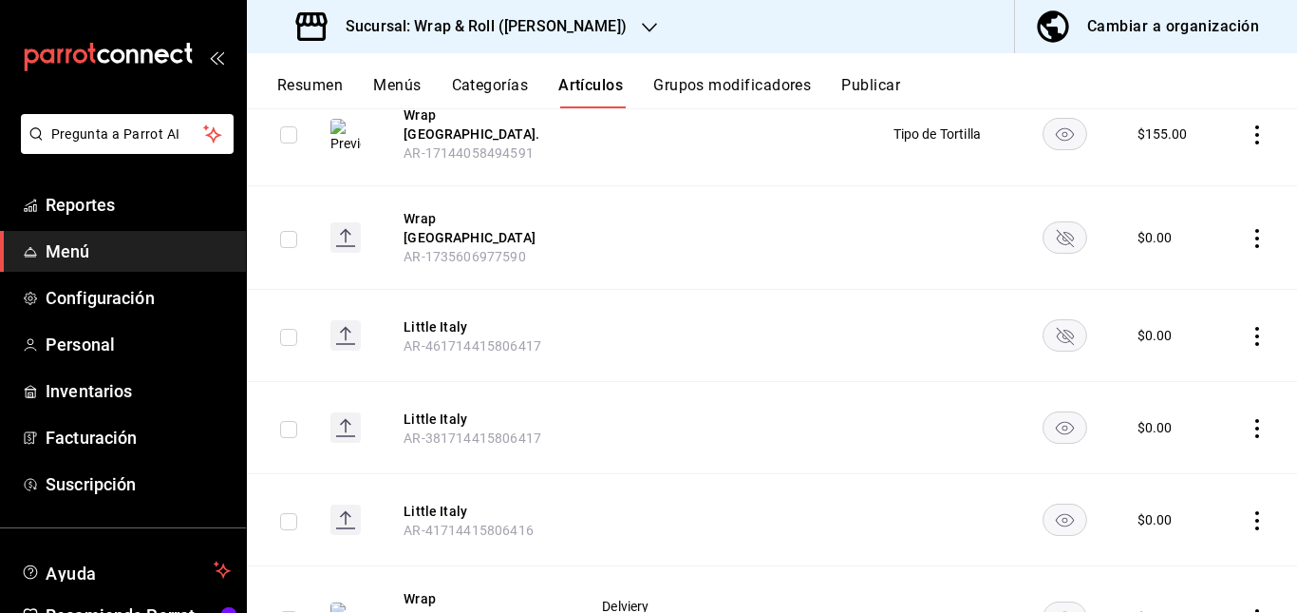
click at [1060, 422] on icon "availability-product" at bounding box center [1065, 428] width 18 height 13
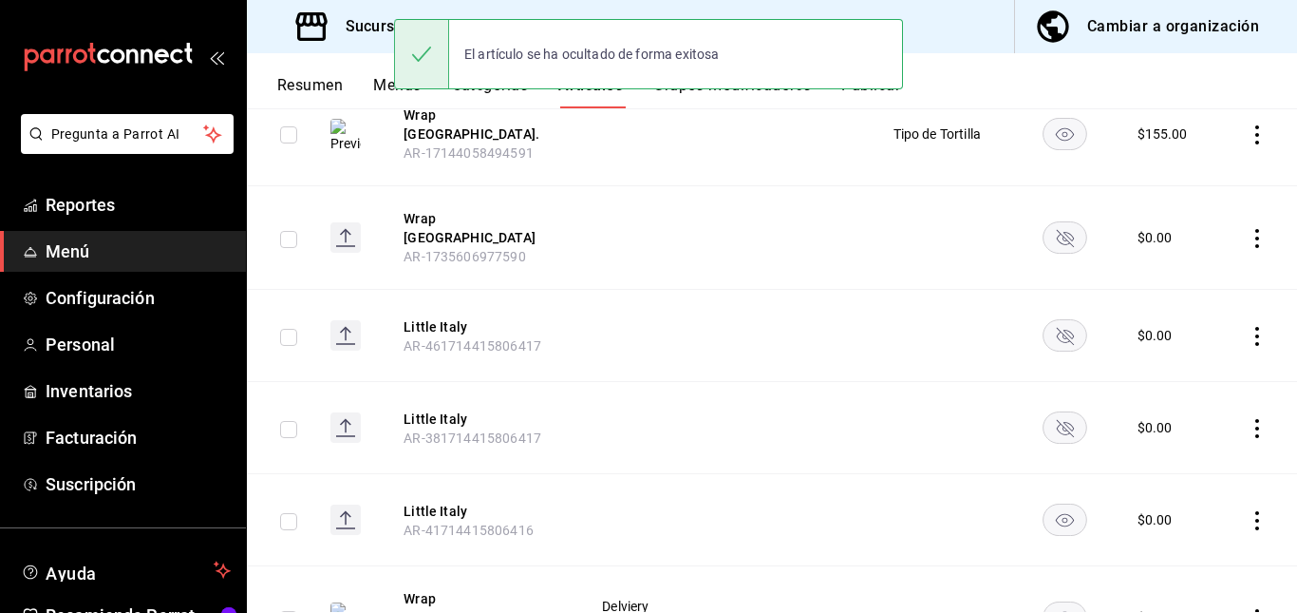
click at [1057, 504] on rect "availability-product" at bounding box center [1066, 519] width 44 height 31
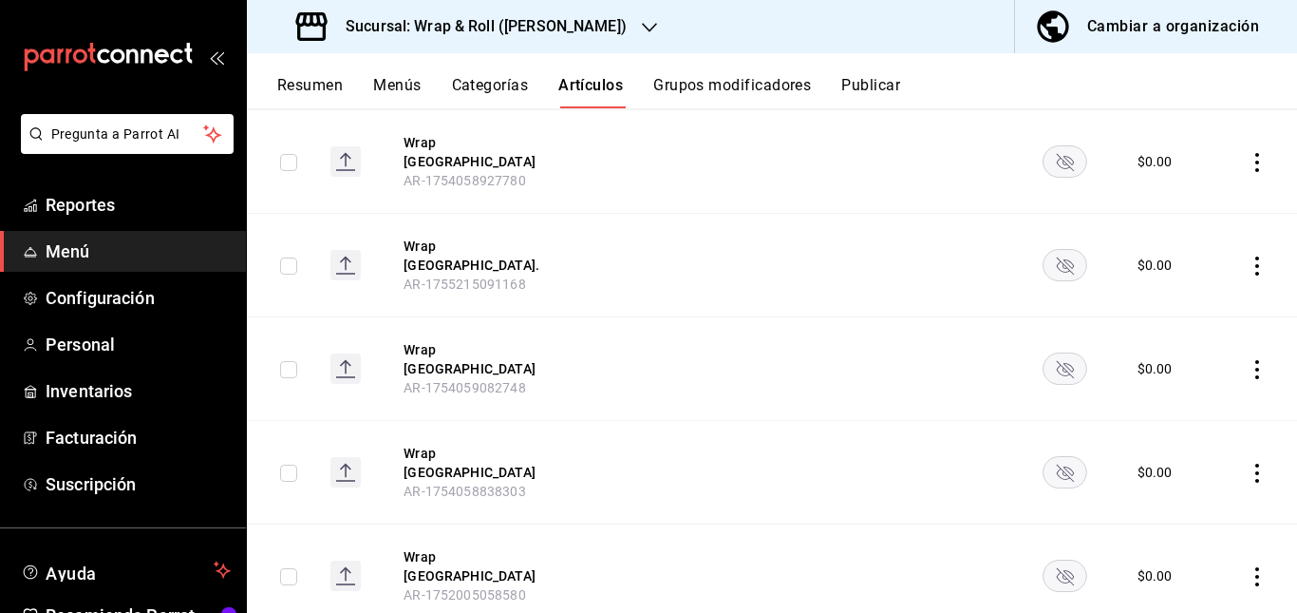
scroll to position [0, 0]
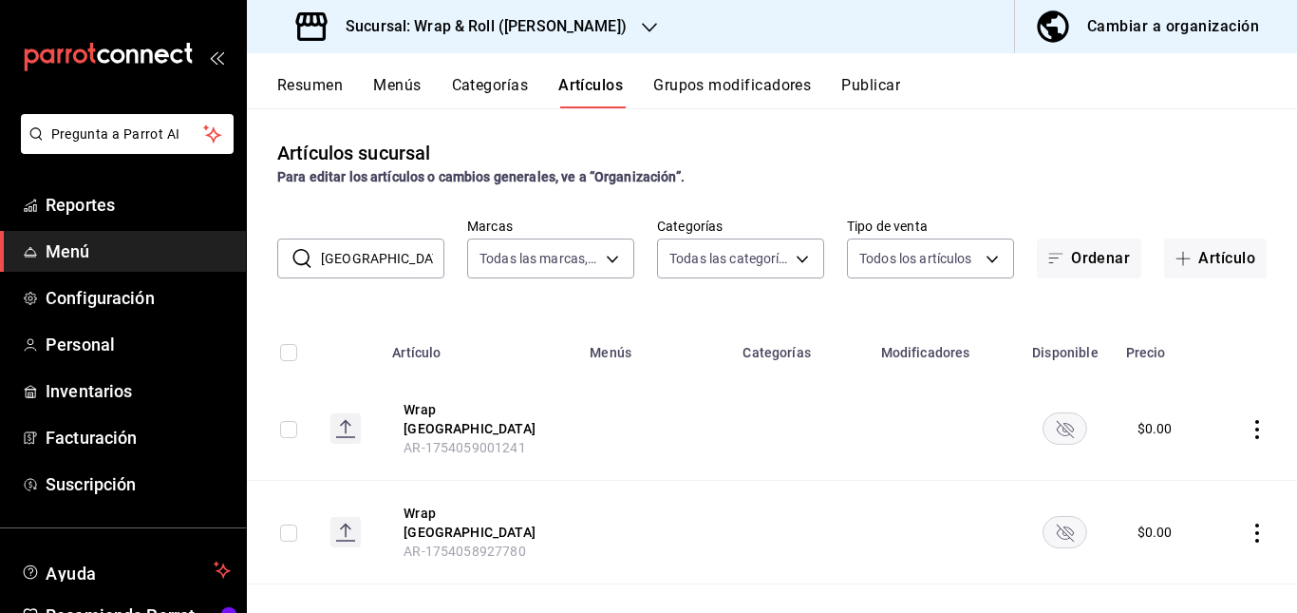
click at [390, 270] on input "[GEOGRAPHIC_DATA]" at bounding box center [382, 258] width 123 height 38
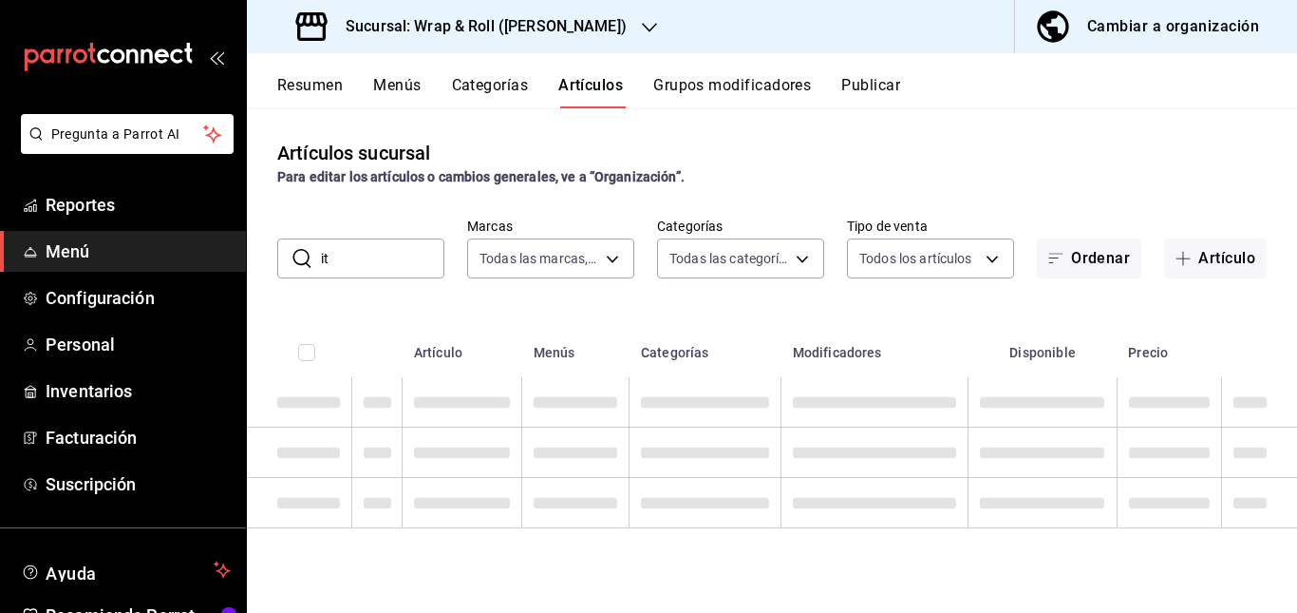
type input "i"
type input "g"
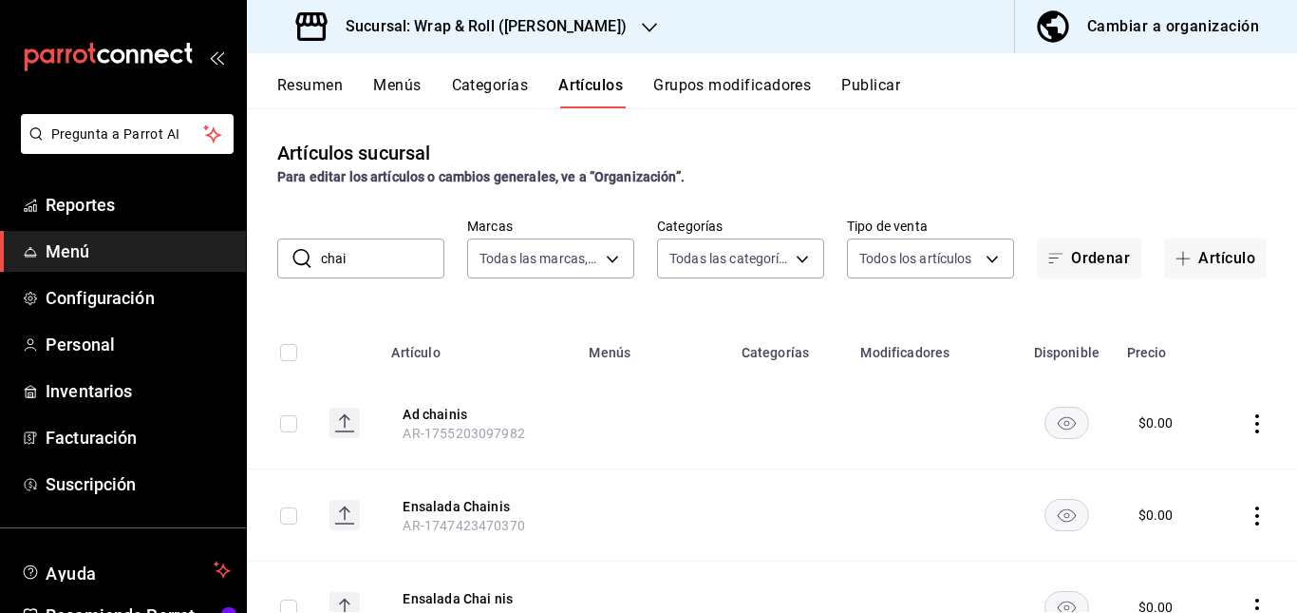
click at [625, 442] on td at bounding box center [653, 423] width 152 height 92
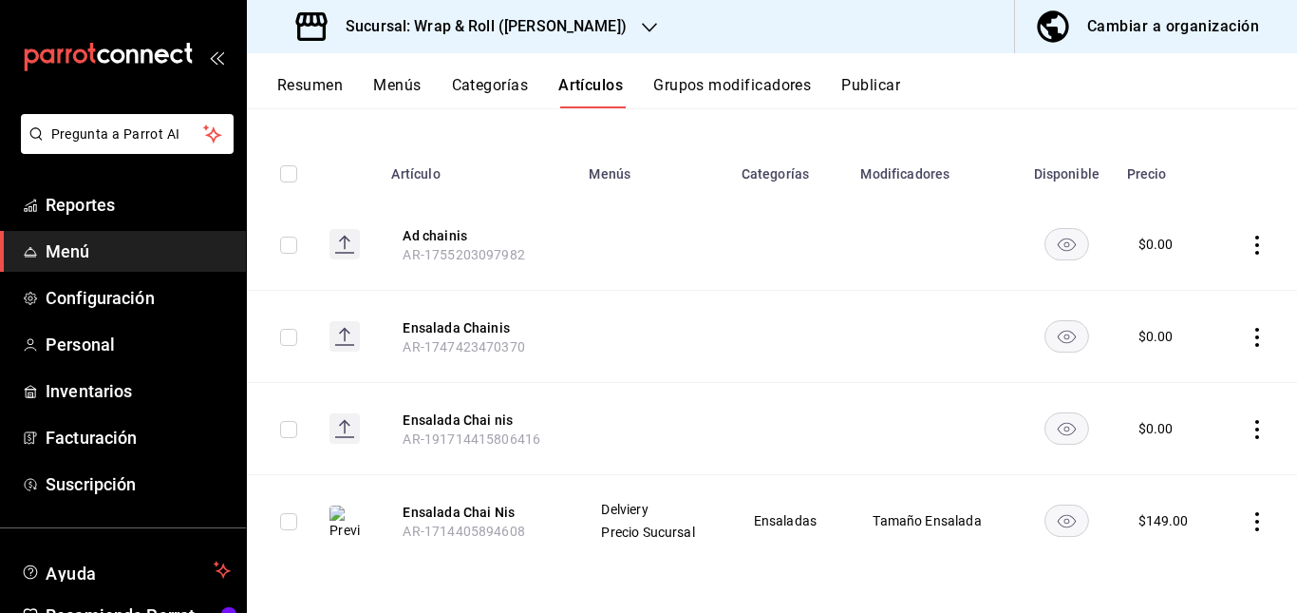
click at [1054, 248] on rect "availability-product" at bounding box center [1067, 243] width 44 height 31
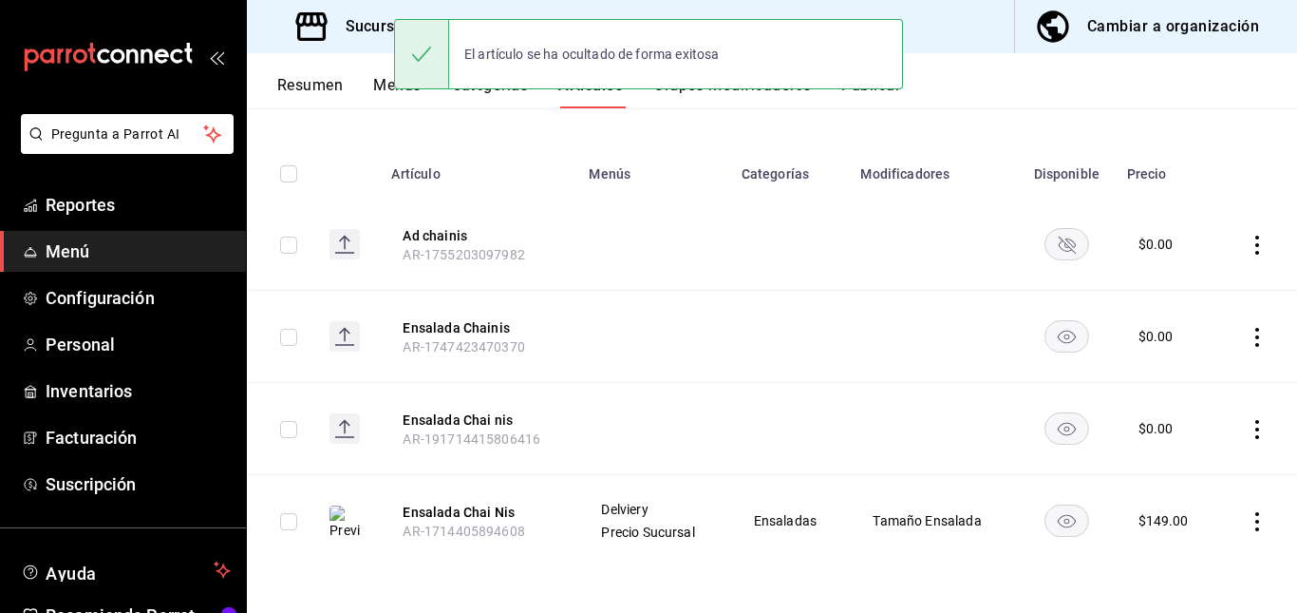
click at [1047, 339] on rect "availability-product" at bounding box center [1067, 335] width 44 height 31
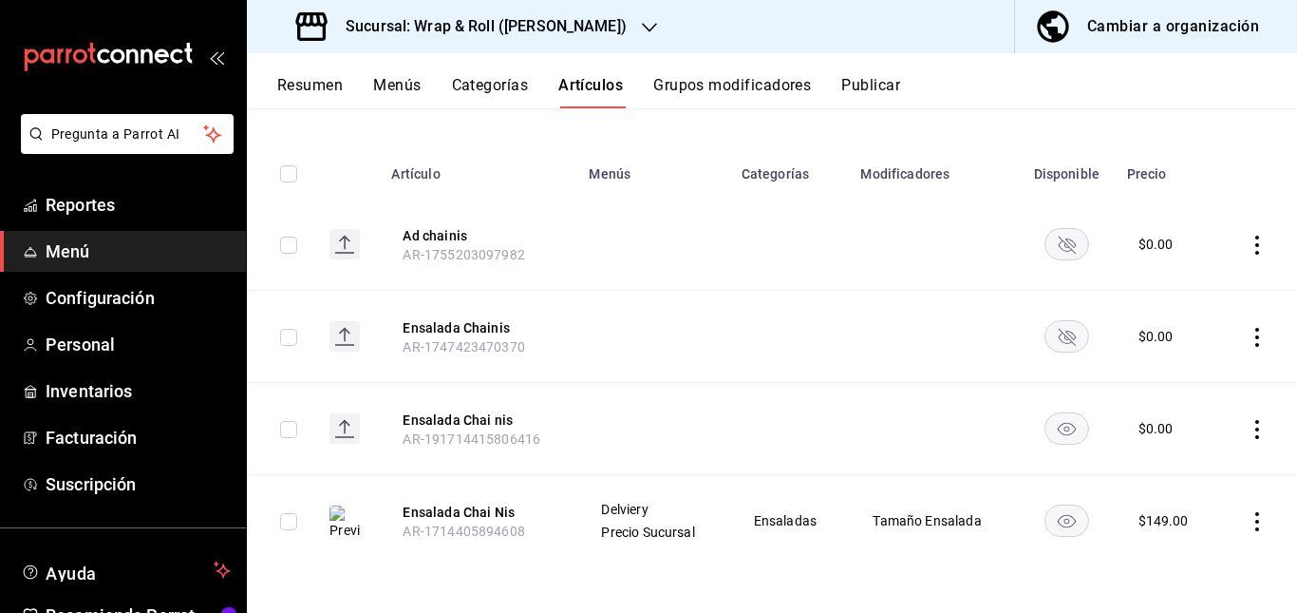
click at [1058, 422] on rect "availability-product" at bounding box center [1067, 427] width 44 height 31
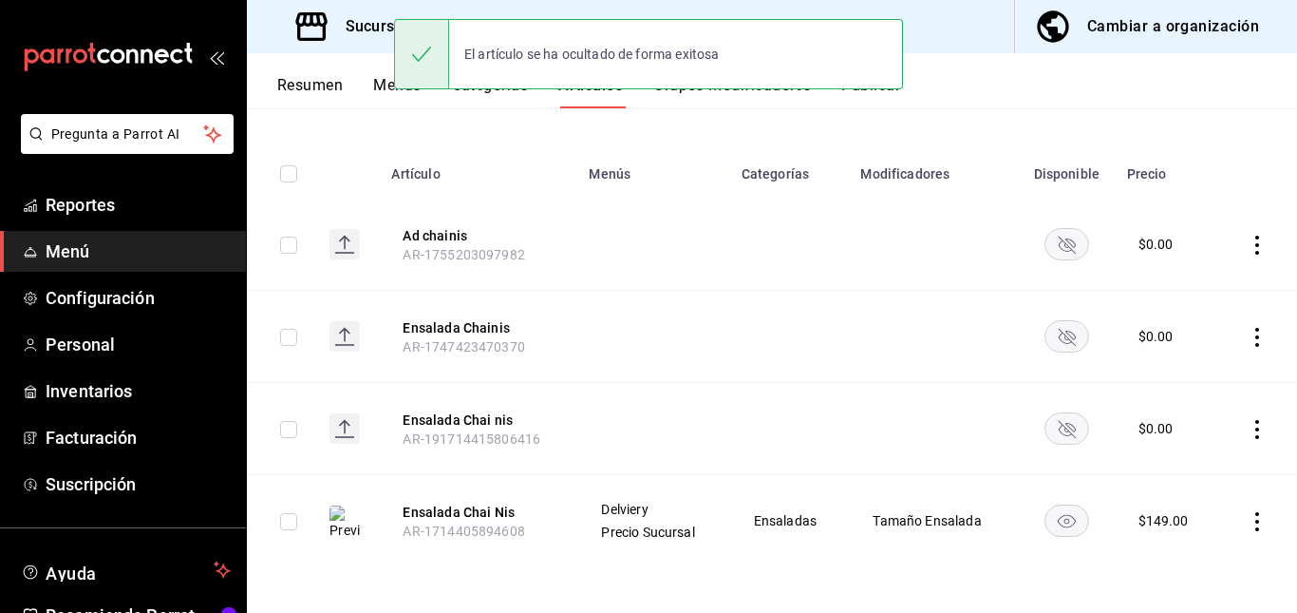
scroll to position [0, 0]
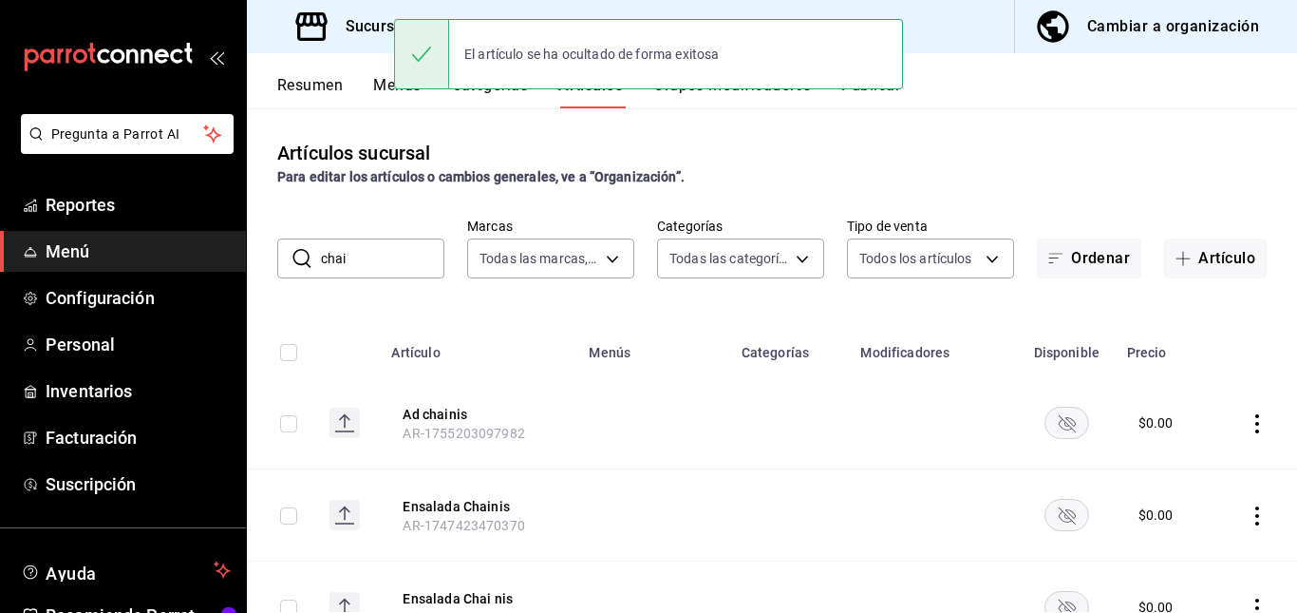
click at [392, 244] on input "chai" at bounding box center [382, 258] width 123 height 38
type input "c"
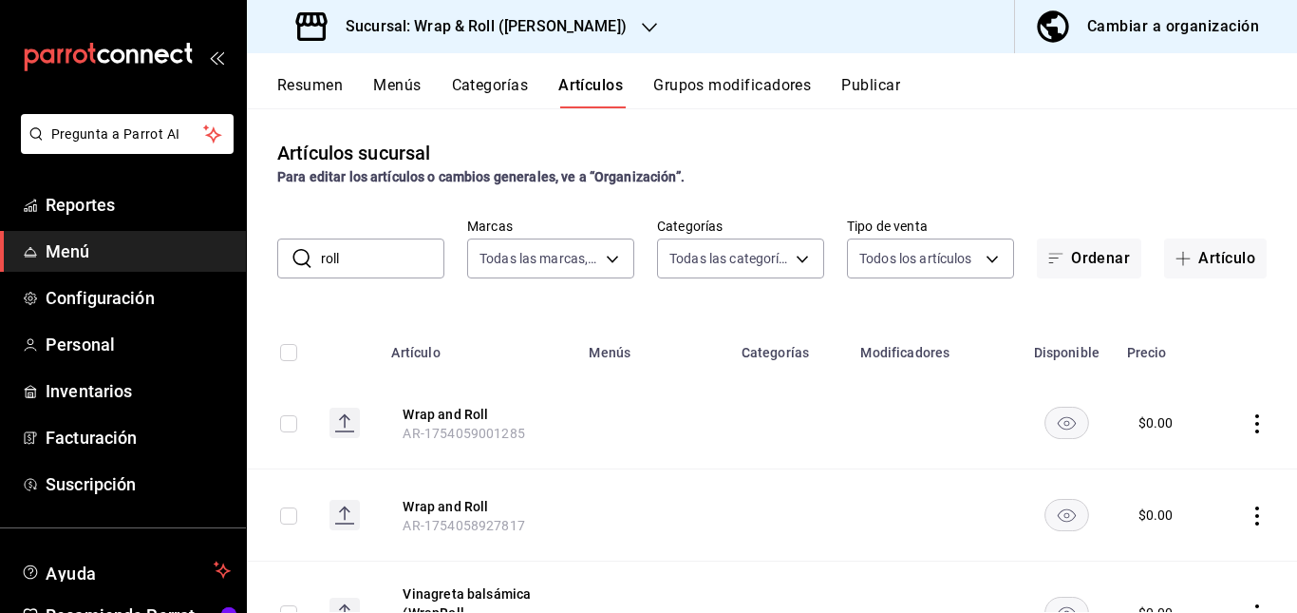
click at [683, 441] on td at bounding box center [653, 423] width 152 height 92
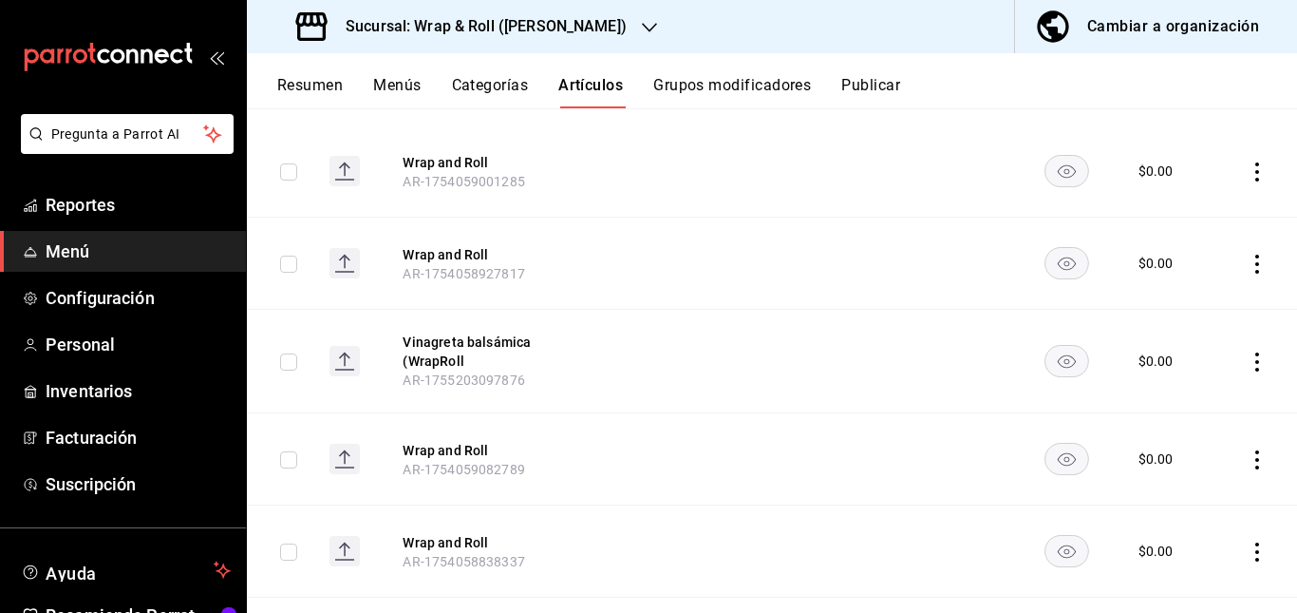
scroll to position [253, 0]
click at [1053, 169] on rect "availability-product" at bounding box center [1067, 169] width 44 height 31
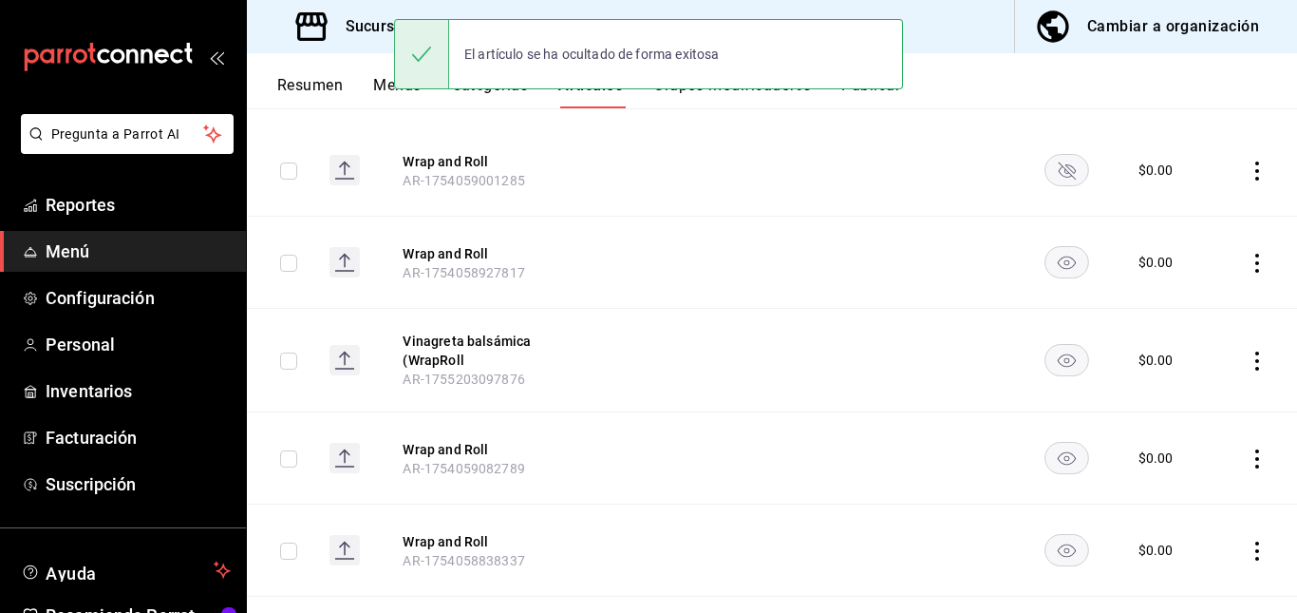
click at [1045, 272] on rect "availability-product" at bounding box center [1067, 261] width 44 height 31
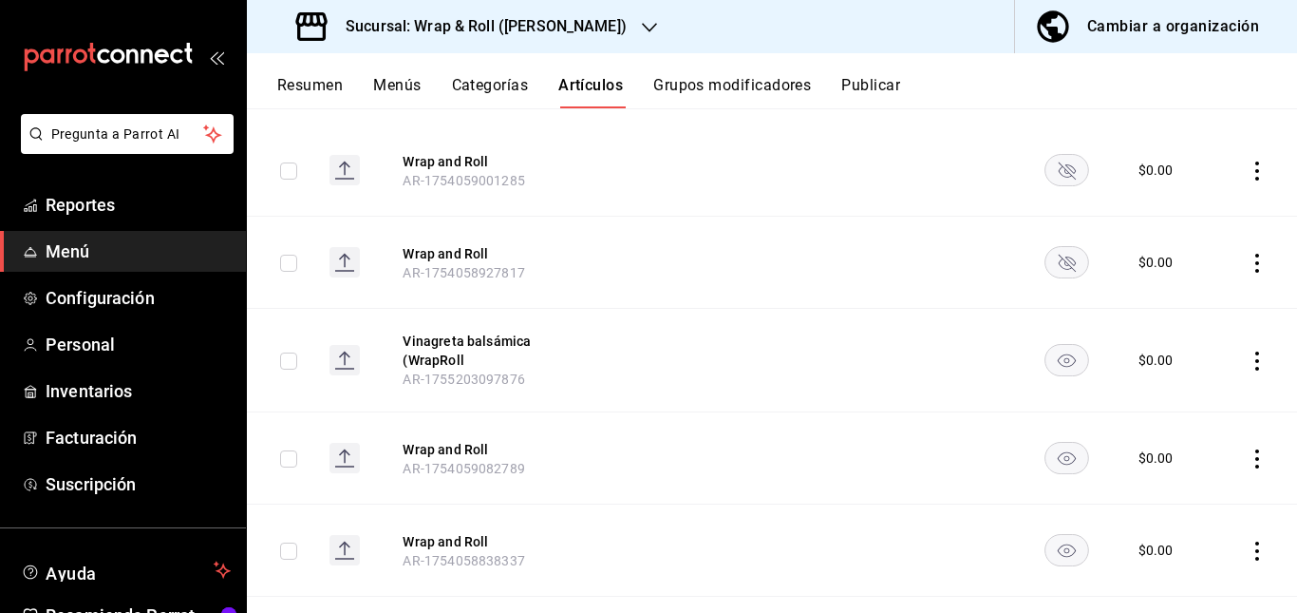
click at [1056, 463] on rect "availability-product" at bounding box center [1067, 458] width 44 height 31
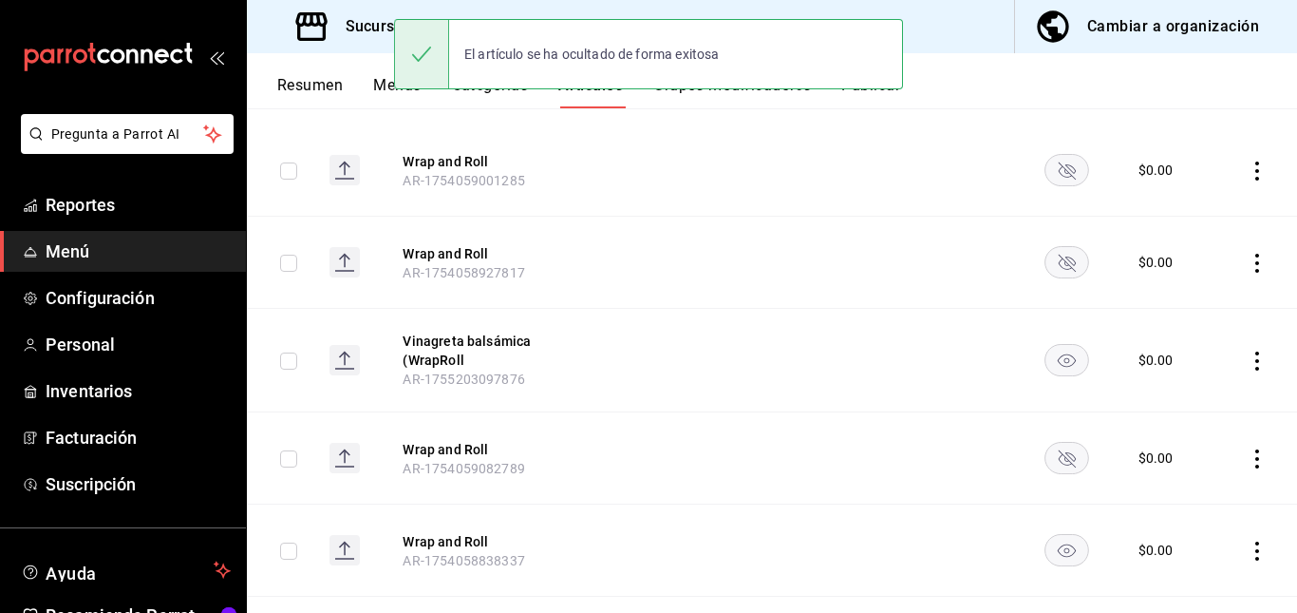
click at [1057, 555] on rect "availability-product" at bounding box center [1067, 550] width 44 height 31
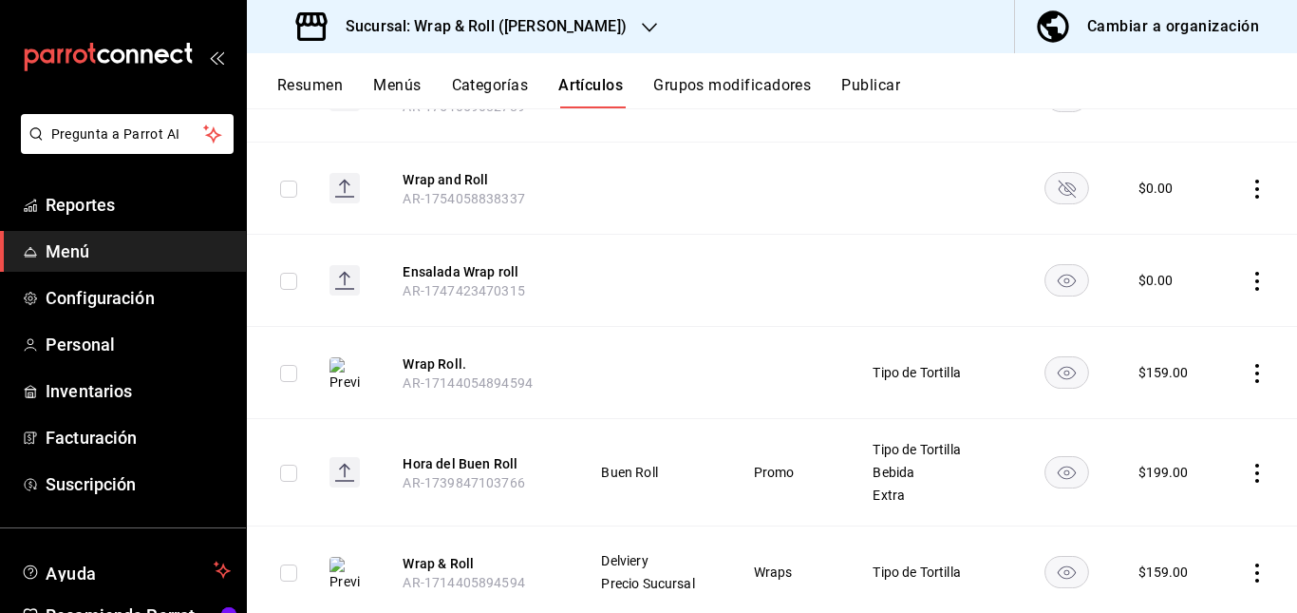
scroll to position [615, 0]
click at [1047, 274] on rect "availability-product" at bounding box center [1067, 279] width 44 height 31
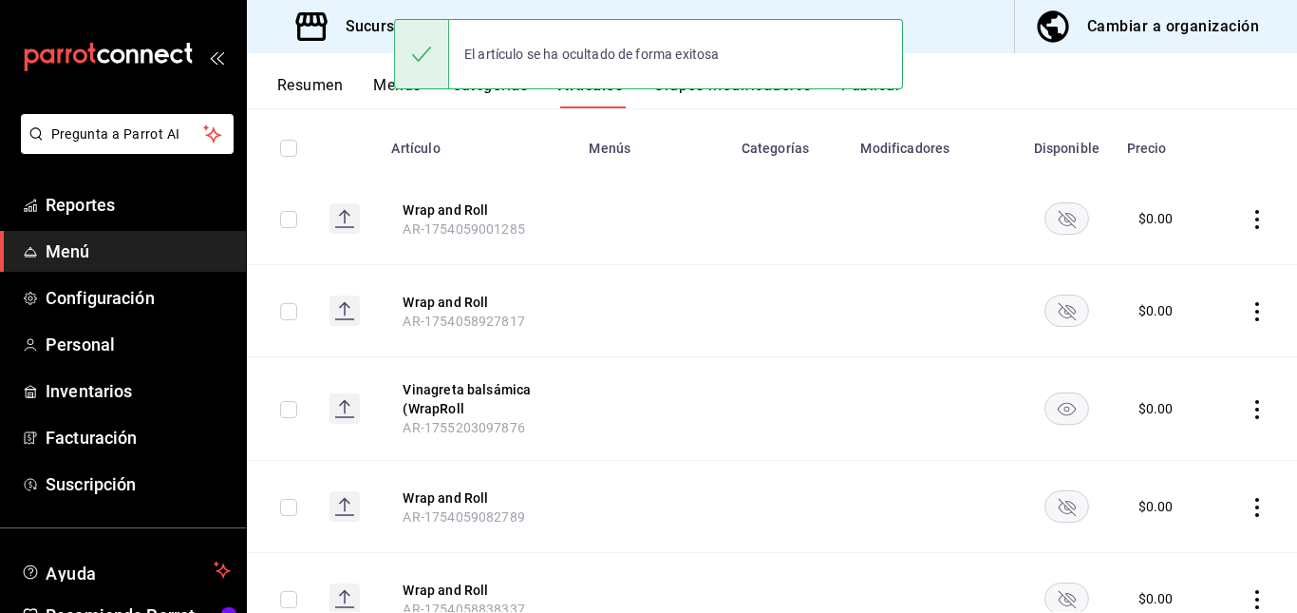
scroll to position [0, 0]
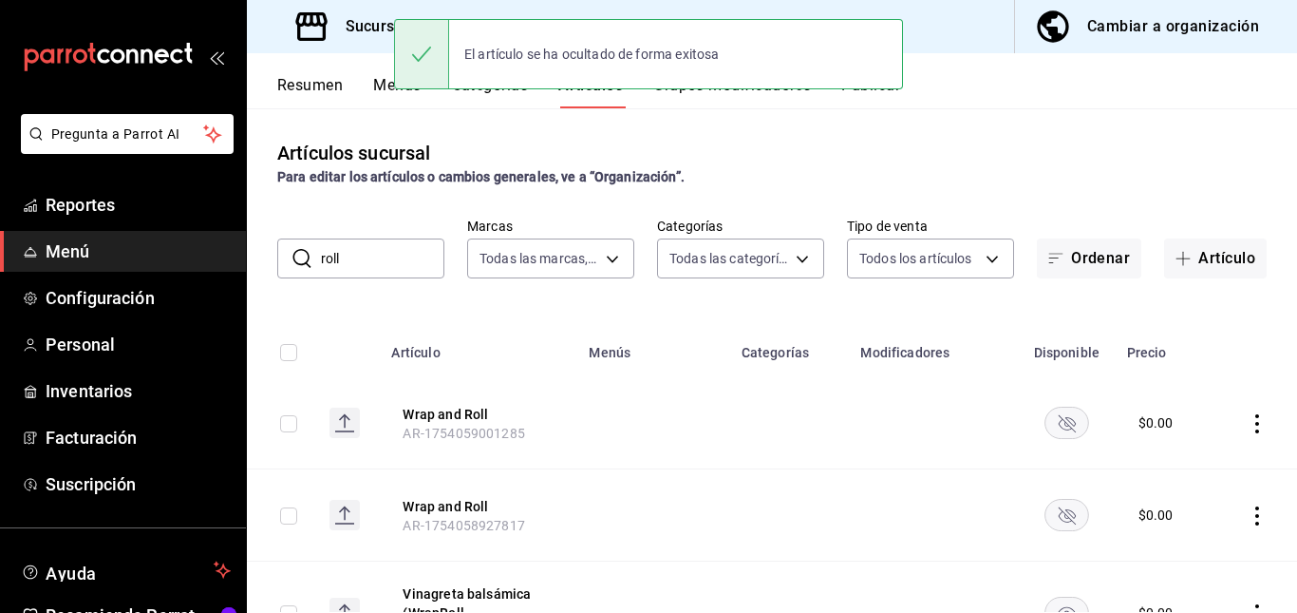
click at [382, 266] on input "roll" at bounding box center [382, 258] width 123 height 38
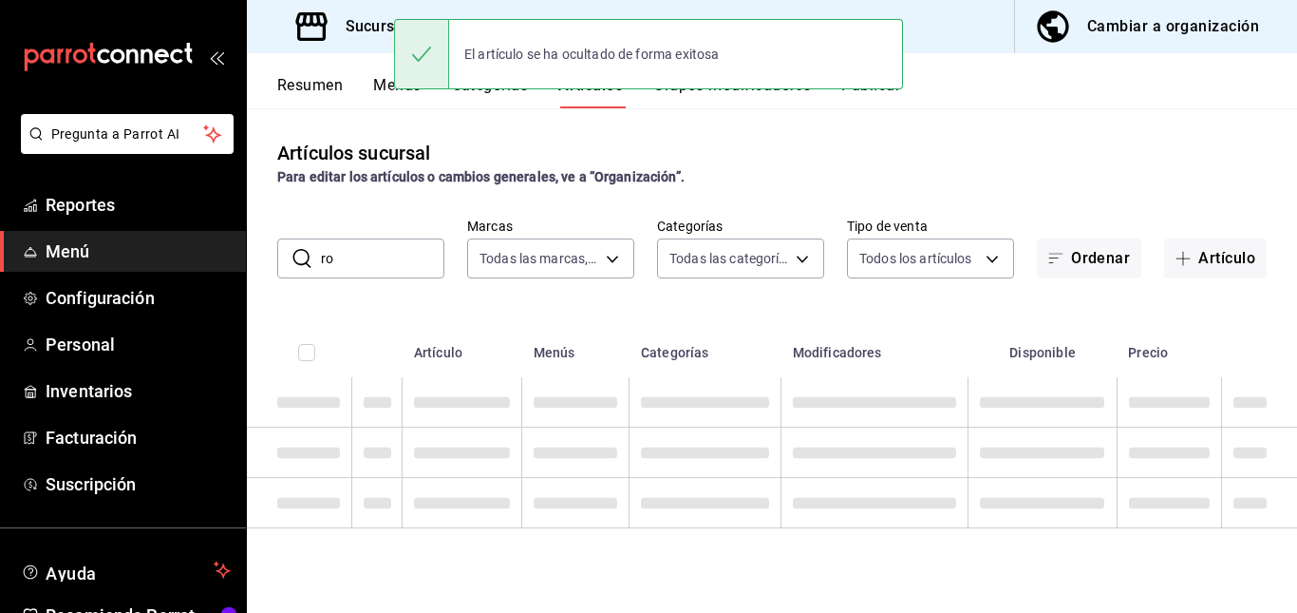
type input "r"
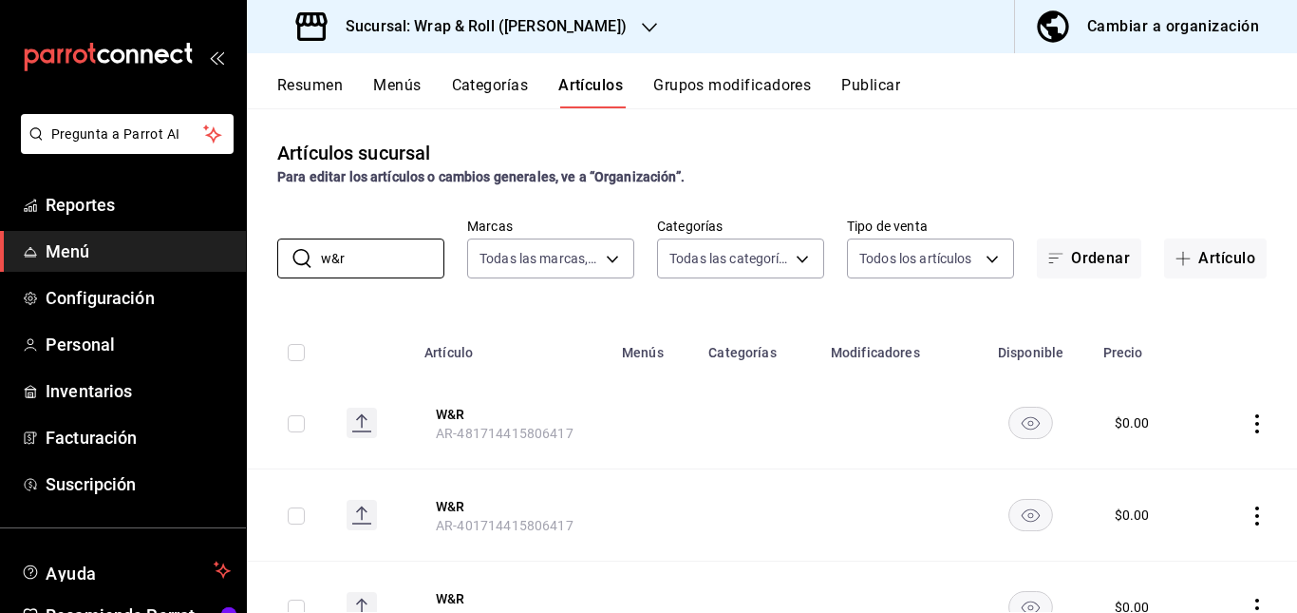
type input "w&r"
click at [687, 426] on td at bounding box center [654, 423] width 86 height 92
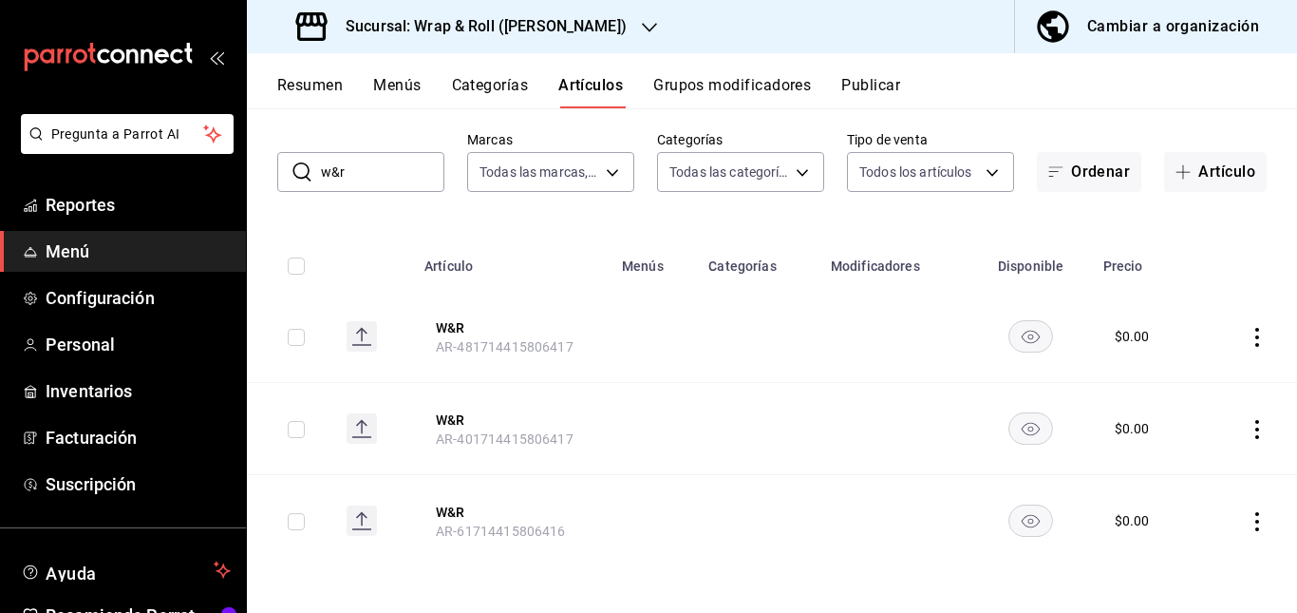
click at [1016, 351] on rect "availability-product" at bounding box center [1032, 335] width 44 height 31
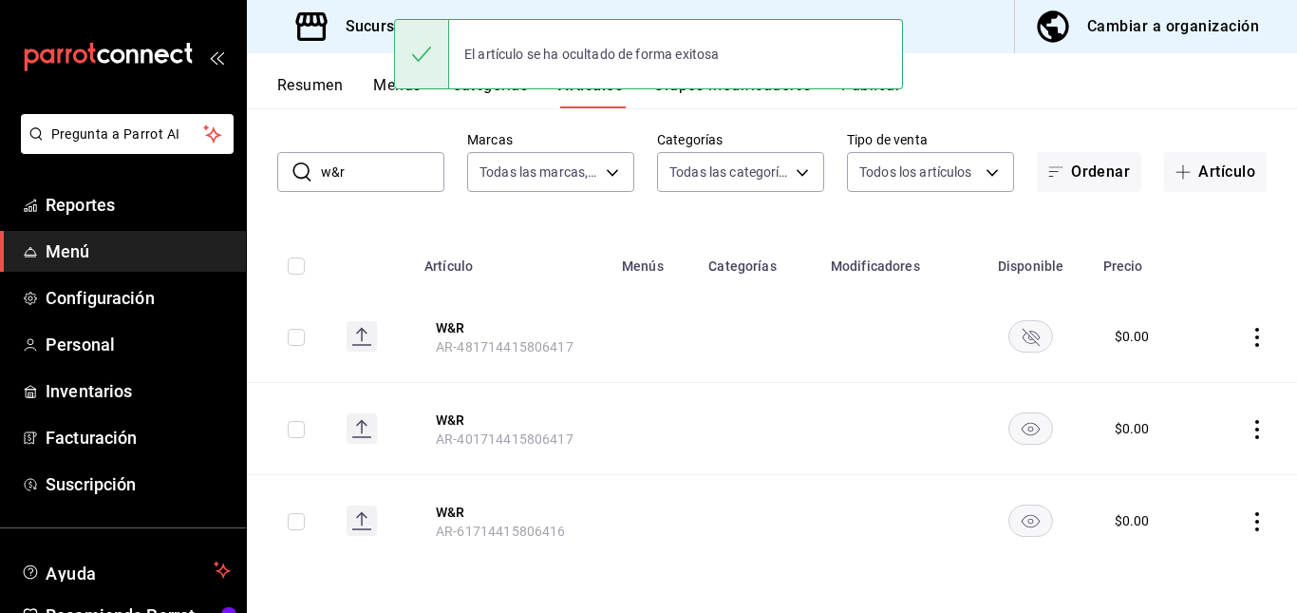
click at [1012, 432] on rect "availability-product" at bounding box center [1032, 427] width 44 height 31
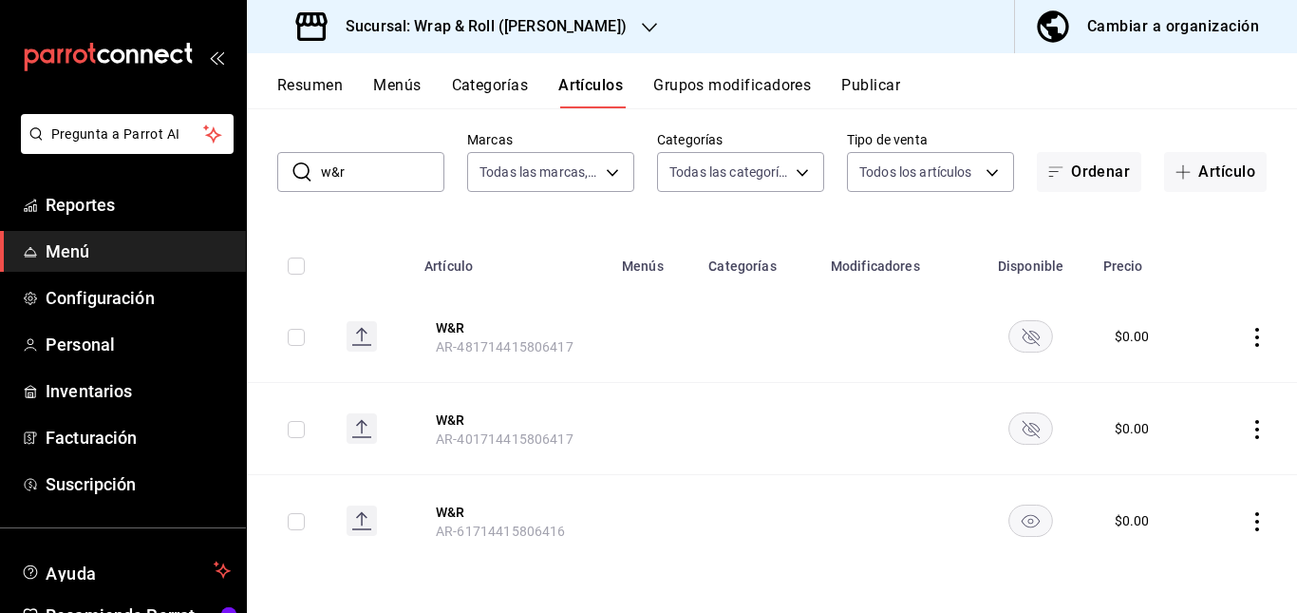
click at [1025, 512] on rect "availability-product" at bounding box center [1032, 519] width 44 height 31
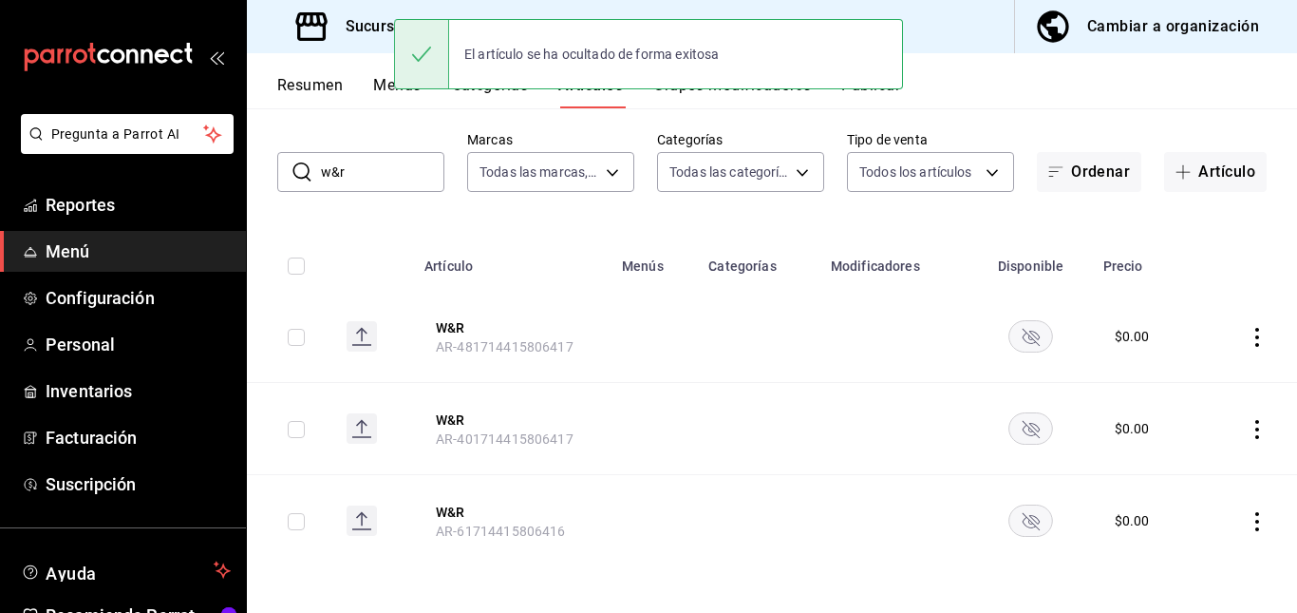
scroll to position [0, 0]
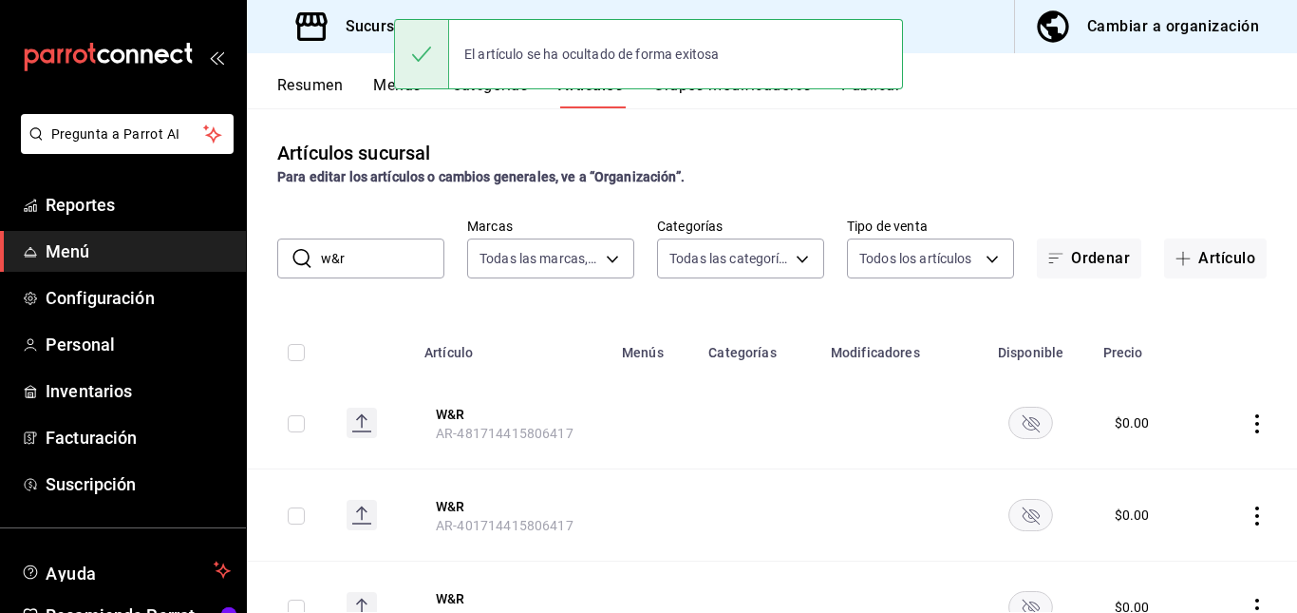
click at [879, 99] on button "Publicar" at bounding box center [871, 92] width 59 height 32
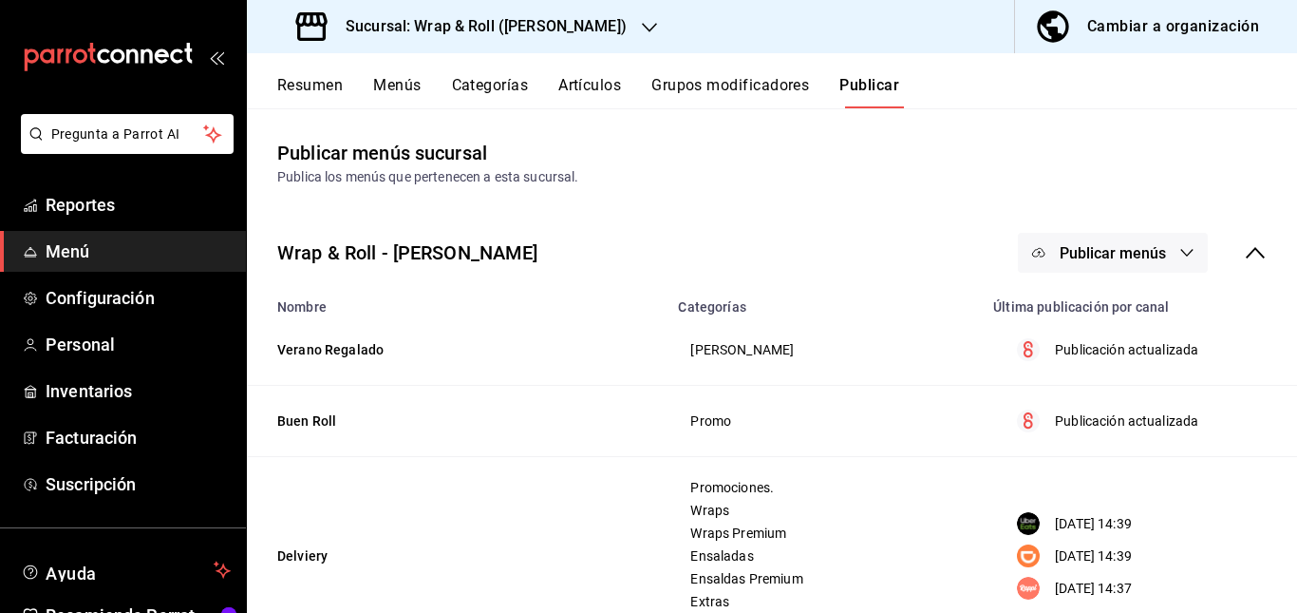
click at [1077, 251] on span "Publicar menús" at bounding box center [1113, 253] width 106 height 18
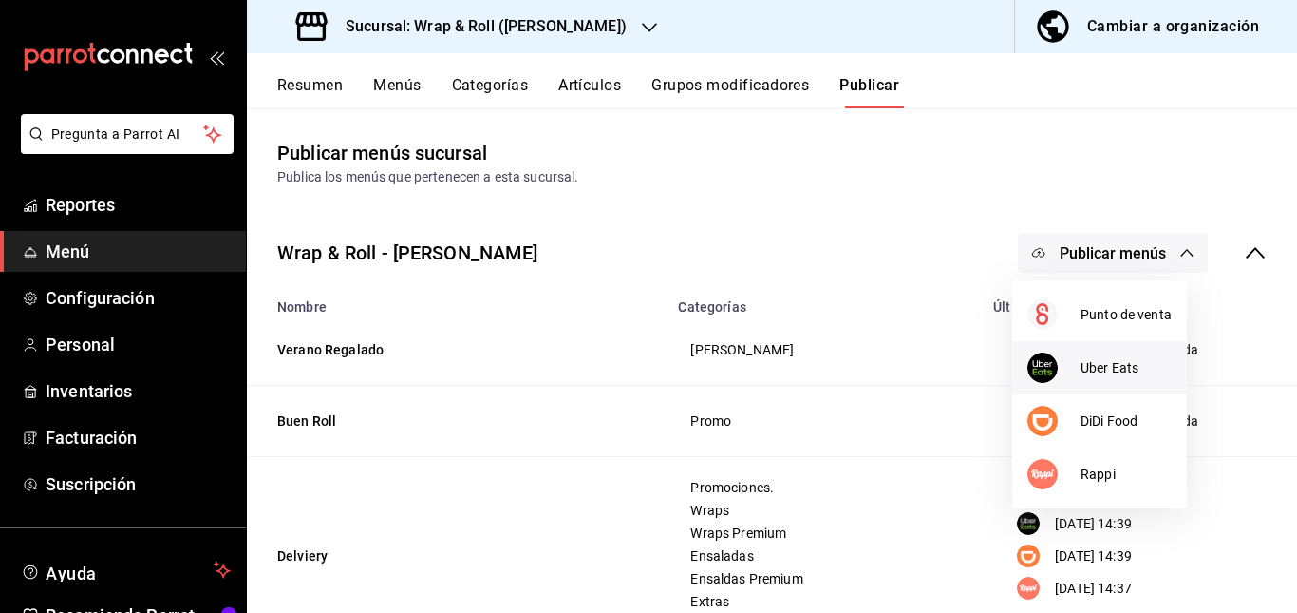
click at [1095, 362] on span "Uber Eats" at bounding box center [1126, 368] width 91 height 20
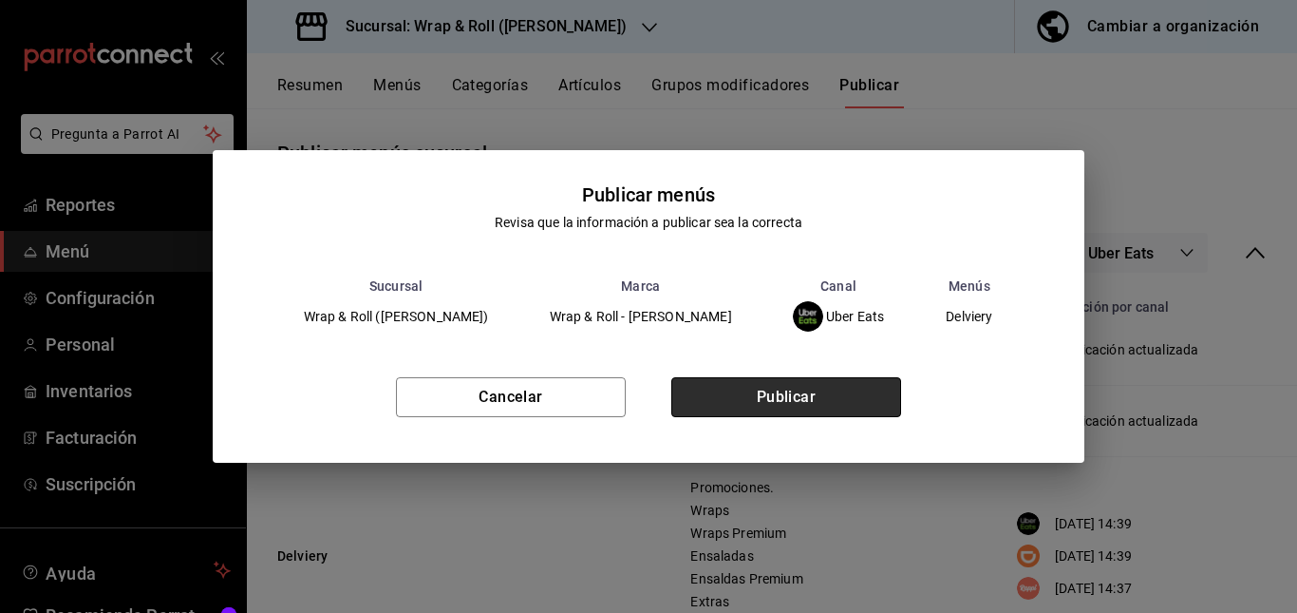
click at [819, 399] on button "Publicar" at bounding box center [786, 397] width 230 height 40
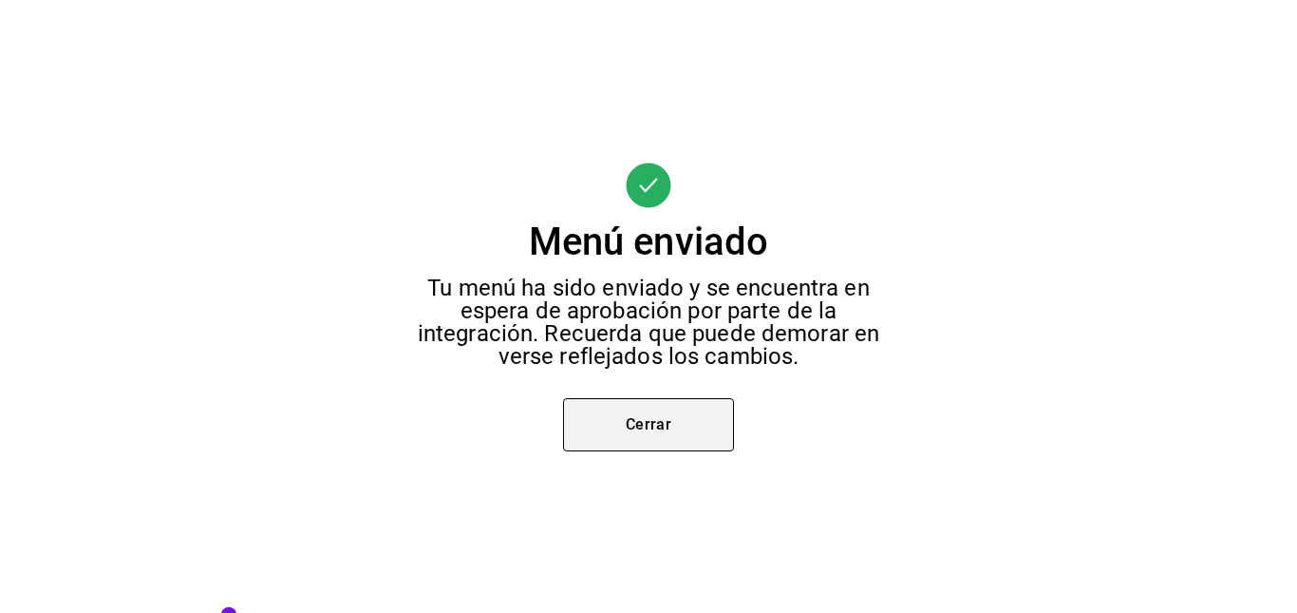
click at [620, 443] on button "Cerrar" at bounding box center [648, 424] width 171 height 53
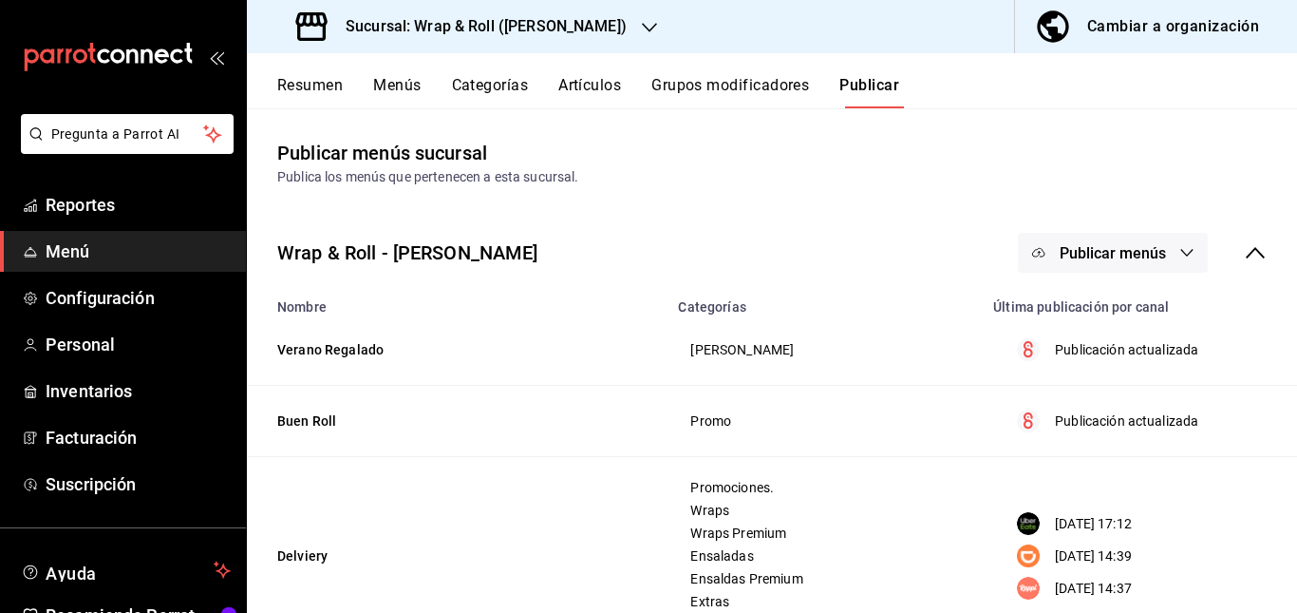
click at [1098, 236] on button "Publicar menús" at bounding box center [1113, 253] width 190 height 40
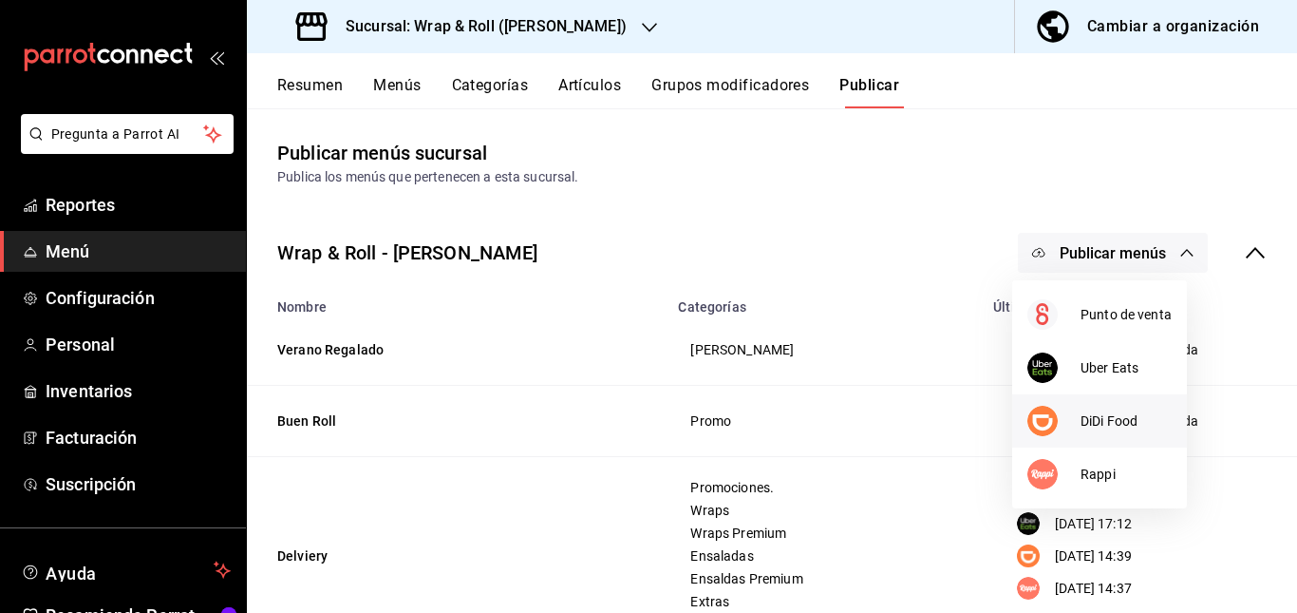
click at [1072, 413] on div at bounding box center [1054, 421] width 53 height 30
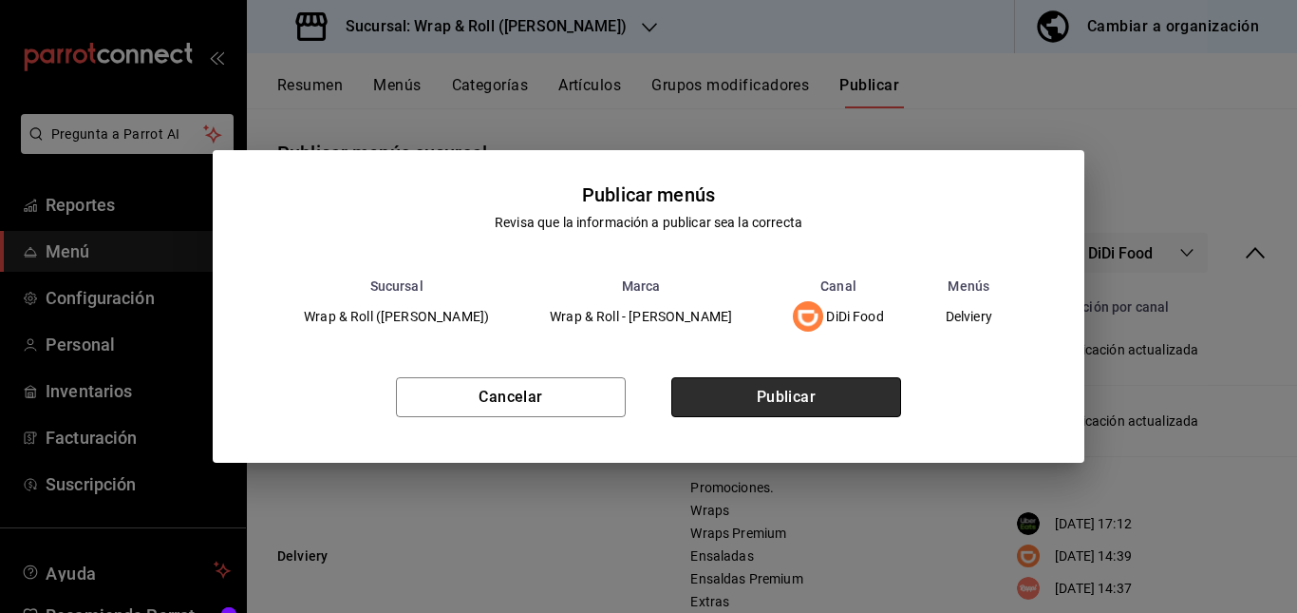
click at [846, 397] on button "Publicar" at bounding box center [786, 397] width 230 height 40
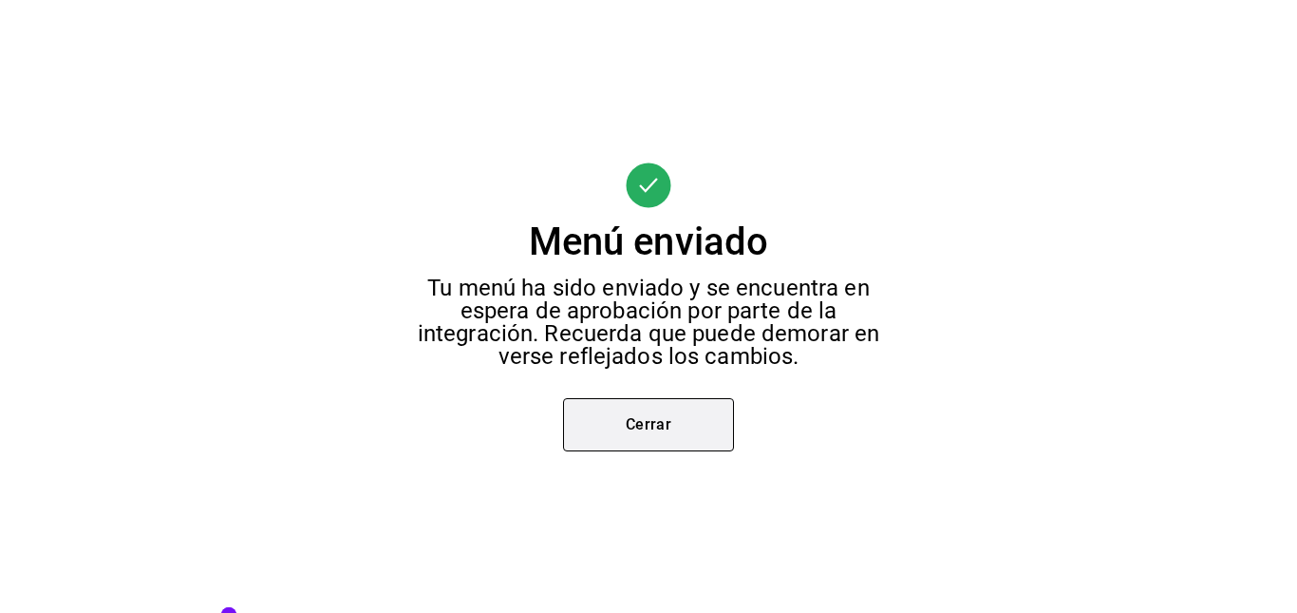
click at [687, 434] on button "Cerrar" at bounding box center [648, 424] width 171 height 53
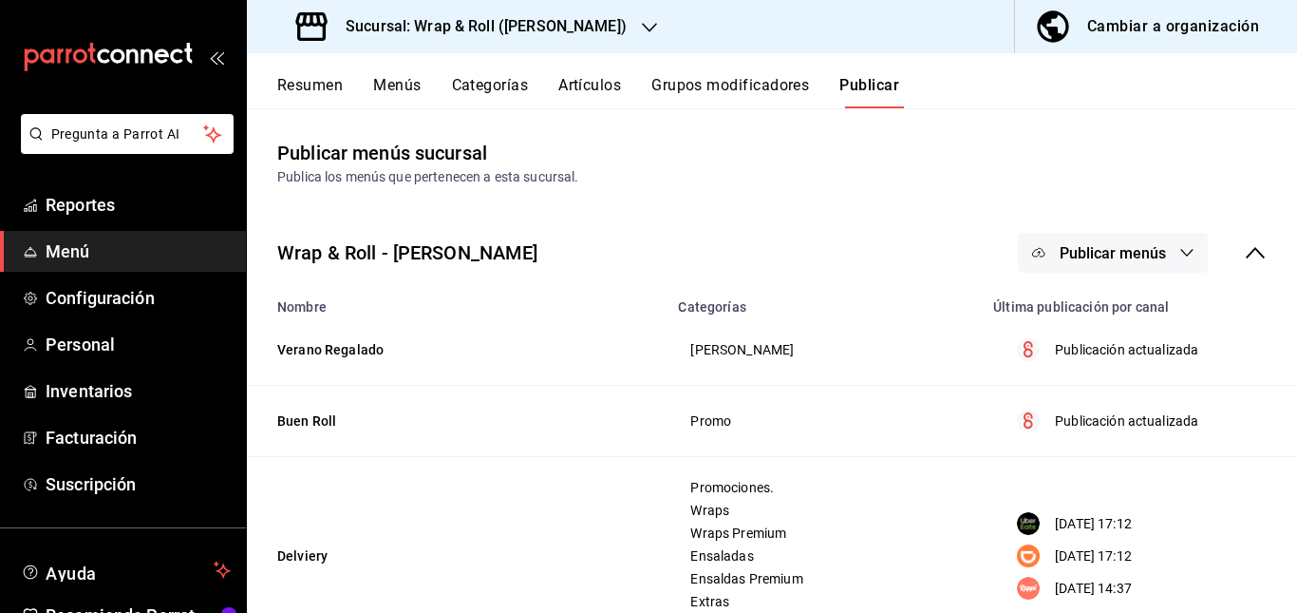
click at [1116, 236] on button "Publicar menús" at bounding box center [1113, 253] width 190 height 40
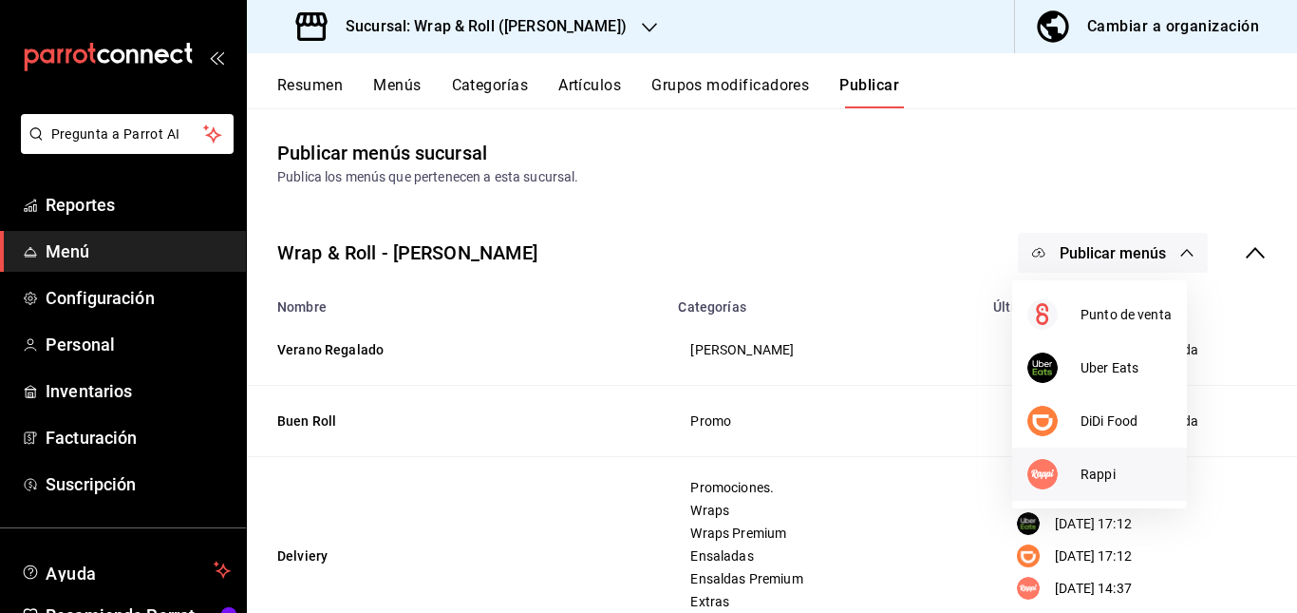
click at [1069, 475] on div at bounding box center [1054, 474] width 53 height 30
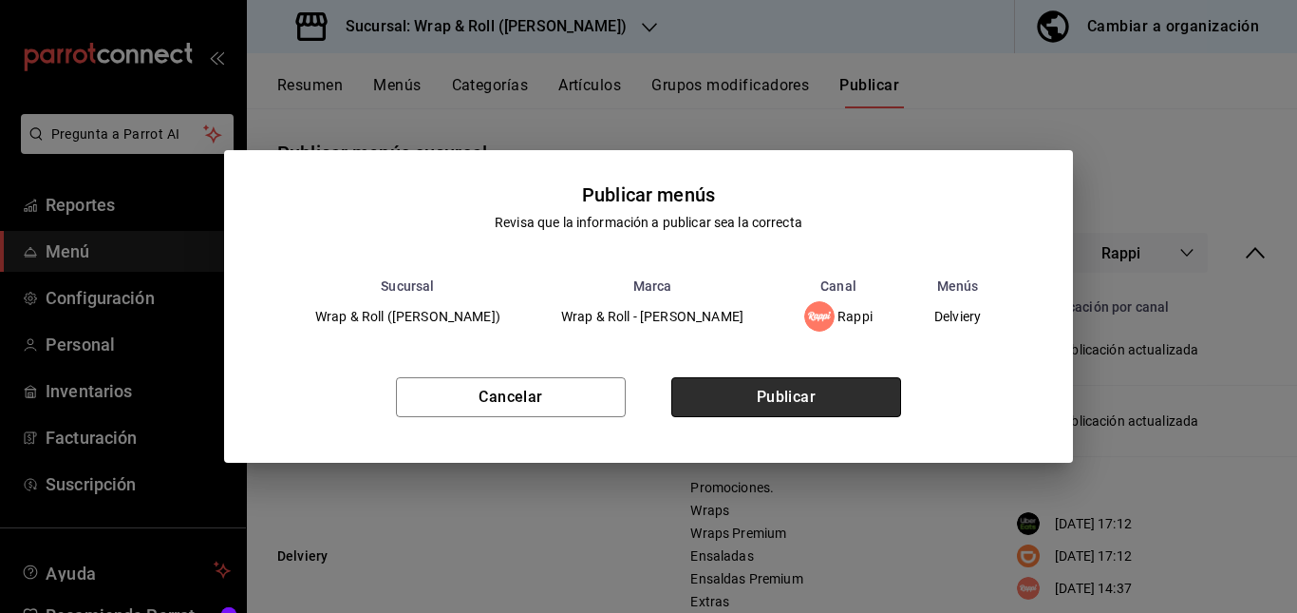
click at [789, 388] on button "Publicar" at bounding box center [786, 397] width 230 height 40
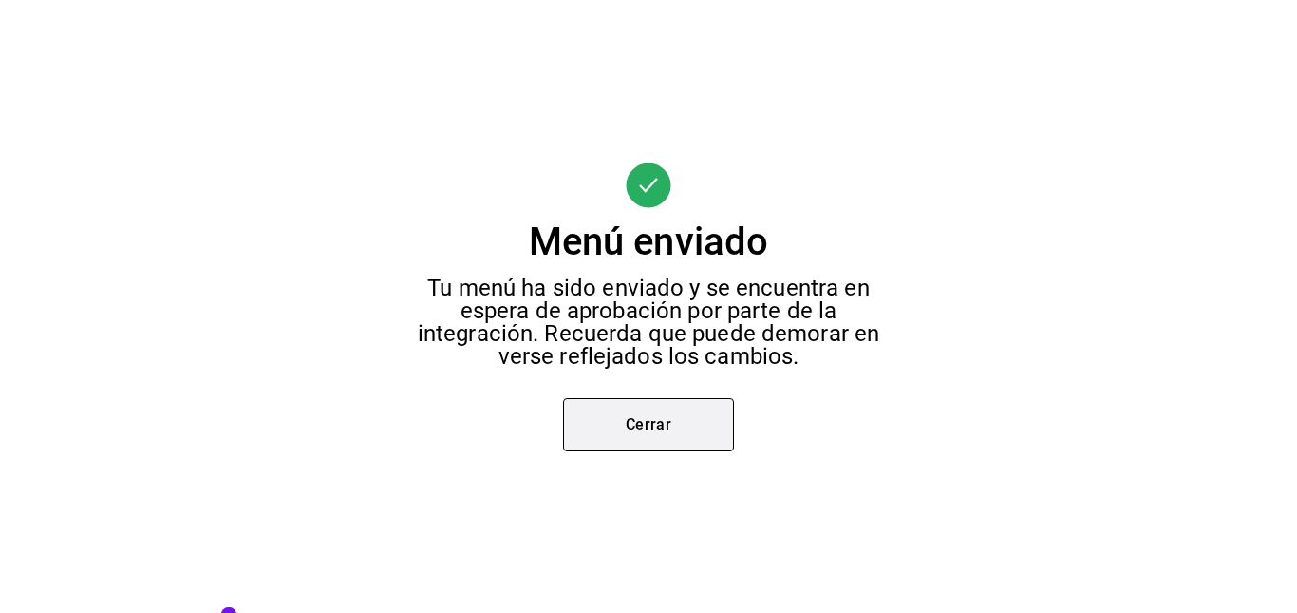
click at [610, 429] on button "Cerrar" at bounding box center [648, 424] width 171 height 53
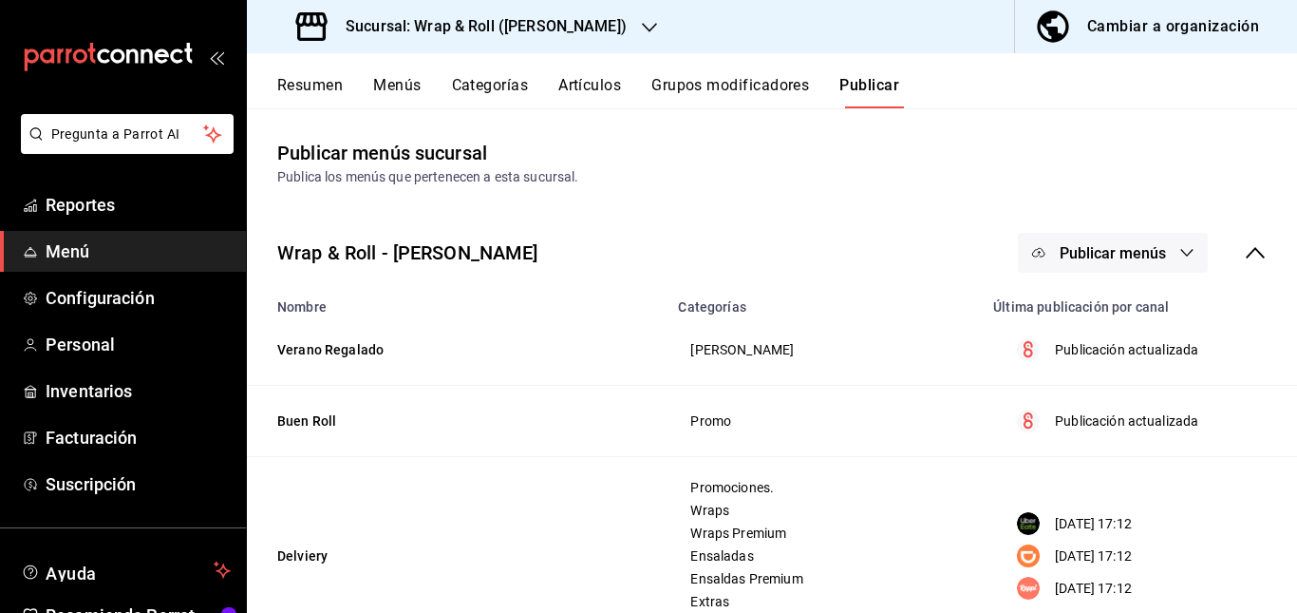
scroll to position [273, 0]
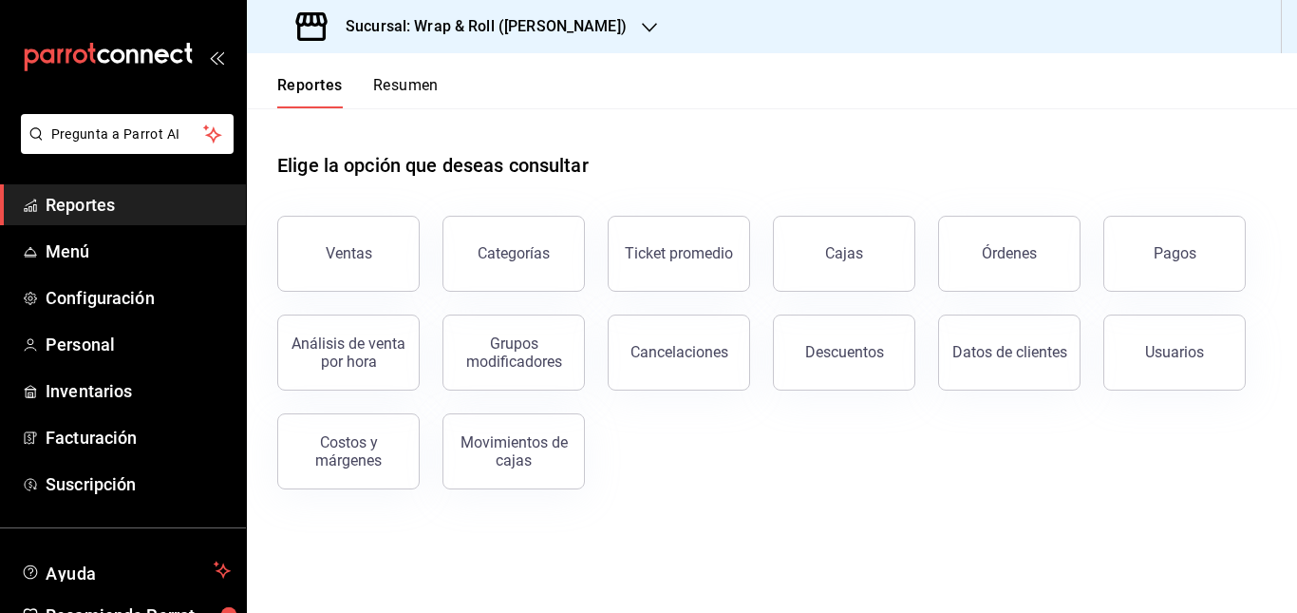
click at [572, 19] on h3 "Sucursal: Wrap & Roll (Justo Sierra)" at bounding box center [479, 26] width 296 height 23
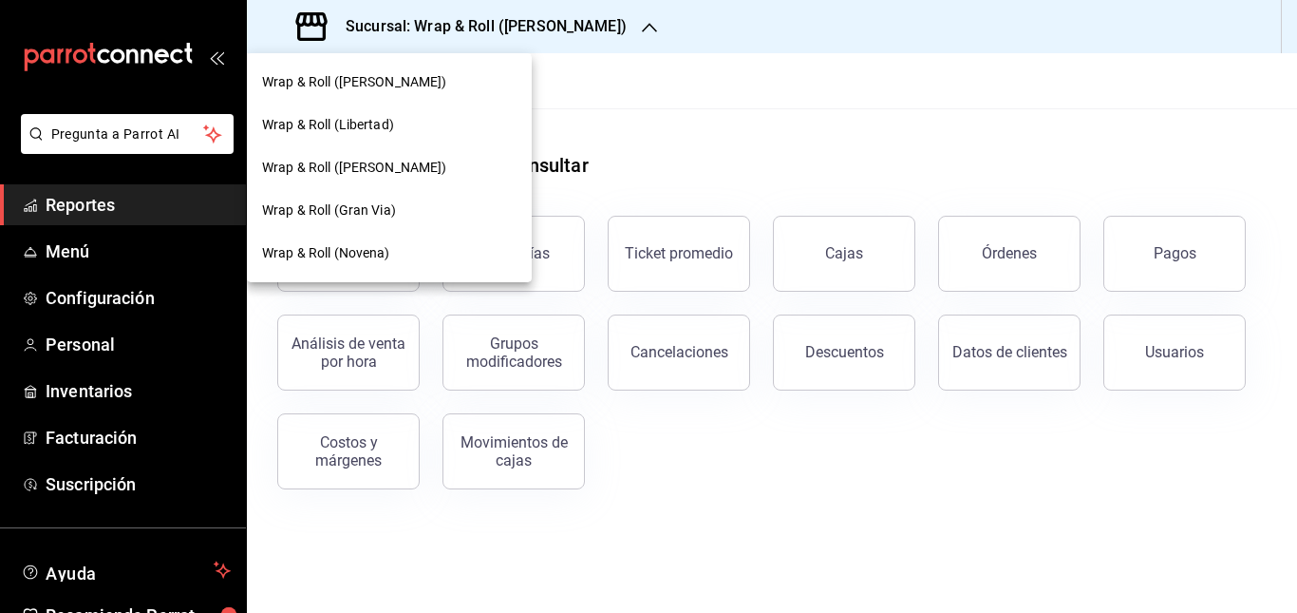
click at [410, 227] on div "Wrap & Roll (Gran Via)" at bounding box center [389, 210] width 285 height 43
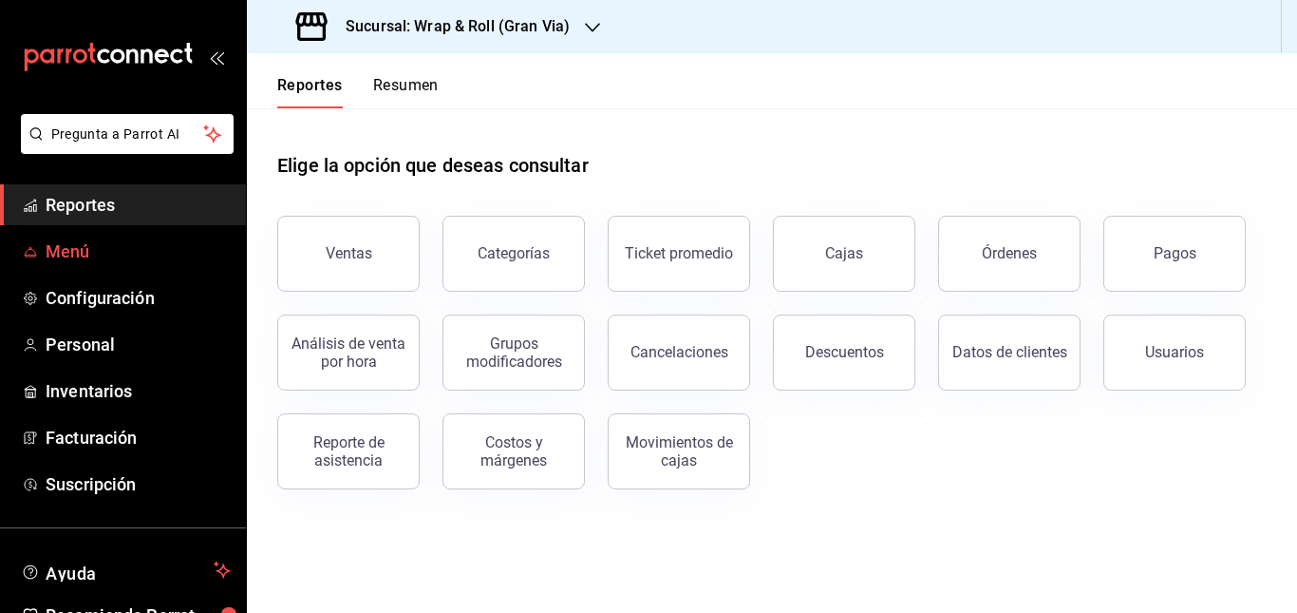
click at [97, 255] on span "Menú" at bounding box center [138, 251] width 185 height 26
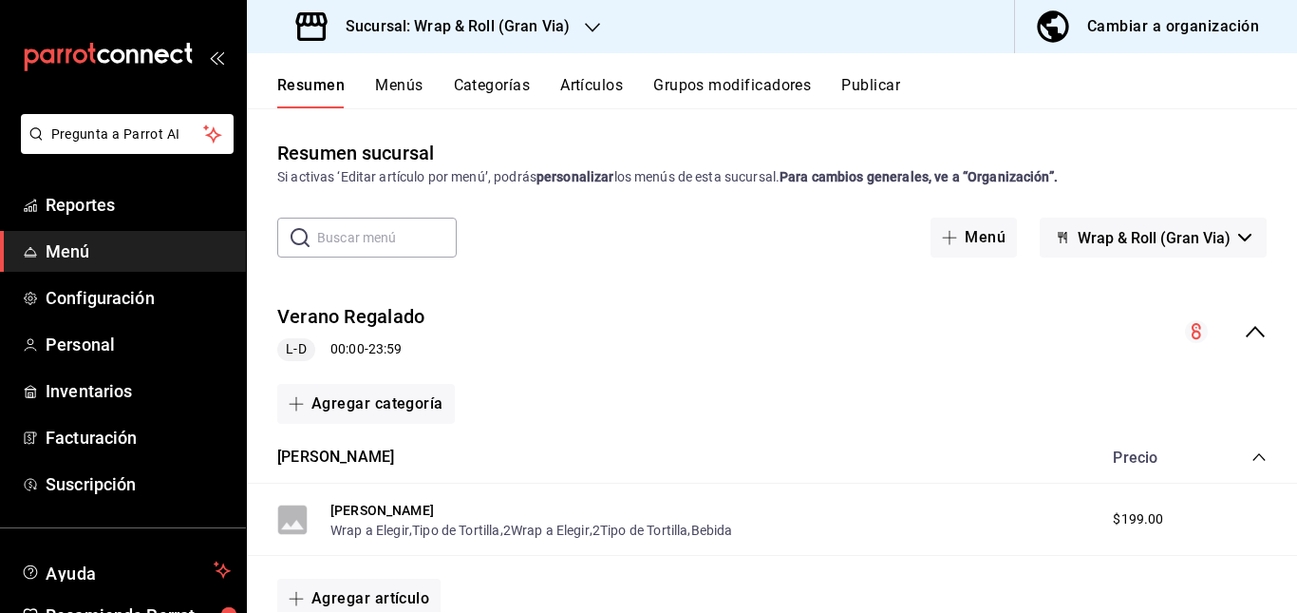
click at [677, 337] on div "Verano Regalado L-D 00:00 - 23:59" at bounding box center [772, 332] width 1050 height 88
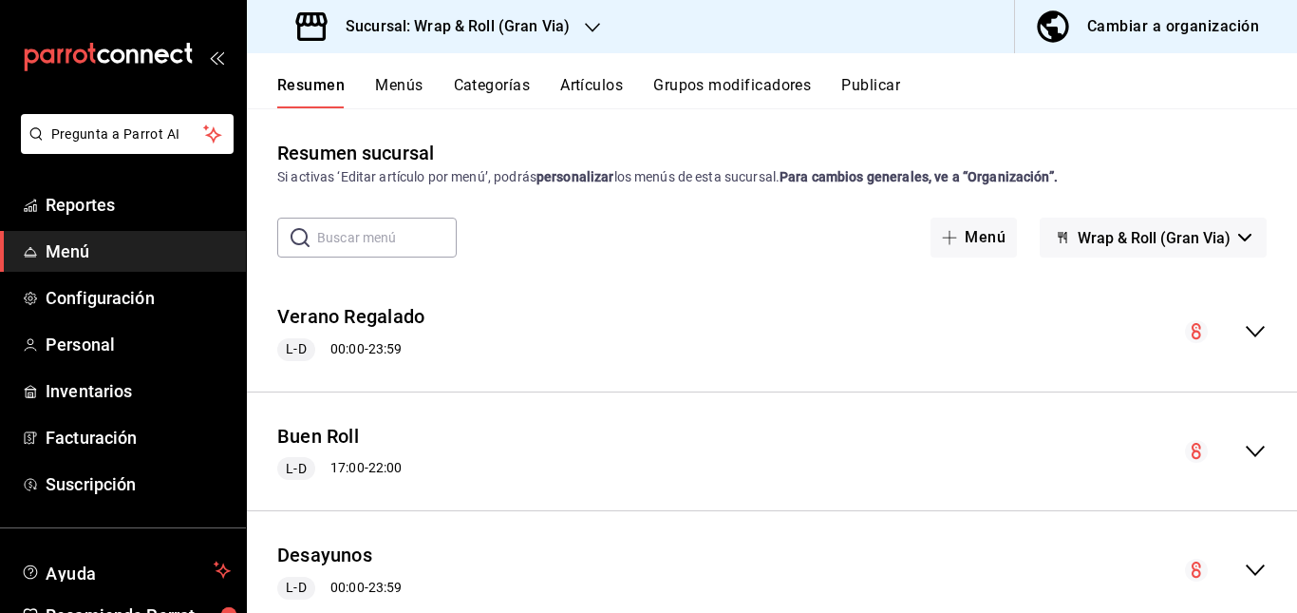
scroll to position [445, 0]
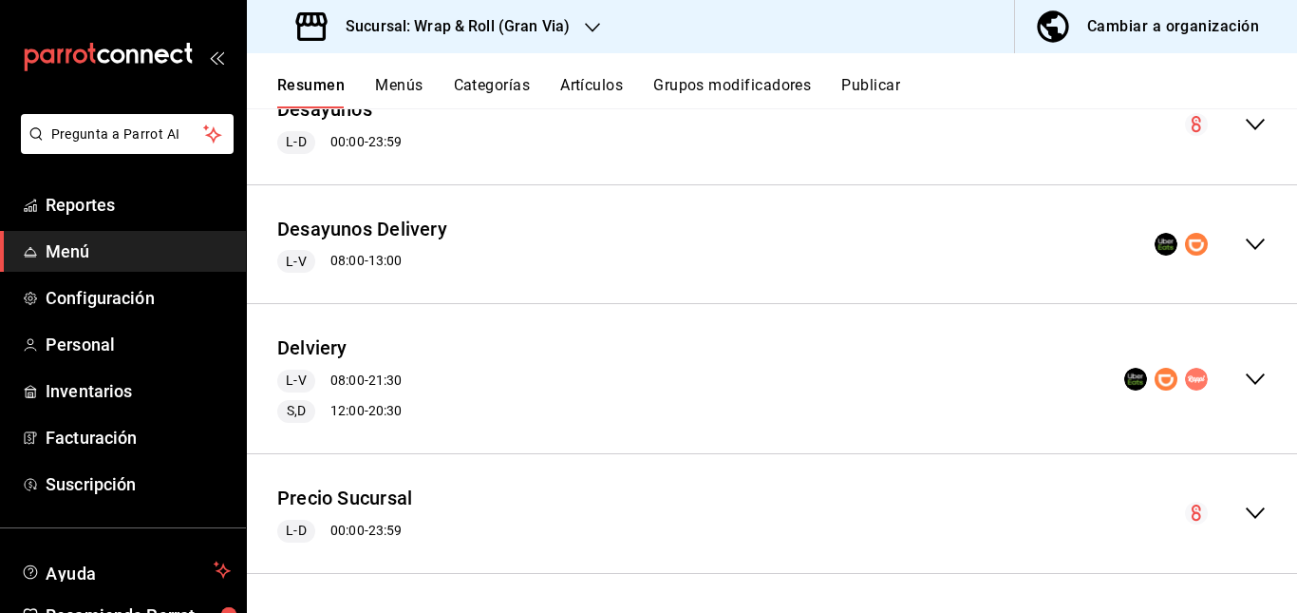
click at [615, 394] on div "Delviery L-V 08:00 - 21:30 S,D 12:00 - 20:30" at bounding box center [772, 378] width 1050 height 119
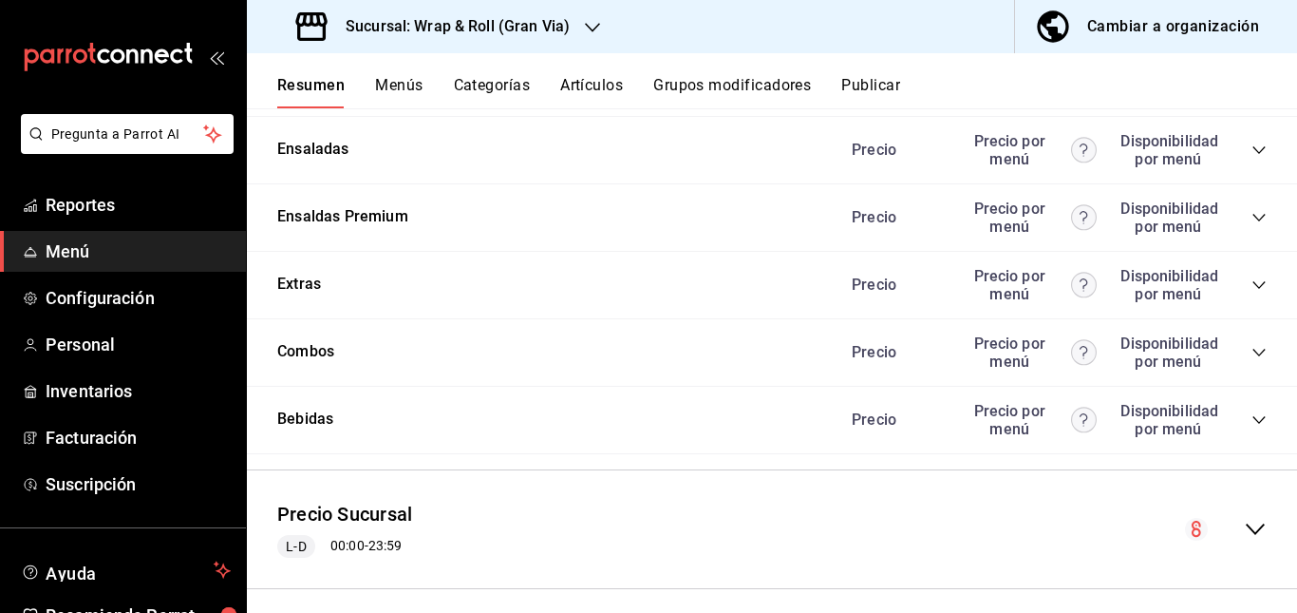
scroll to position [1986, 0]
click at [1252, 89] on icon "collapse-category-row" at bounding box center [1259, 81] width 15 height 15
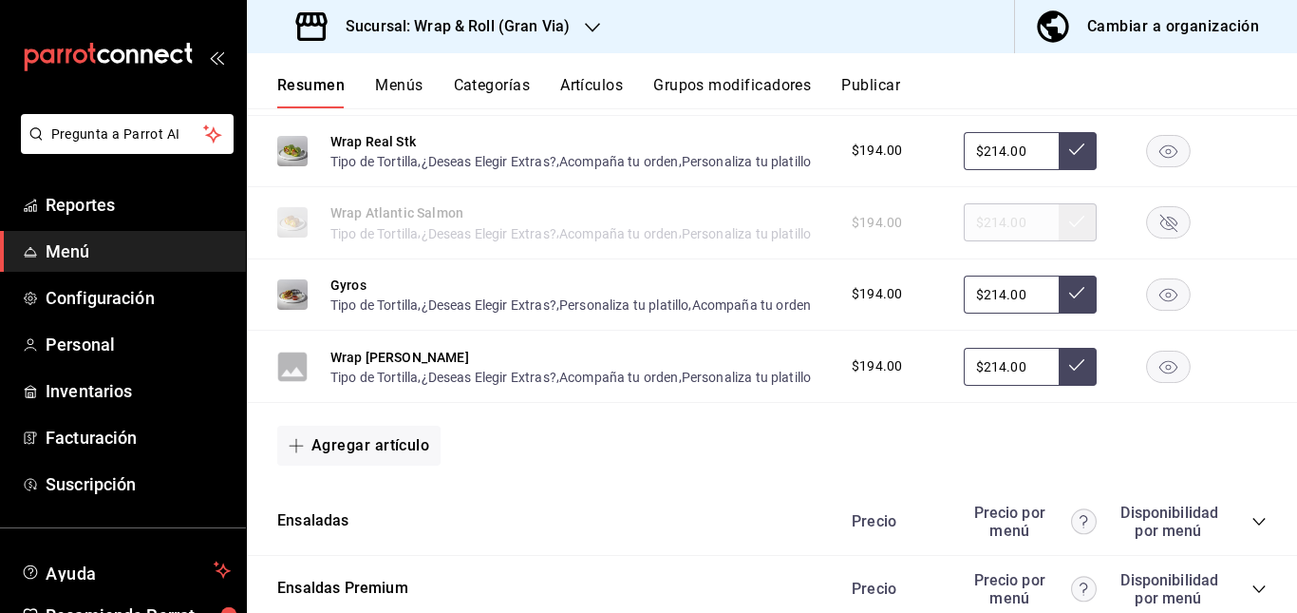
scroll to position [2130, 0]
